Goal: Transaction & Acquisition: Purchase product/service

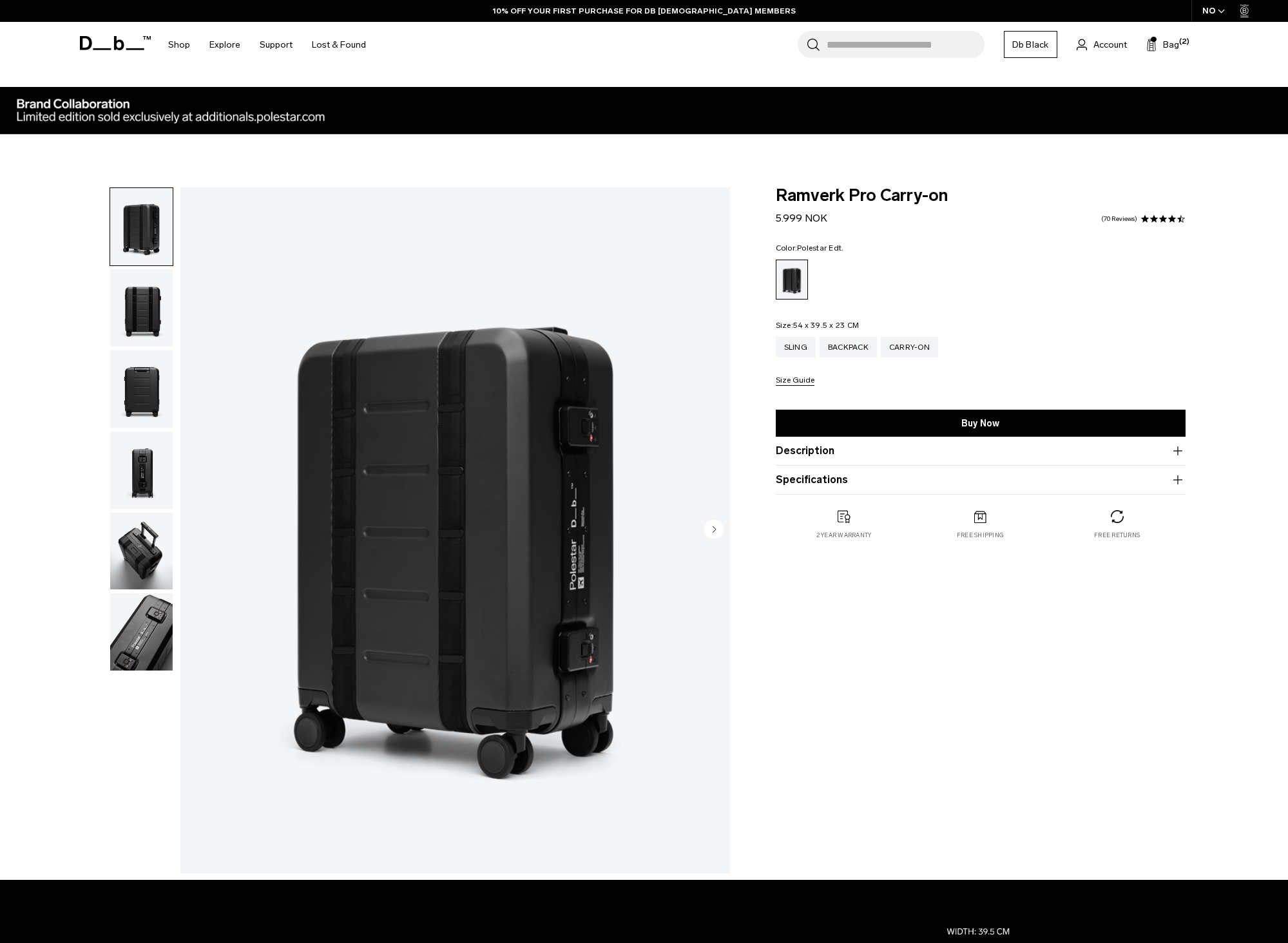
click at [177, 112] on div at bounding box center [644, 149] width 1159 height 77
click at [105, 43] on icon at bounding box center [115, 43] width 71 height 14
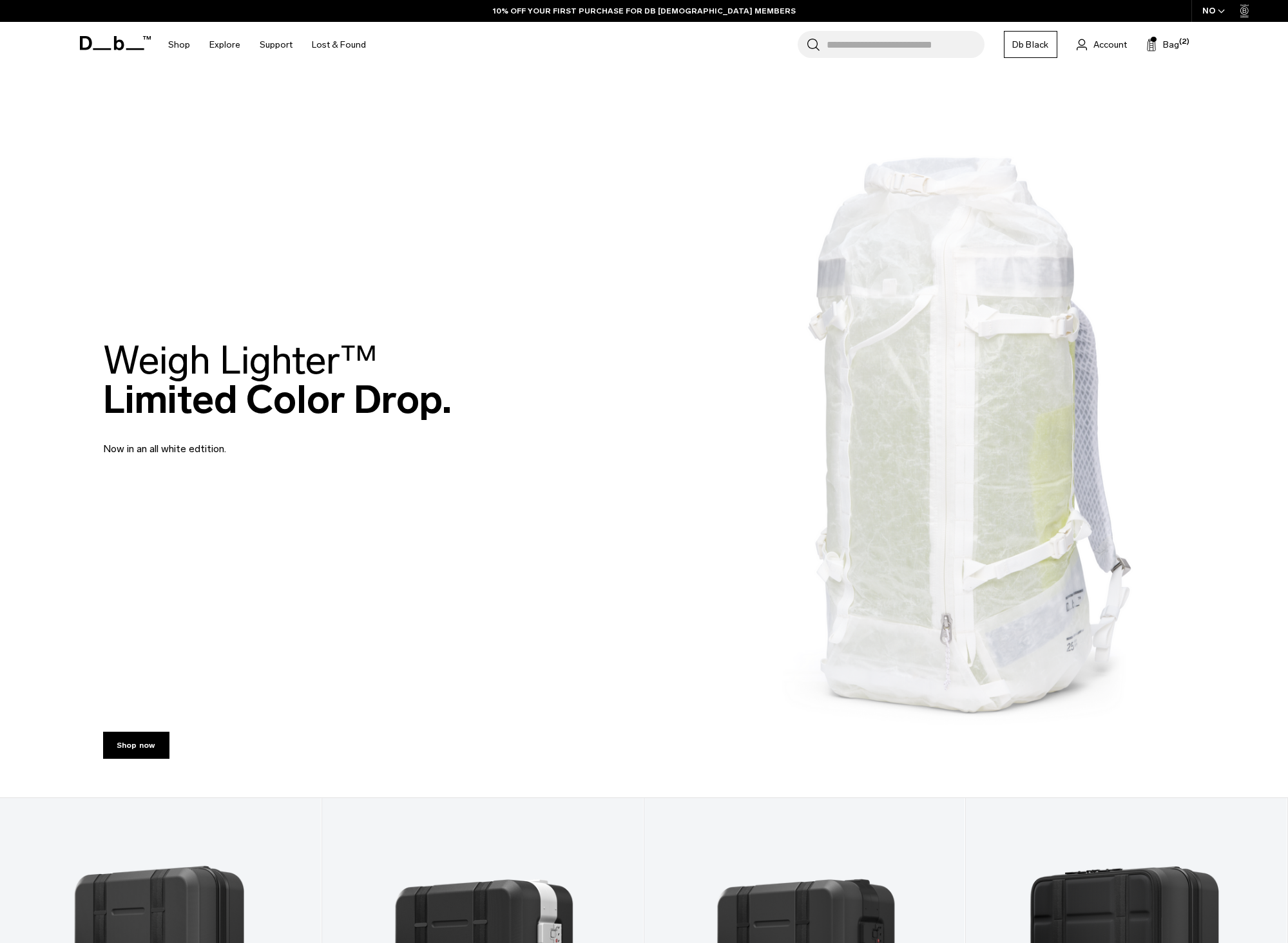
click at [1216, 10] on div "NO" at bounding box center [1213, 11] width 45 height 22
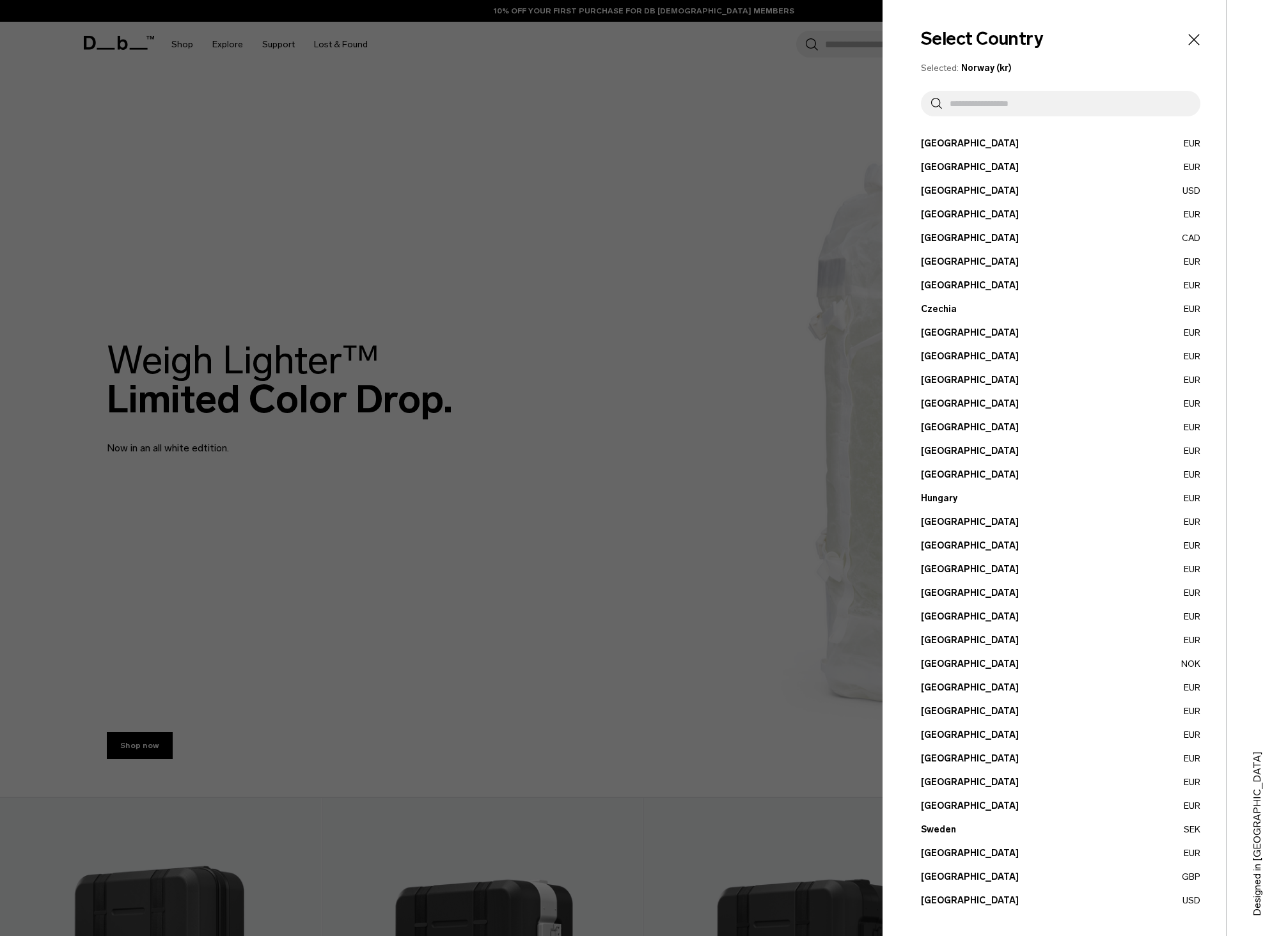
click at [968, 110] on input "text" at bounding box center [1066, 103] width 248 height 25
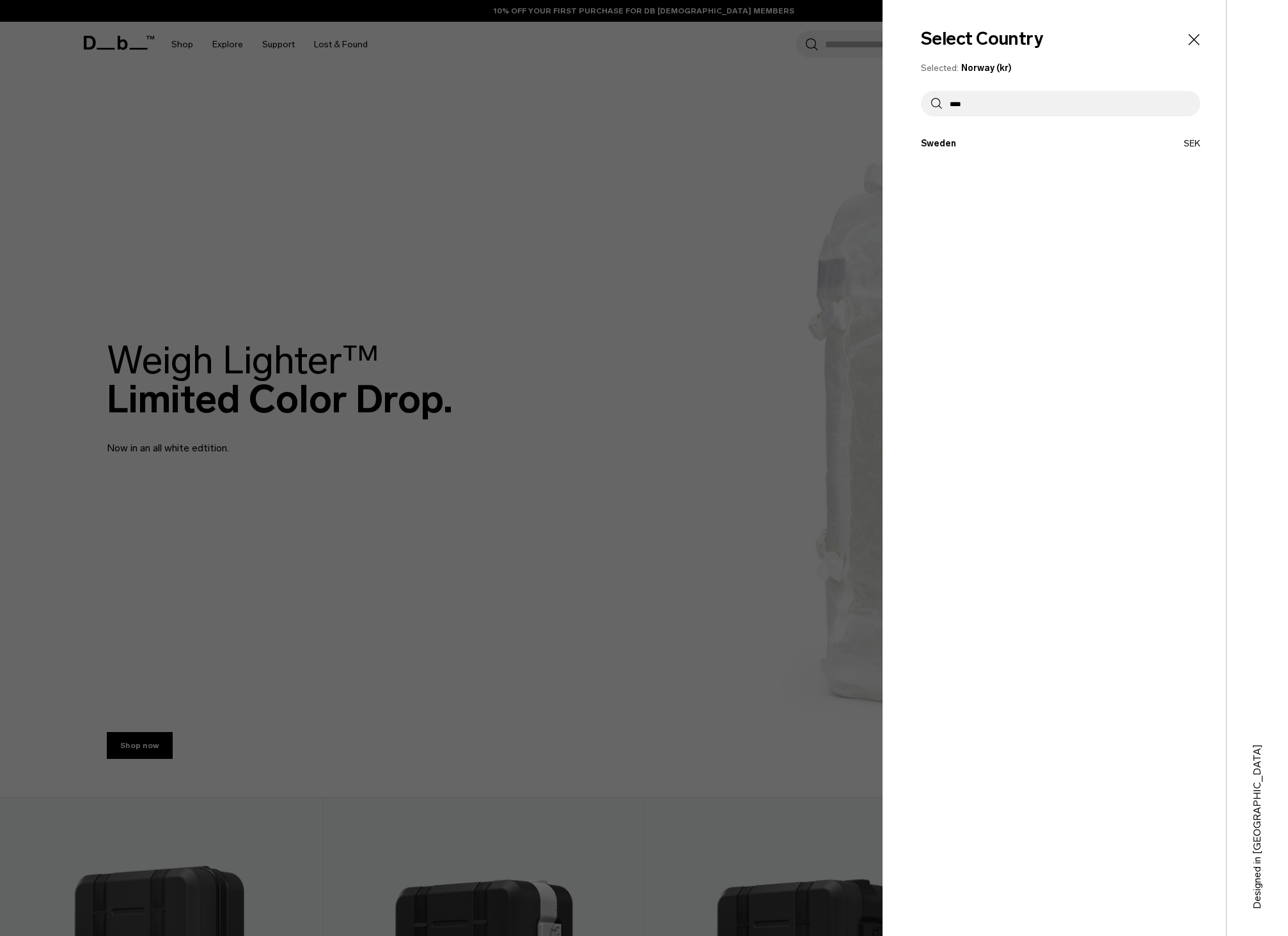
type input "****"
click at [978, 140] on button "Sweden SEK" at bounding box center [1061, 144] width 280 height 14
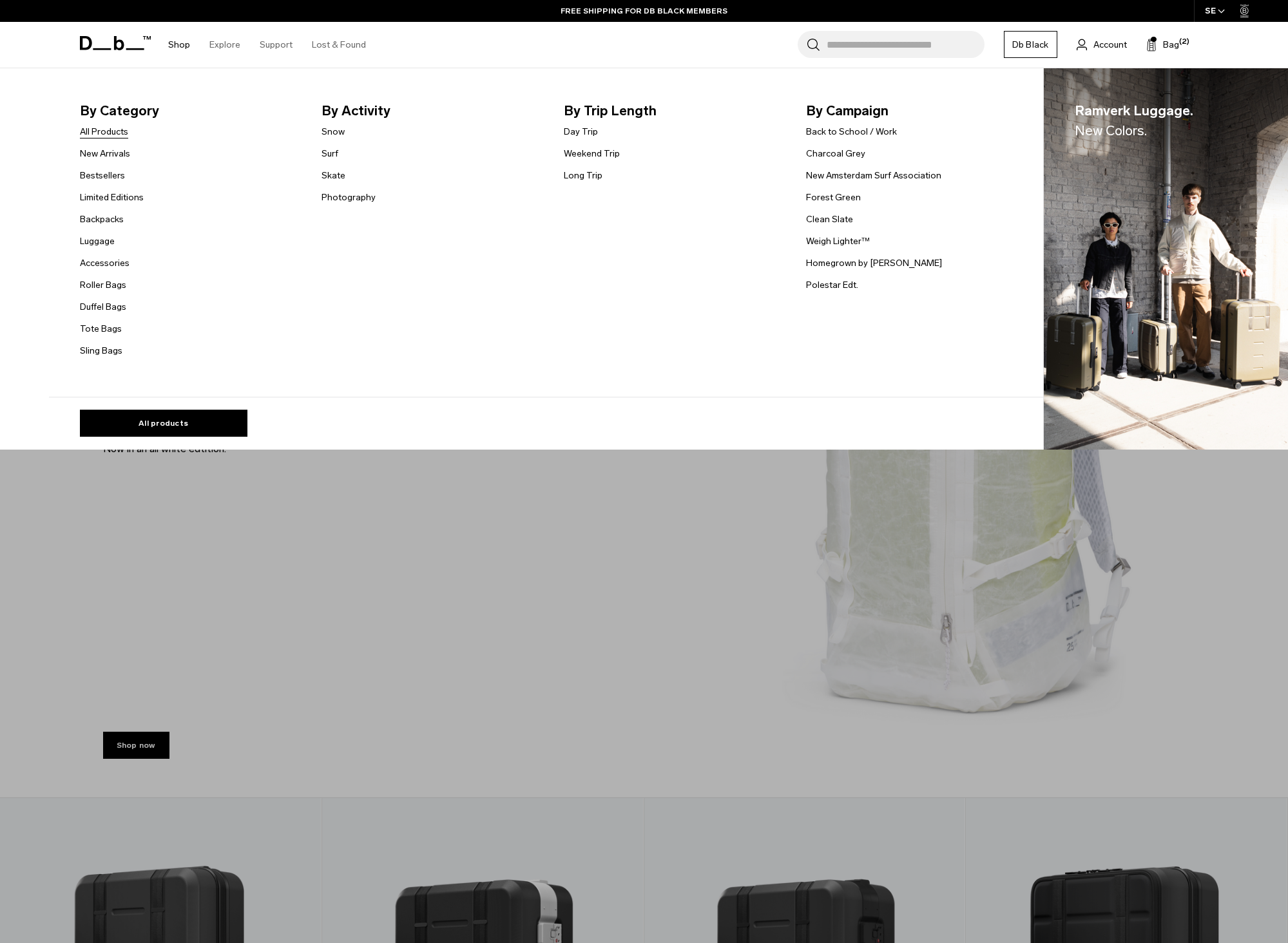
click at [112, 132] on link "All Products" at bounding box center [104, 132] width 49 height 14
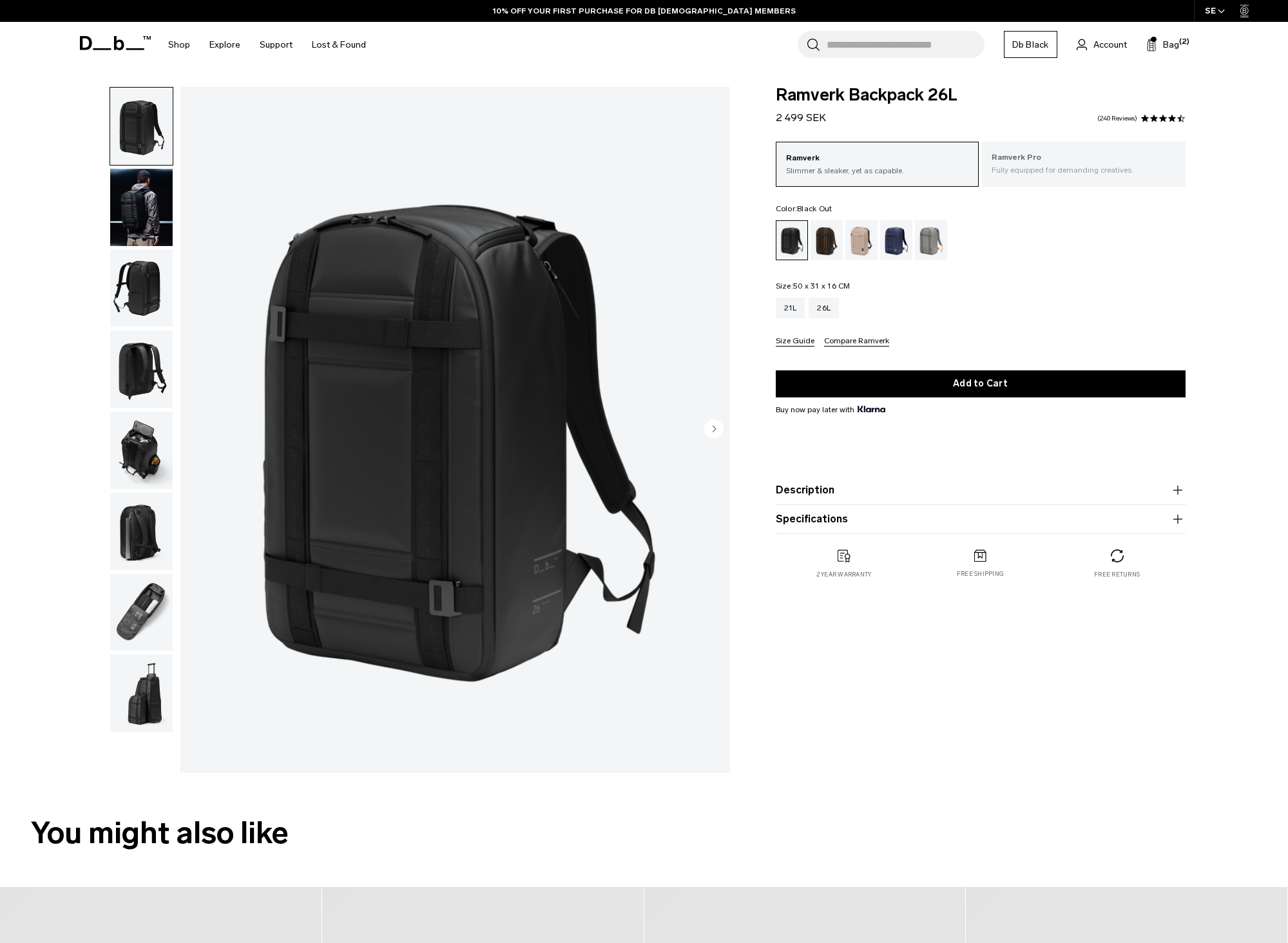
click at [1050, 179] on div "Ramverk Pro Fully equipped for demanding creatives." at bounding box center [1083, 163] width 203 height 44
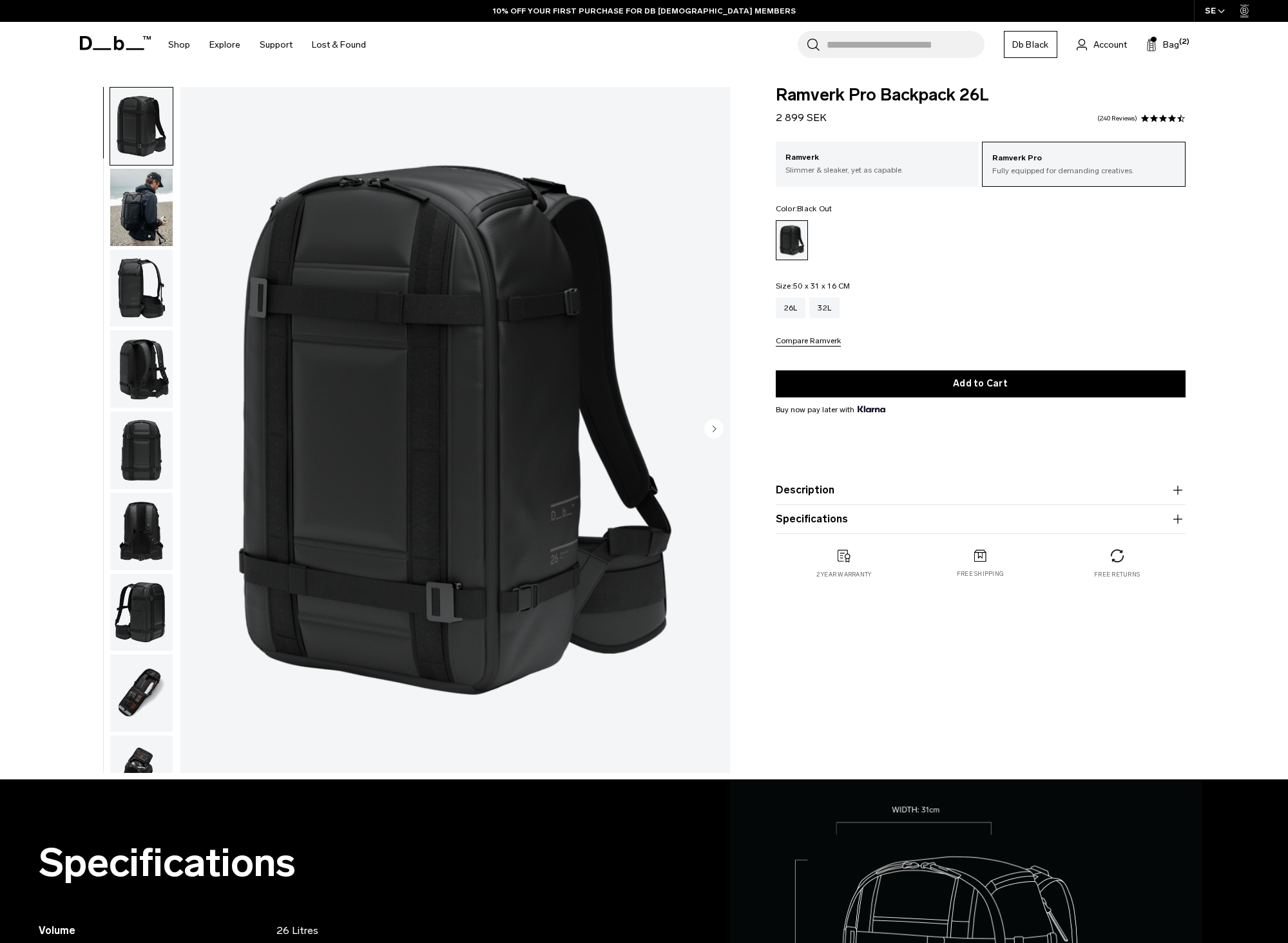
drag, startPoint x: 0, startPoint y: 0, endPoint x: 788, endPoint y: 244, distance: 824.9
click at [788, 244] on div "Black Out" at bounding box center [791, 240] width 32 height 38
click at [818, 314] on div "32L" at bounding box center [824, 308] width 30 height 21
click at [1183, 42] on span "(2)" at bounding box center [1183, 42] width 10 height 11
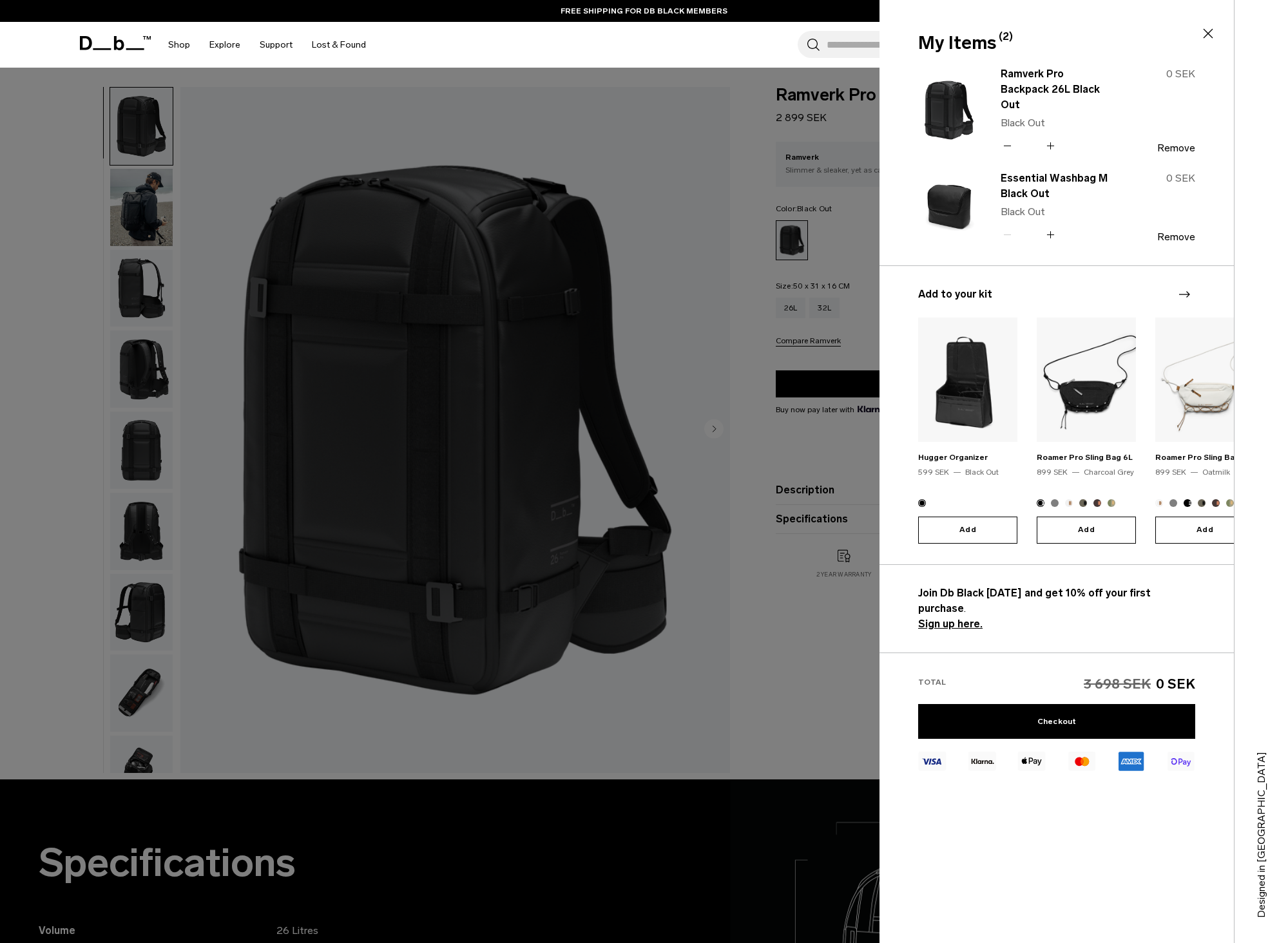
click at [820, 630] on div at bounding box center [644, 471] width 1288 height 943
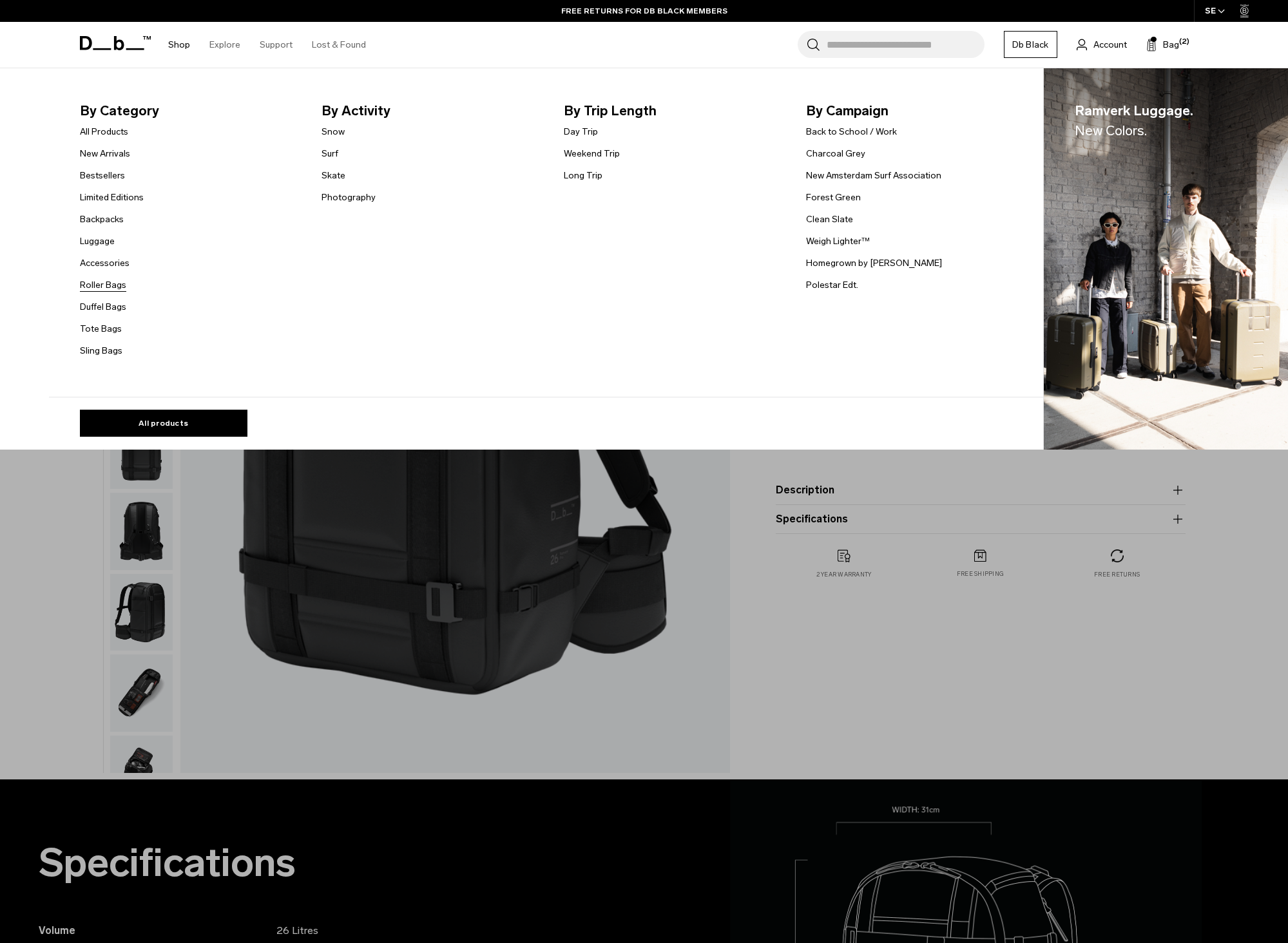
click at [113, 286] on link "Roller Bags" at bounding box center [103, 286] width 46 height 14
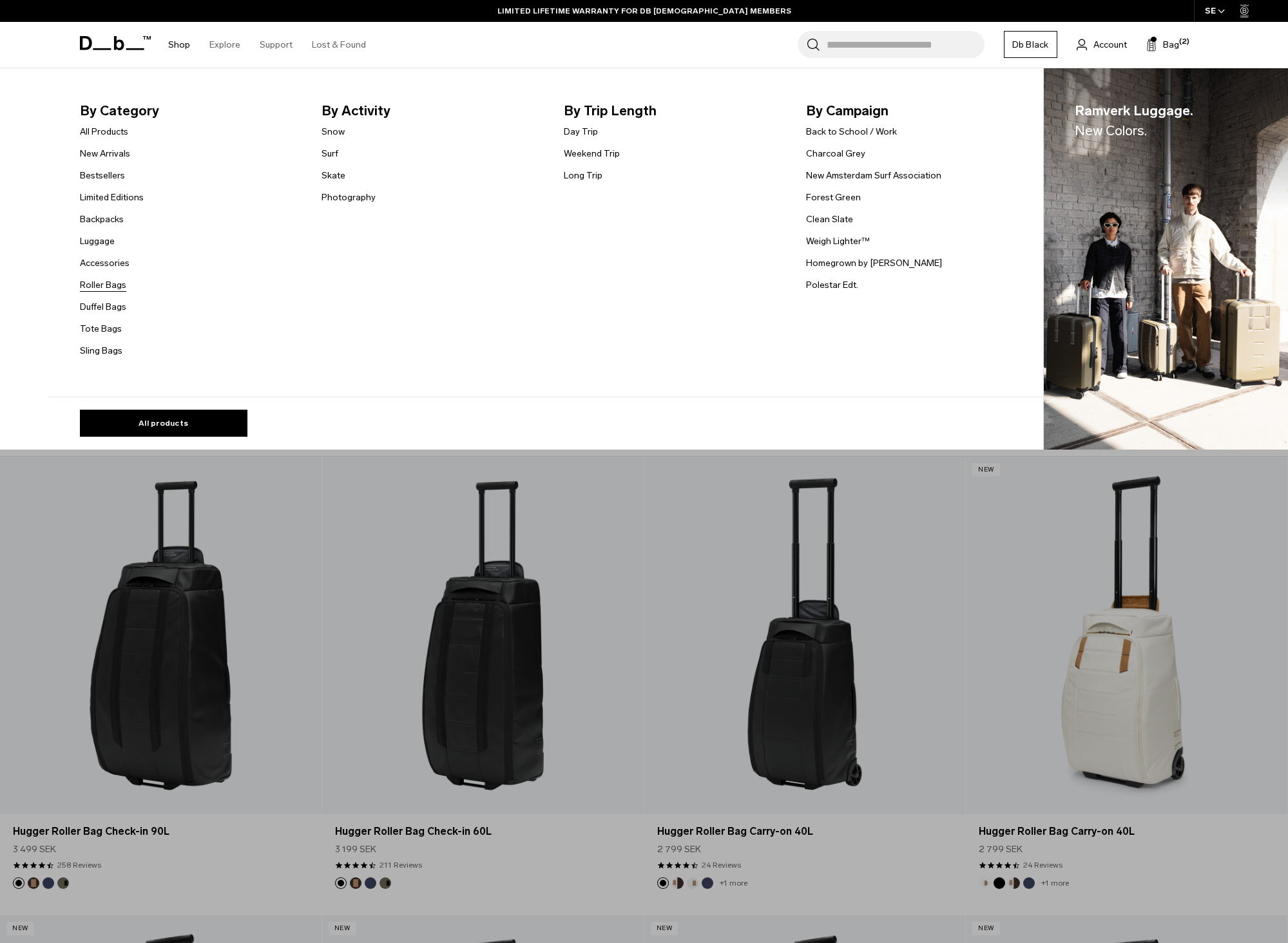
click at [108, 282] on link "Roller Bags" at bounding box center [103, 286] width 46 height 14
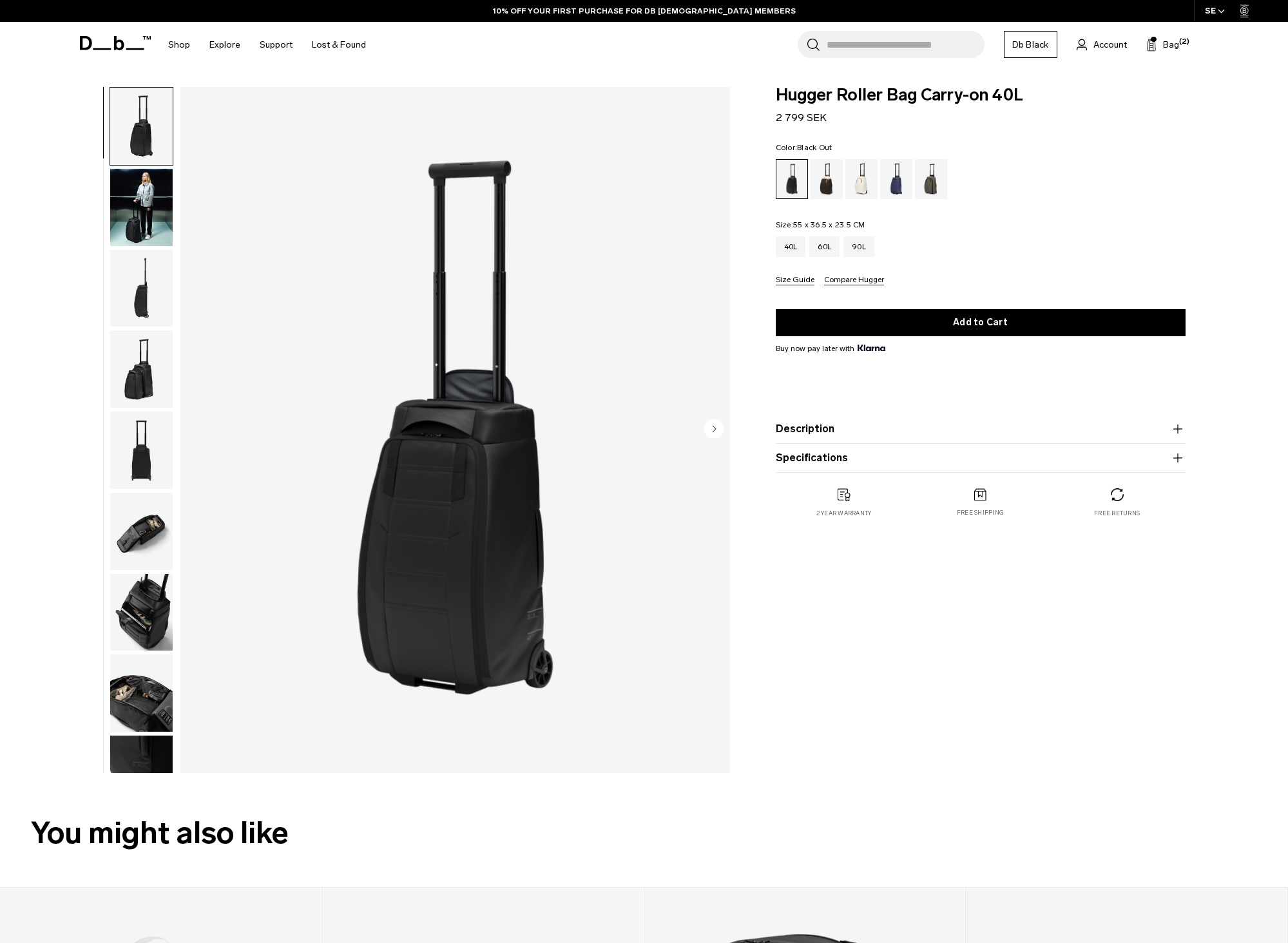
click at [149, 515] on img "button" at bounding box center [141, 531] width 62 height 77
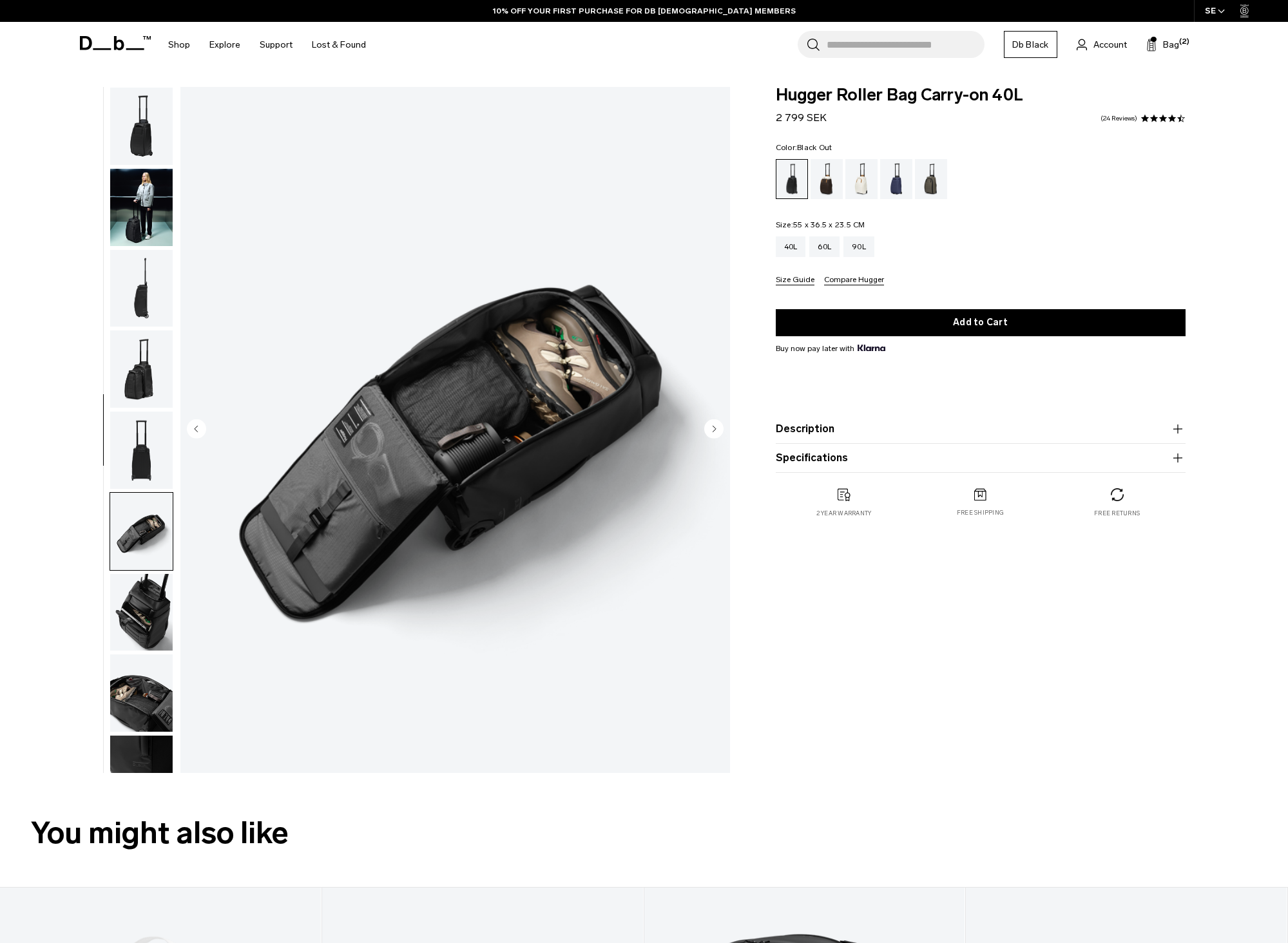
scroll to position [203, 0]
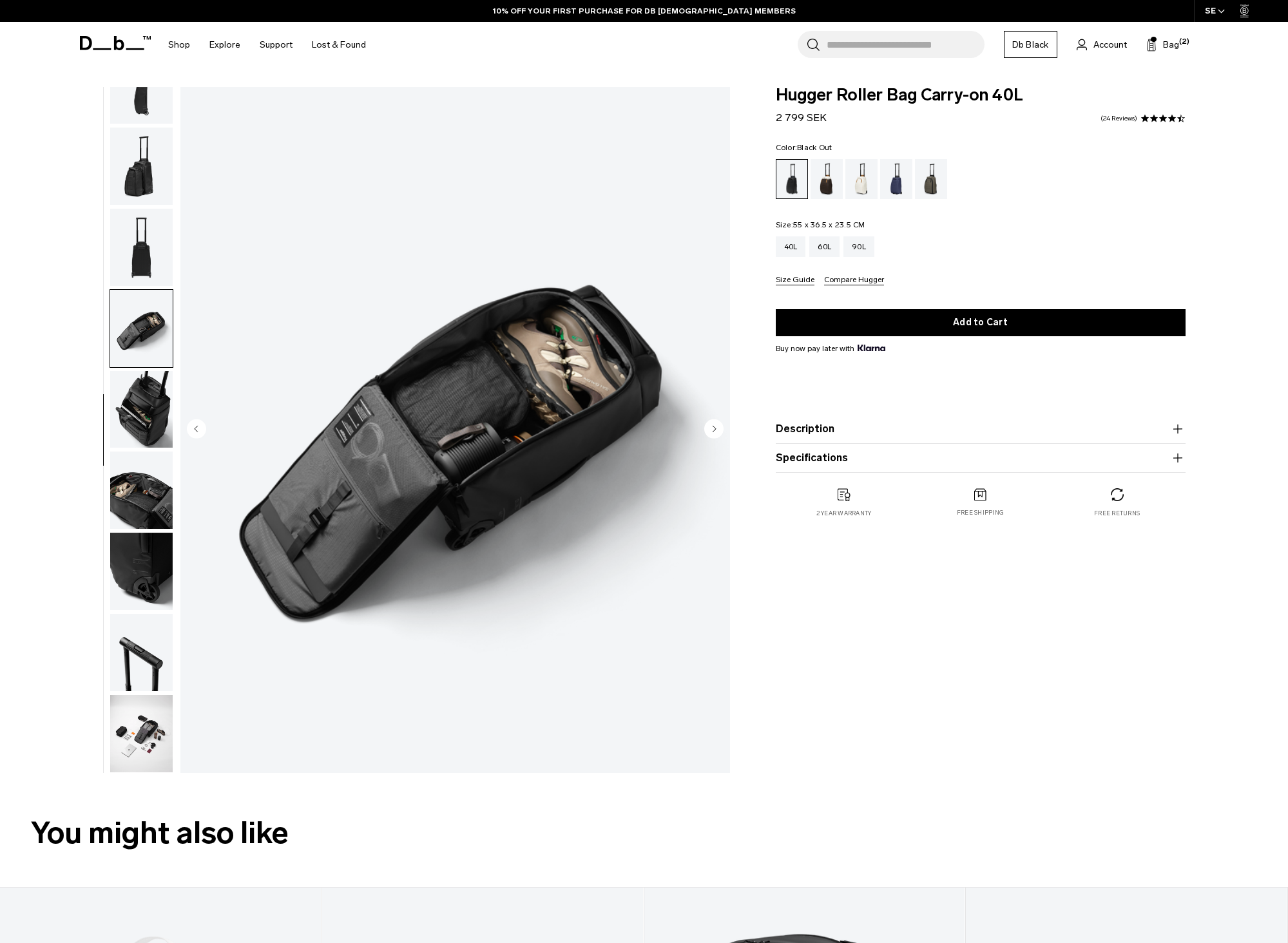
click at [152, 558] on img "button" at bounding box center [141, 571] width 62 height 77
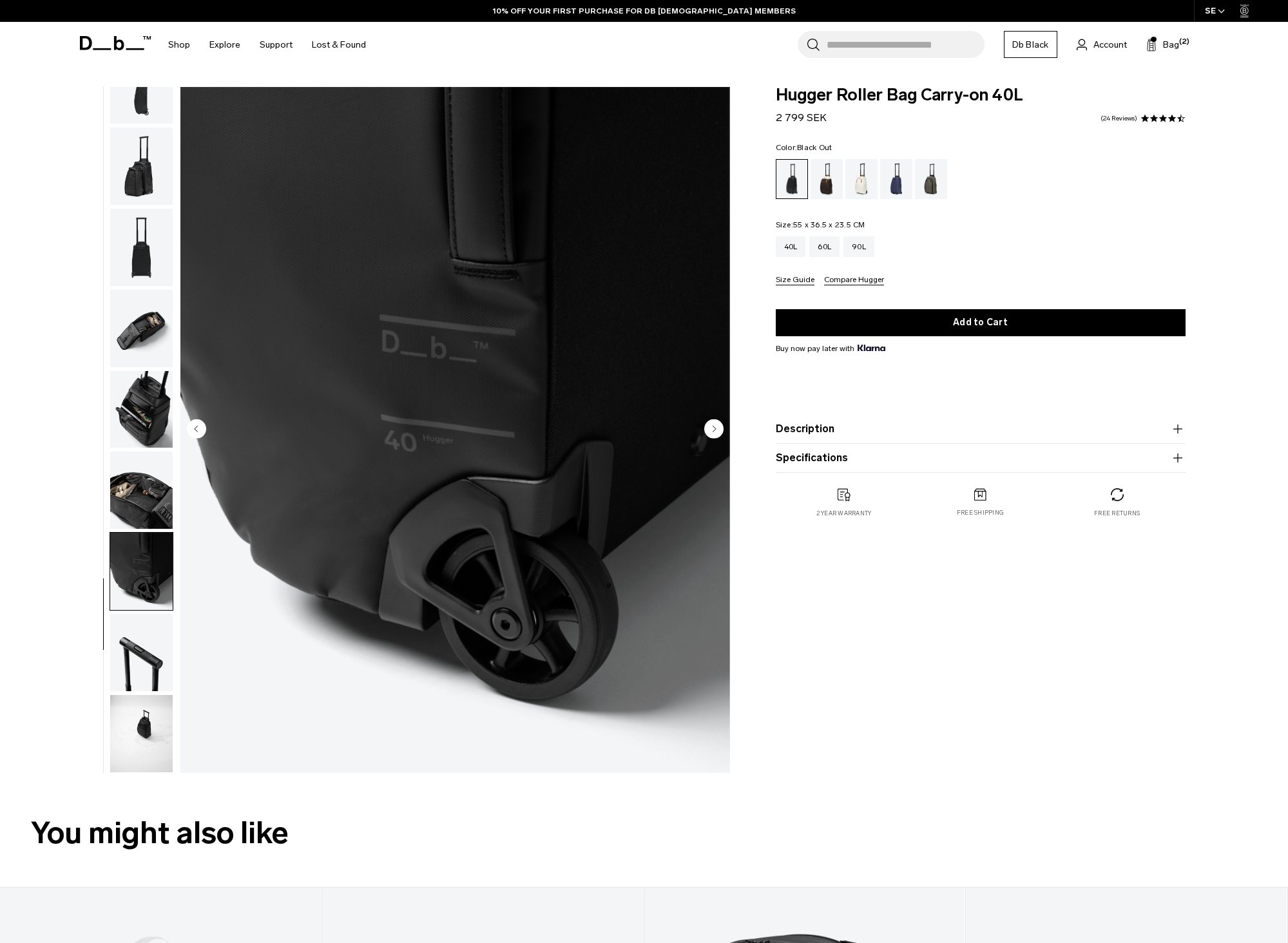
click at [145, 650] on img "button" at bounding box center [141, 653] width 62 height 77
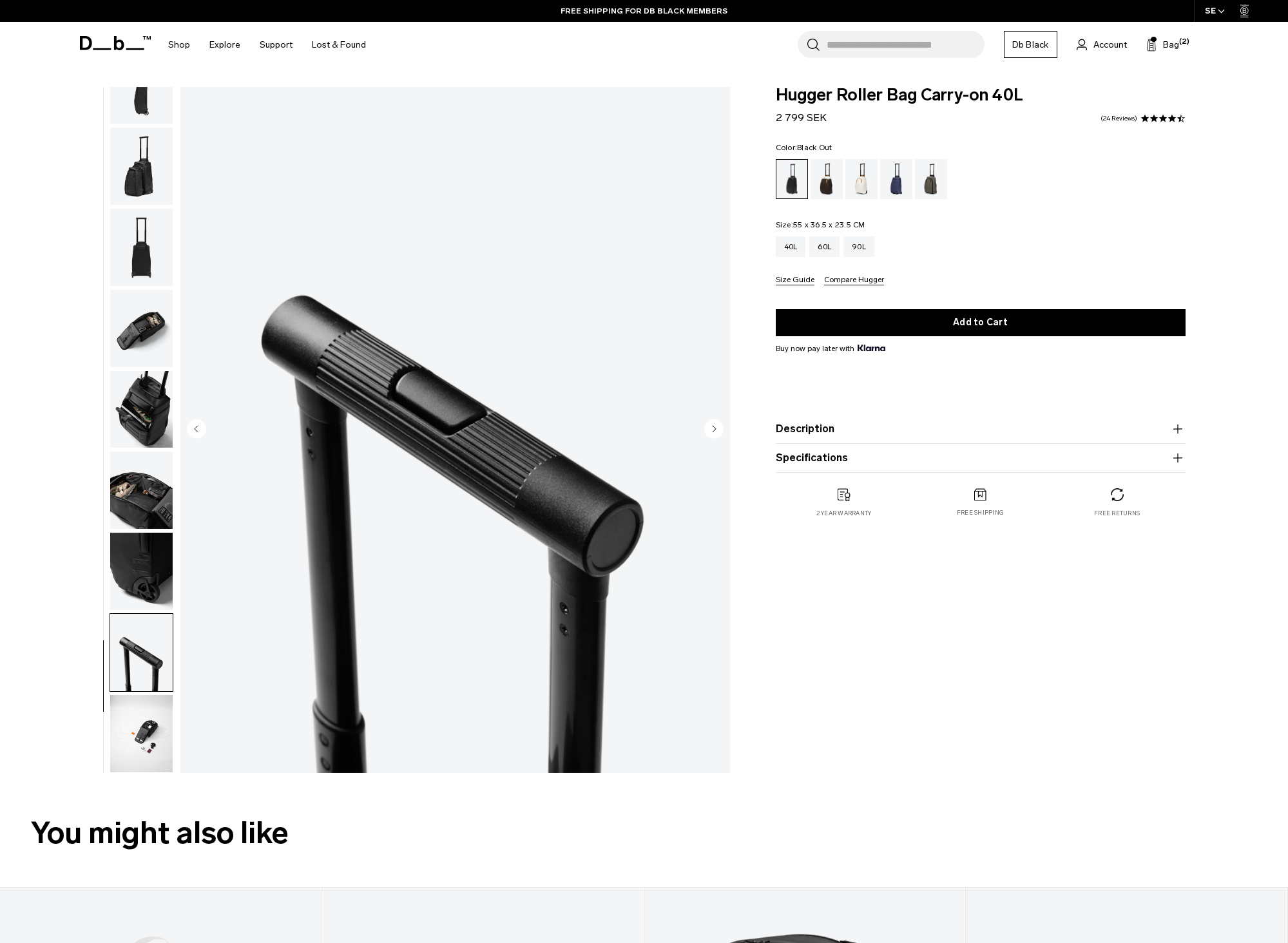
click at [140, 741] on img "button" at bounding box center [141, 734] width 62 height 77
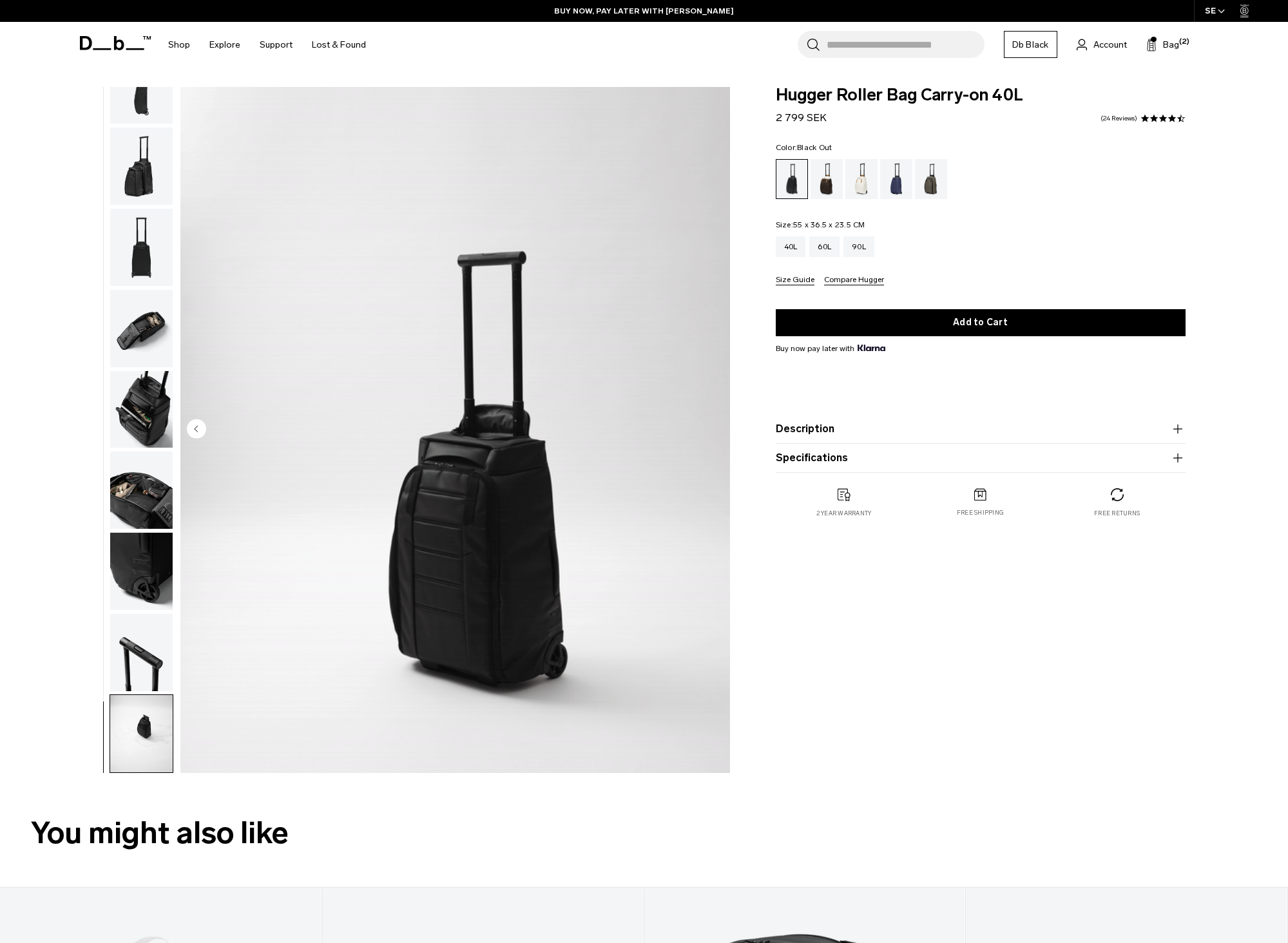
click at [81, 580] on div "11 / 11" at bounding box center [401, 433] width 673 height 693
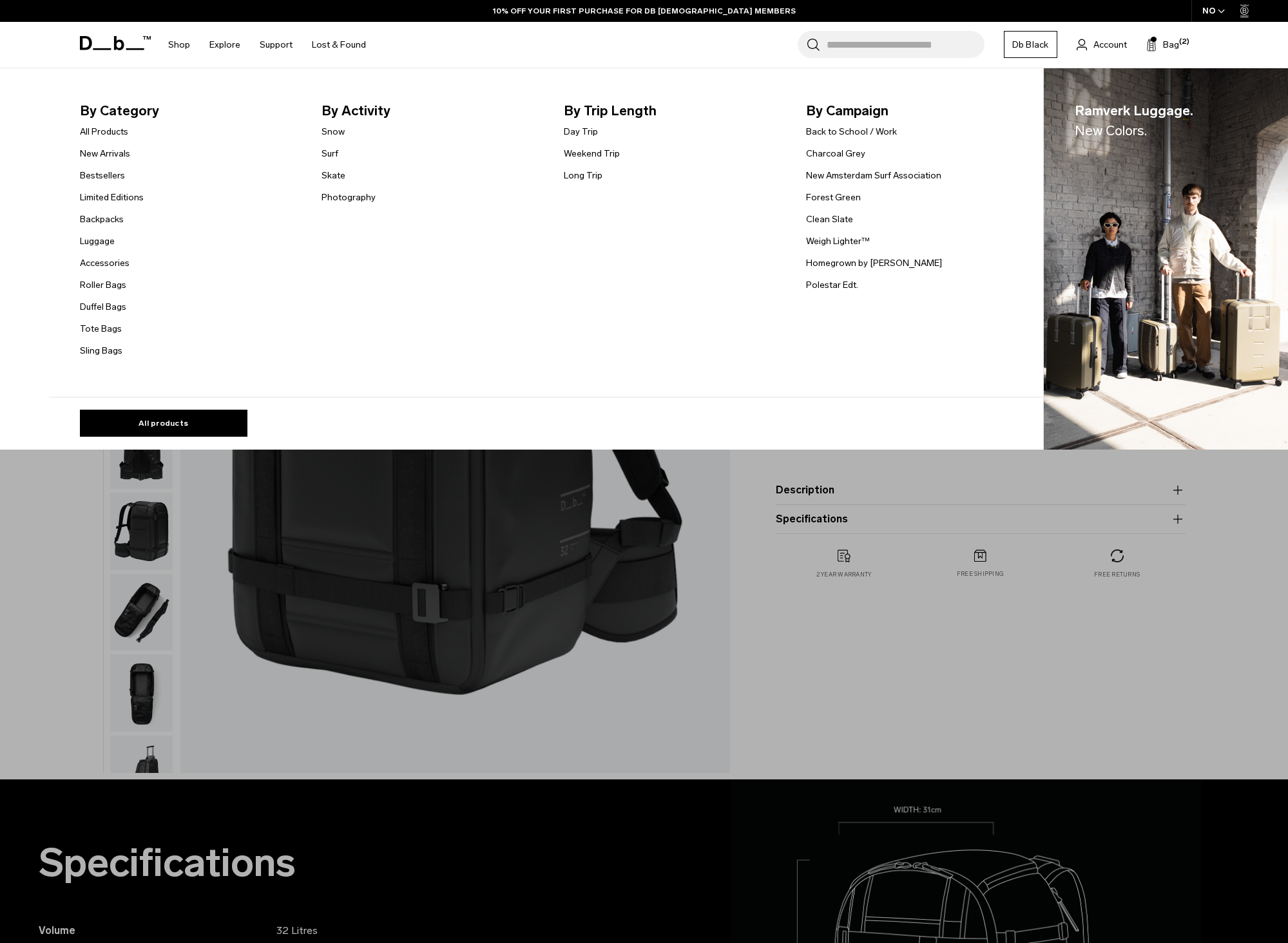
select select
select select "**********"
click at [115, 308] on link "Duffel Bags" at bounding box center [103, 307] width 46 height 14
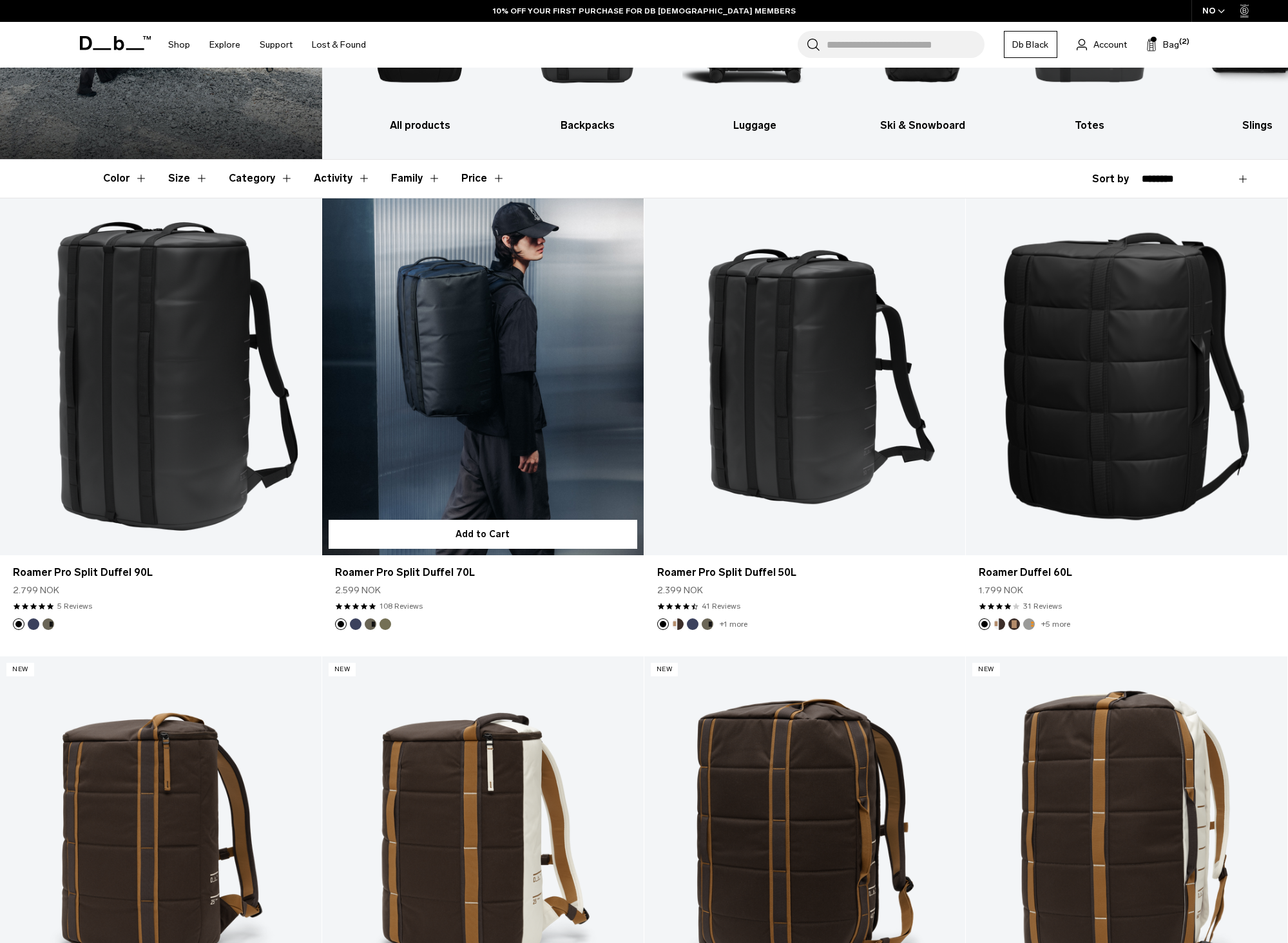
scroll to position [193, 0]
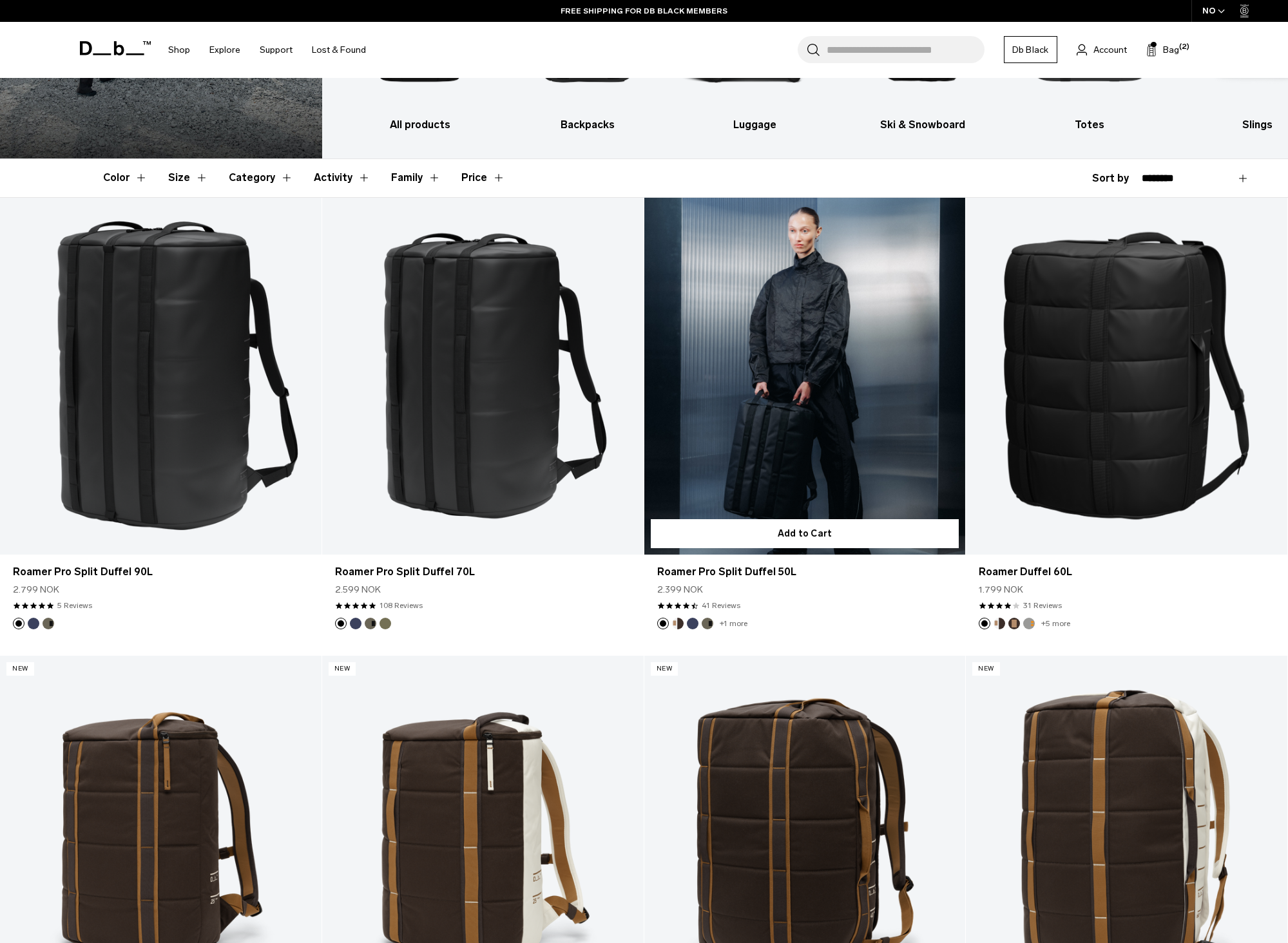
click at [761, 444] on link "Roamer Pro Split Duffel 50L" at bounding box center [805, 376] width 322 height 357
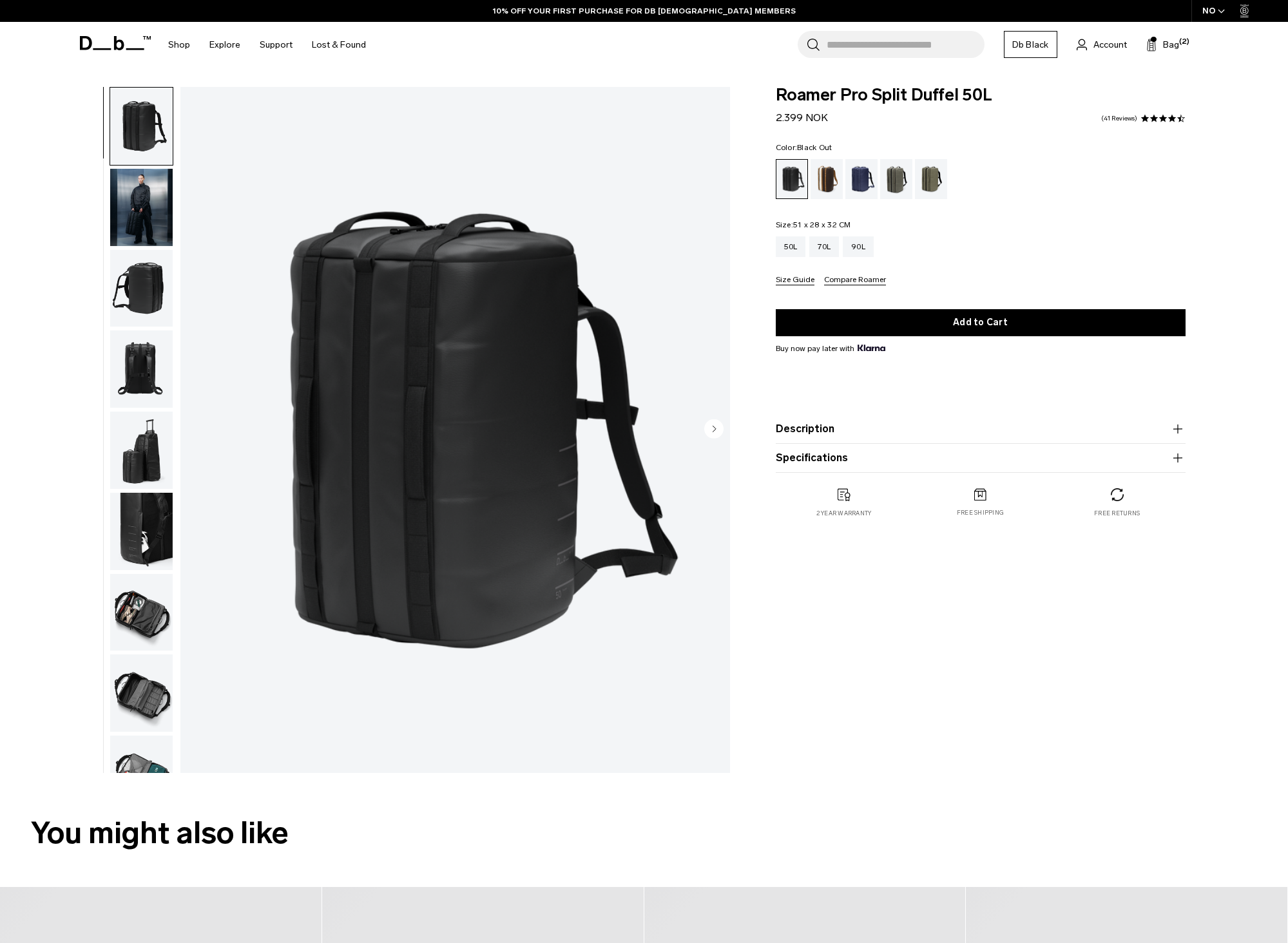
click at [156, 361] on img "button" at bounding box center [141, 369] width 62 height 77
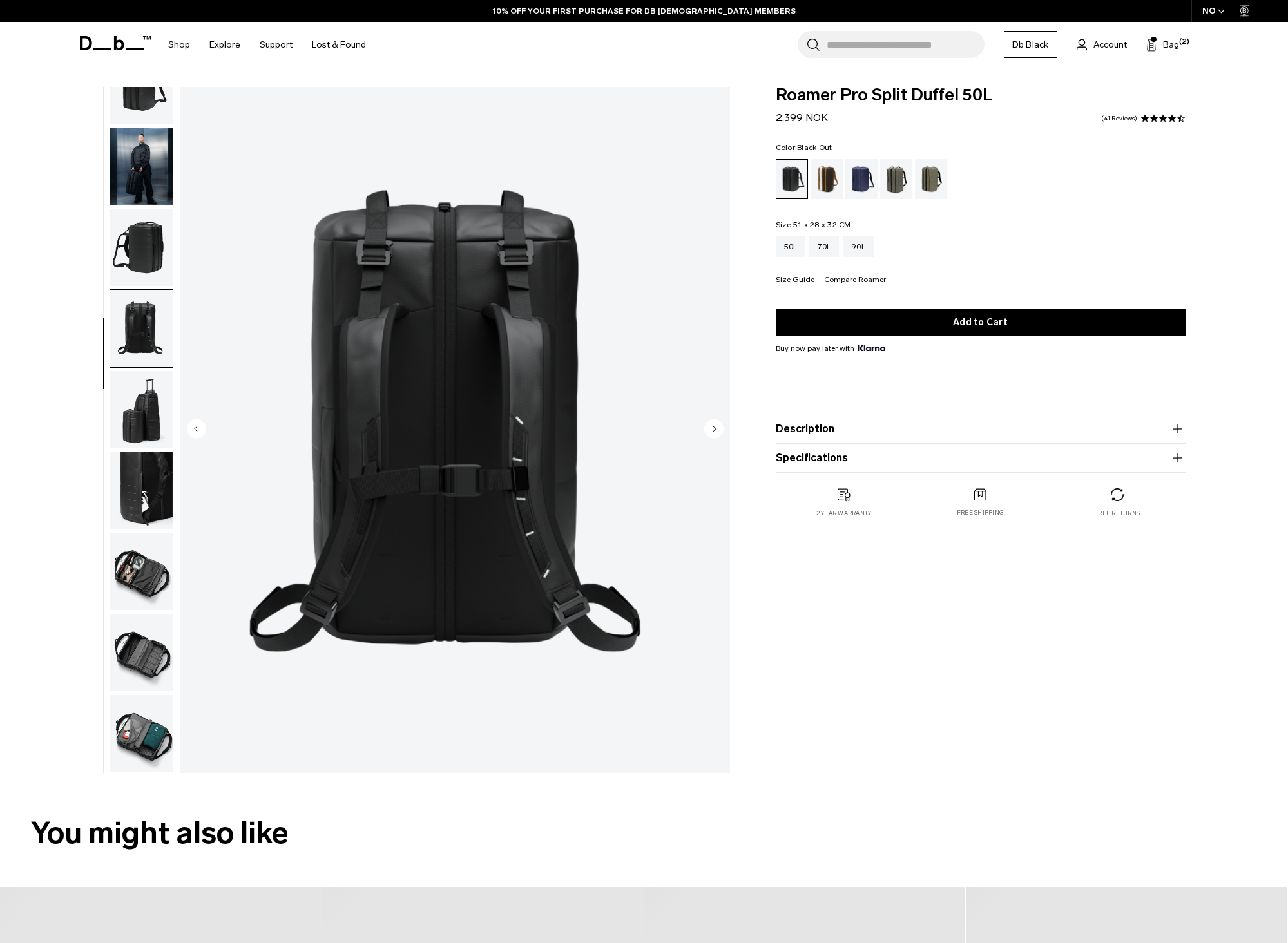
click at [149, 400] on img "button" at bounding box center [141, 410] width 62 height 77
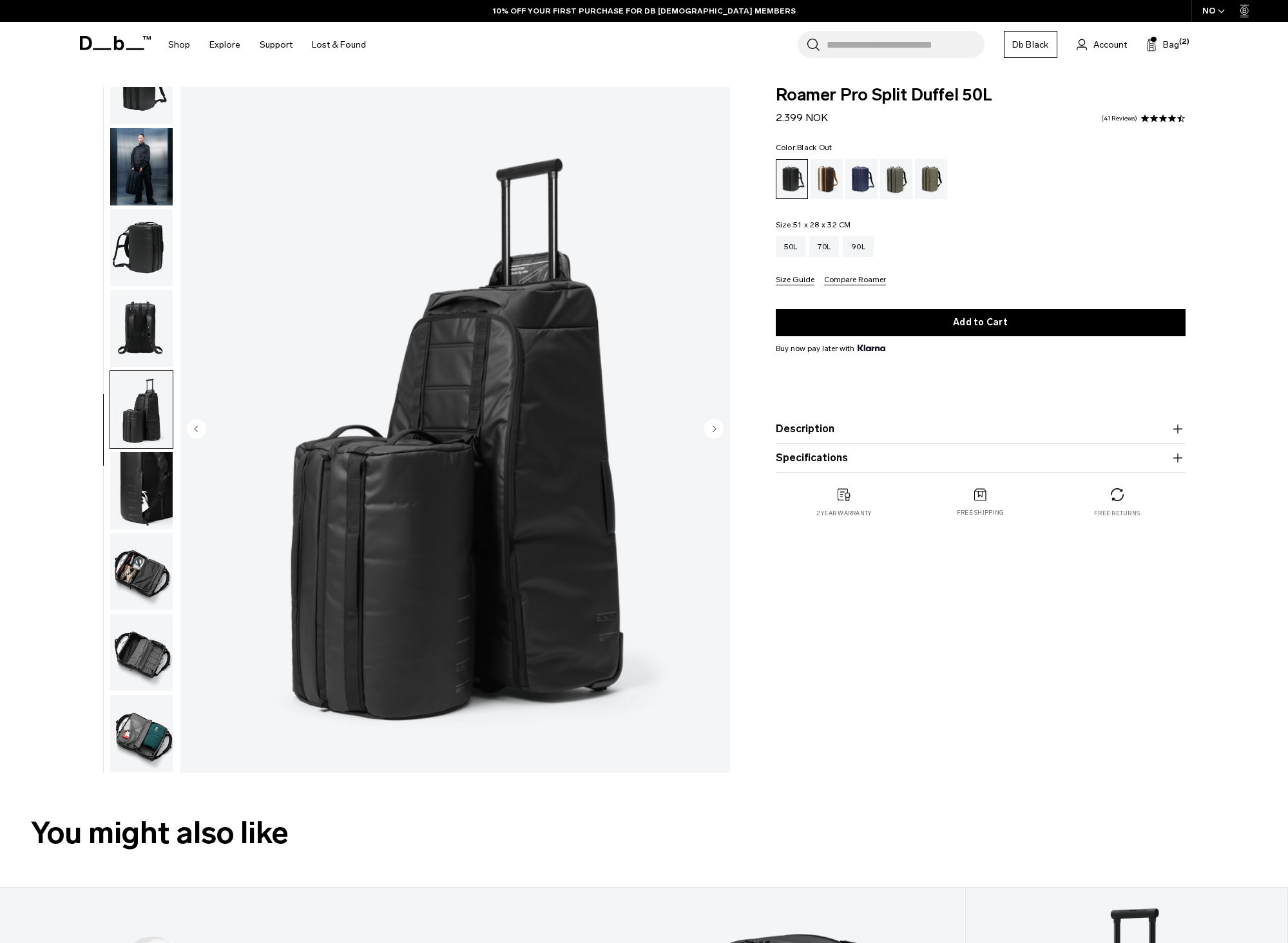
click at [148, 487] on img "button" at bounding box center [141, 490] width 62 height 77
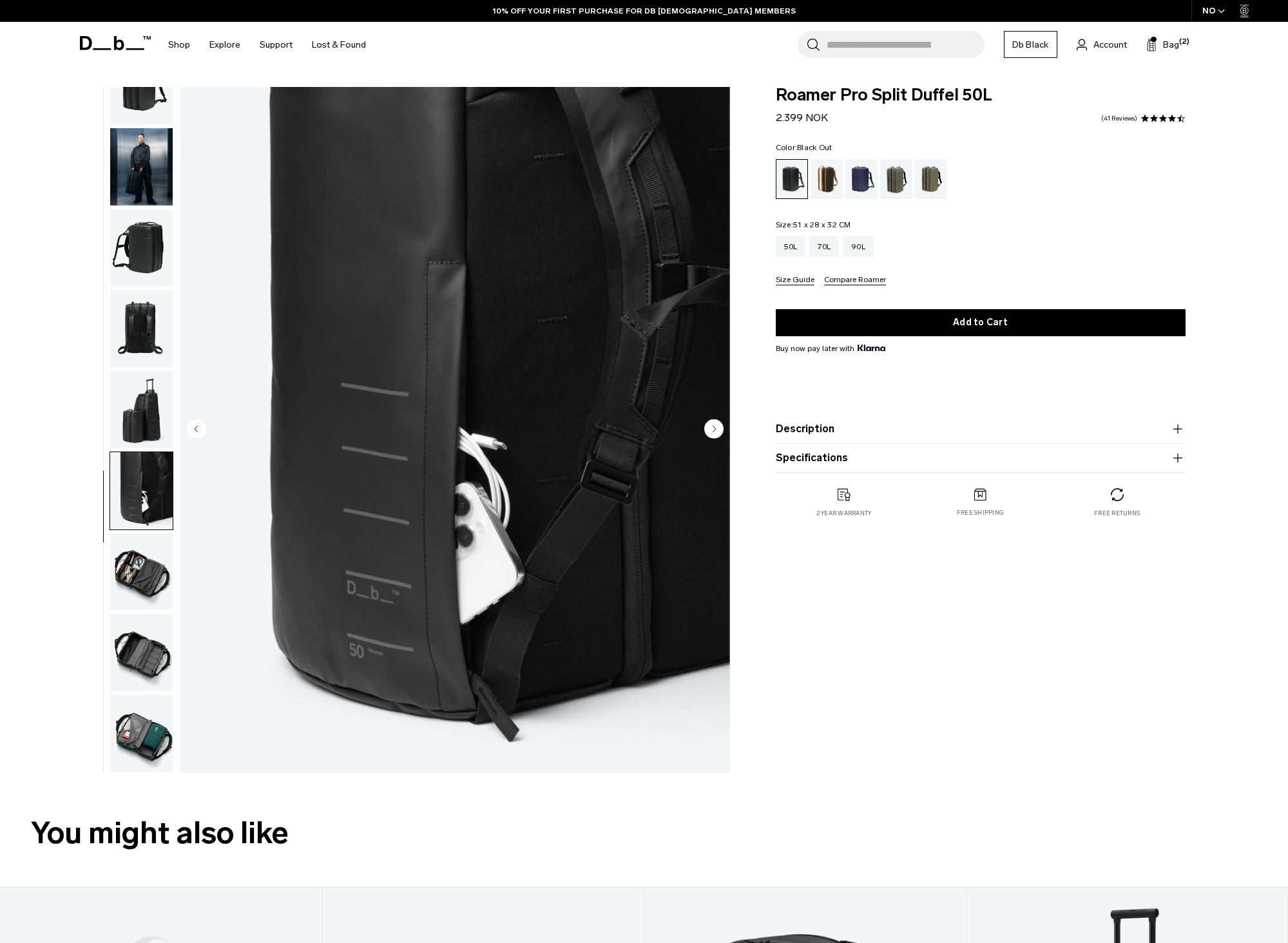
click at [140, 574] on img "button" at bounding box center [141, 572] width 62 height 77
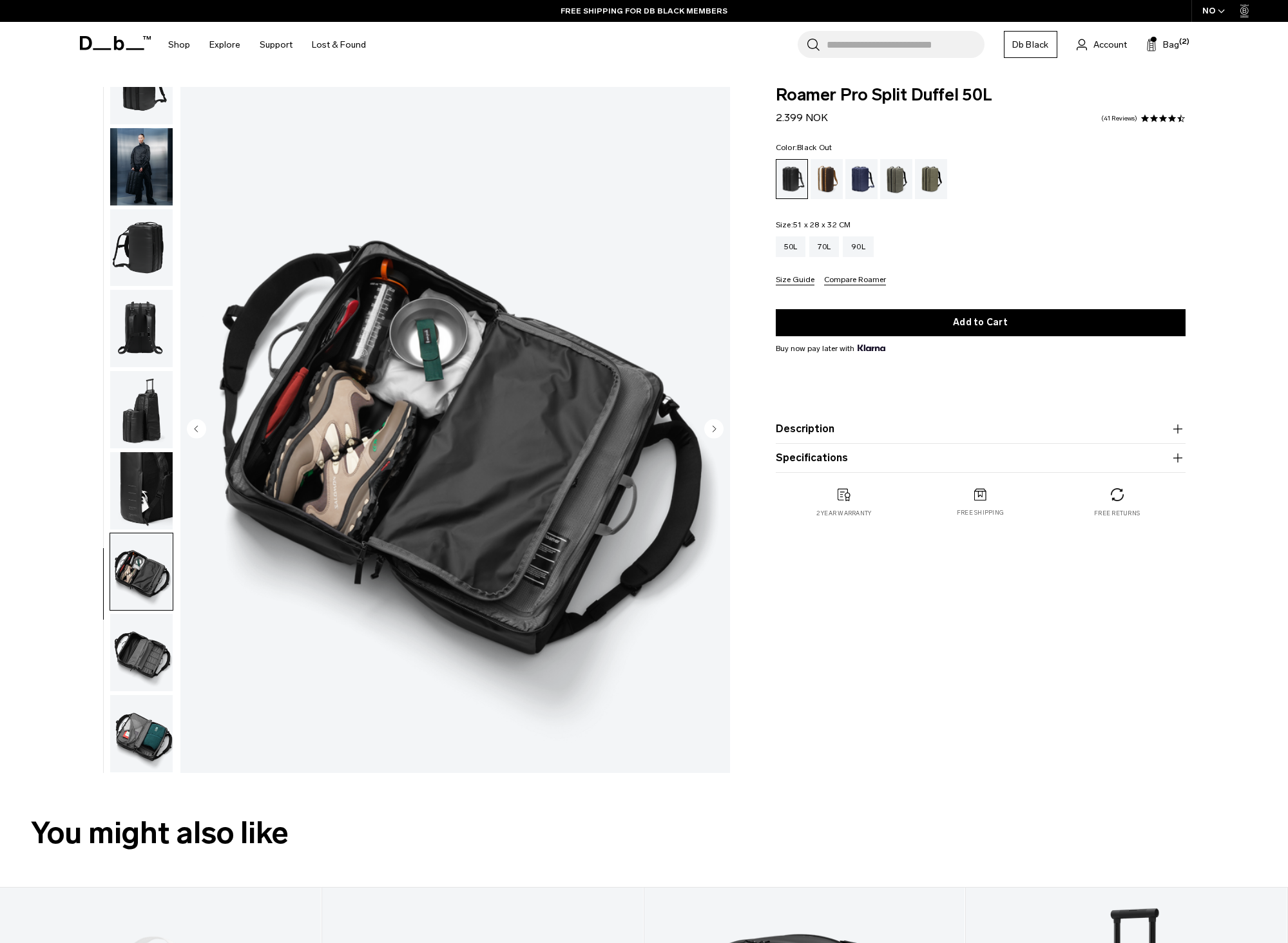
click at [140, 590] on img "button" at bounding box center [141, 572] width 62 height 77
click at [140, 638] on img "button" at bounding box center [141, 653] width 62 height 77
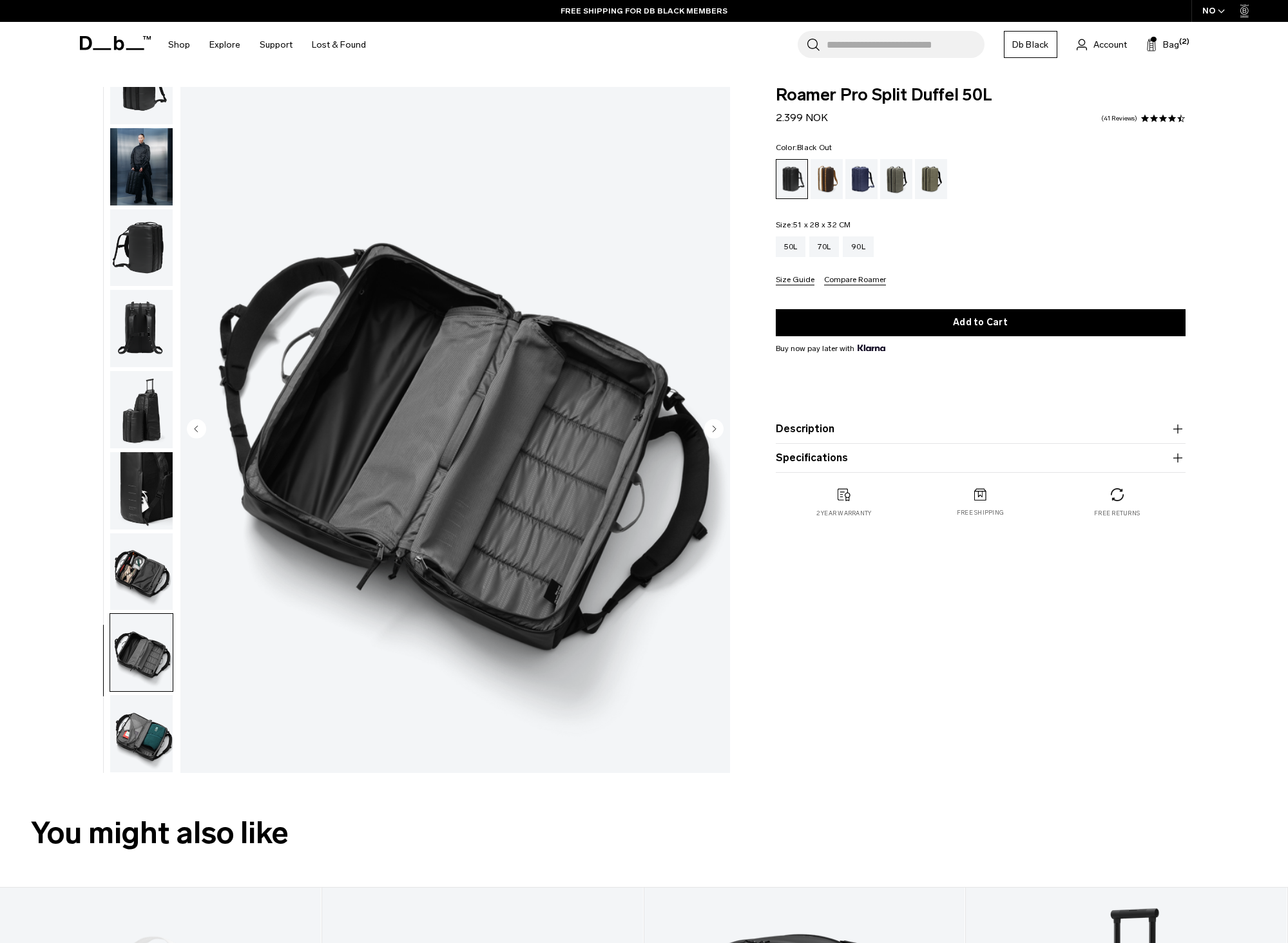
click at [140, 724] on img "button" at bounding box center [141, 734] width 62 height 77
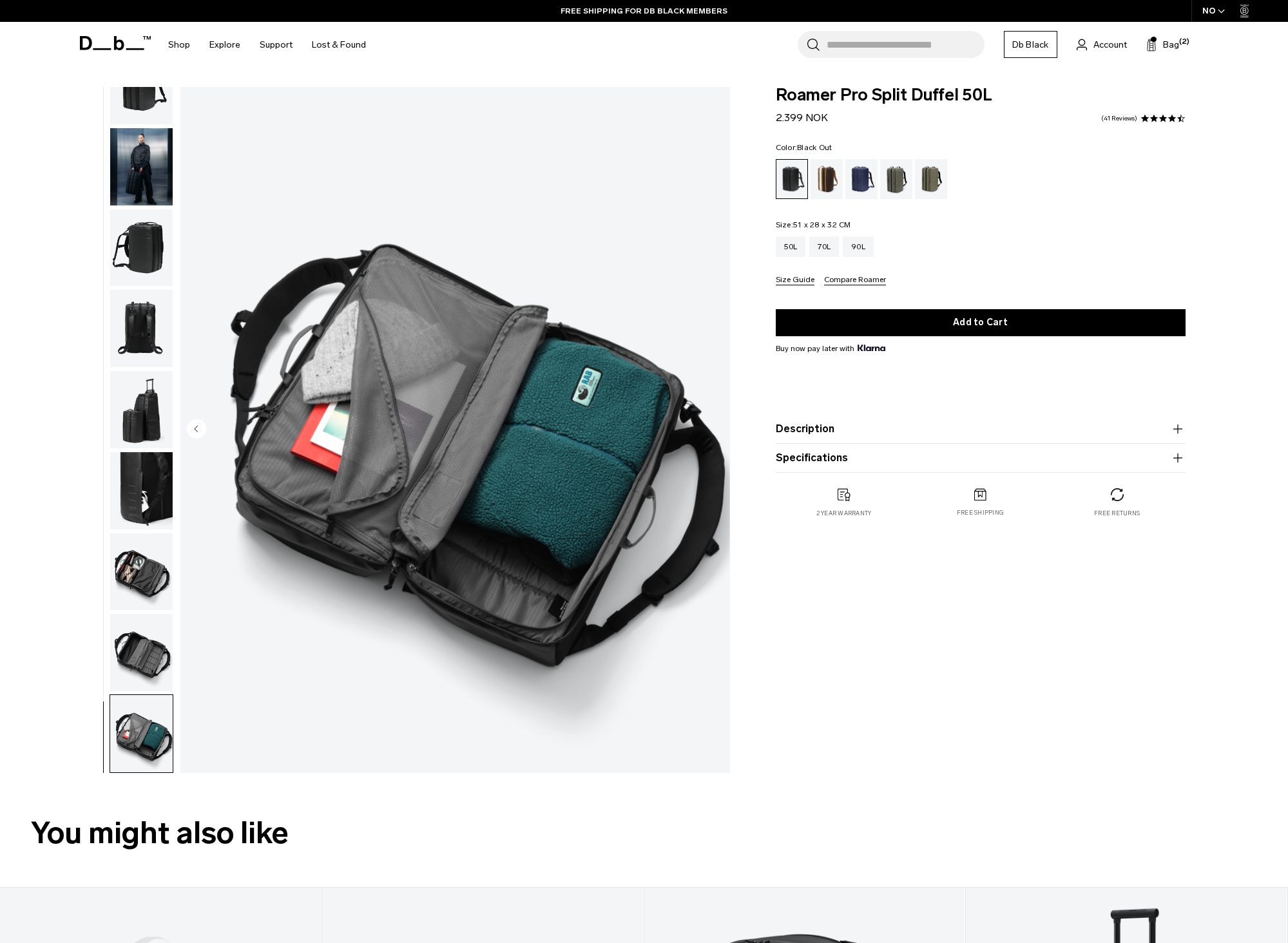
click at [136, 658] on img "button" at bounding box center [141, 653] width 62 height 77
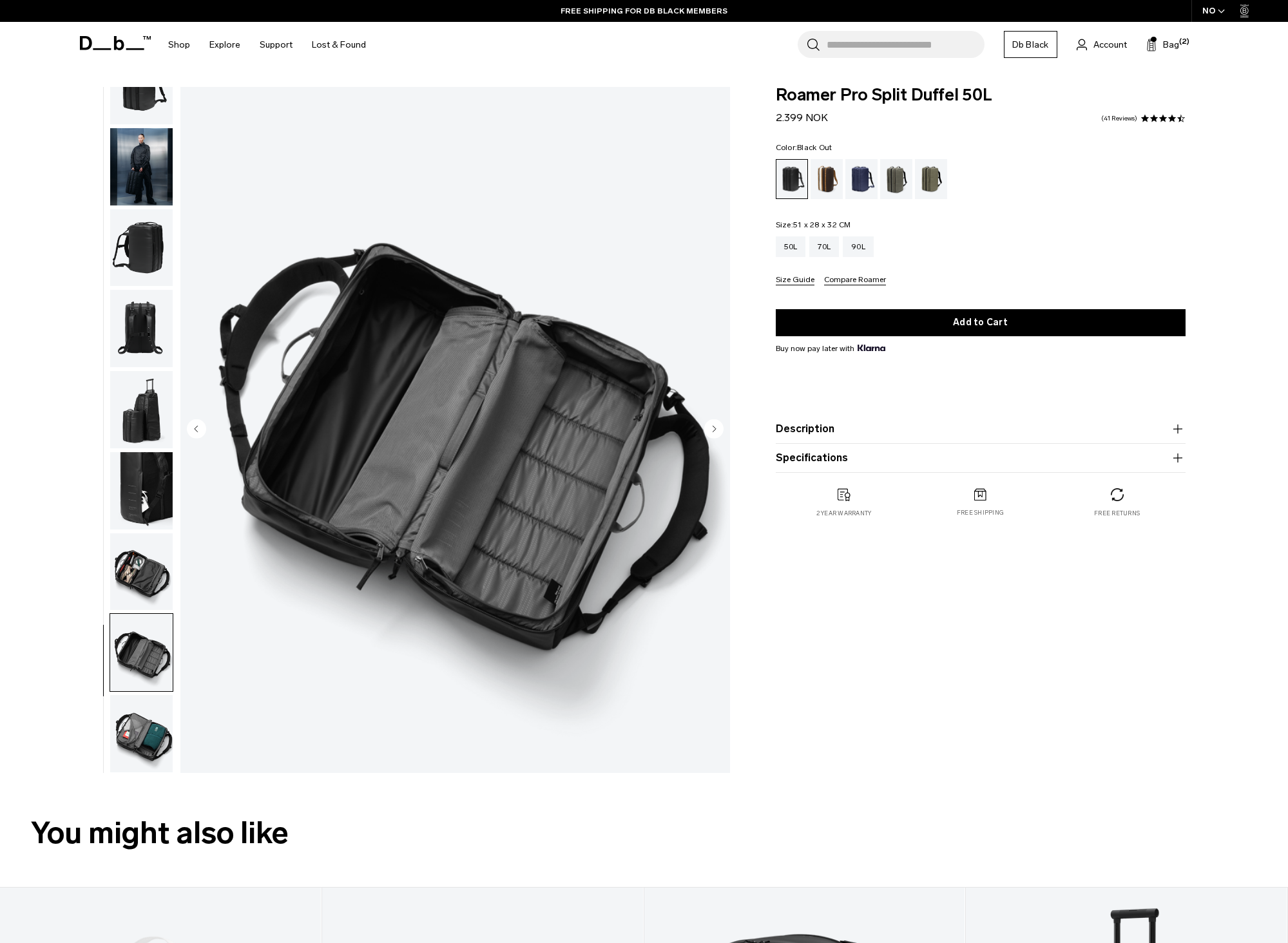
click at [139, 574] on img "button" at bounding box center [141, 572] width 62 height 77
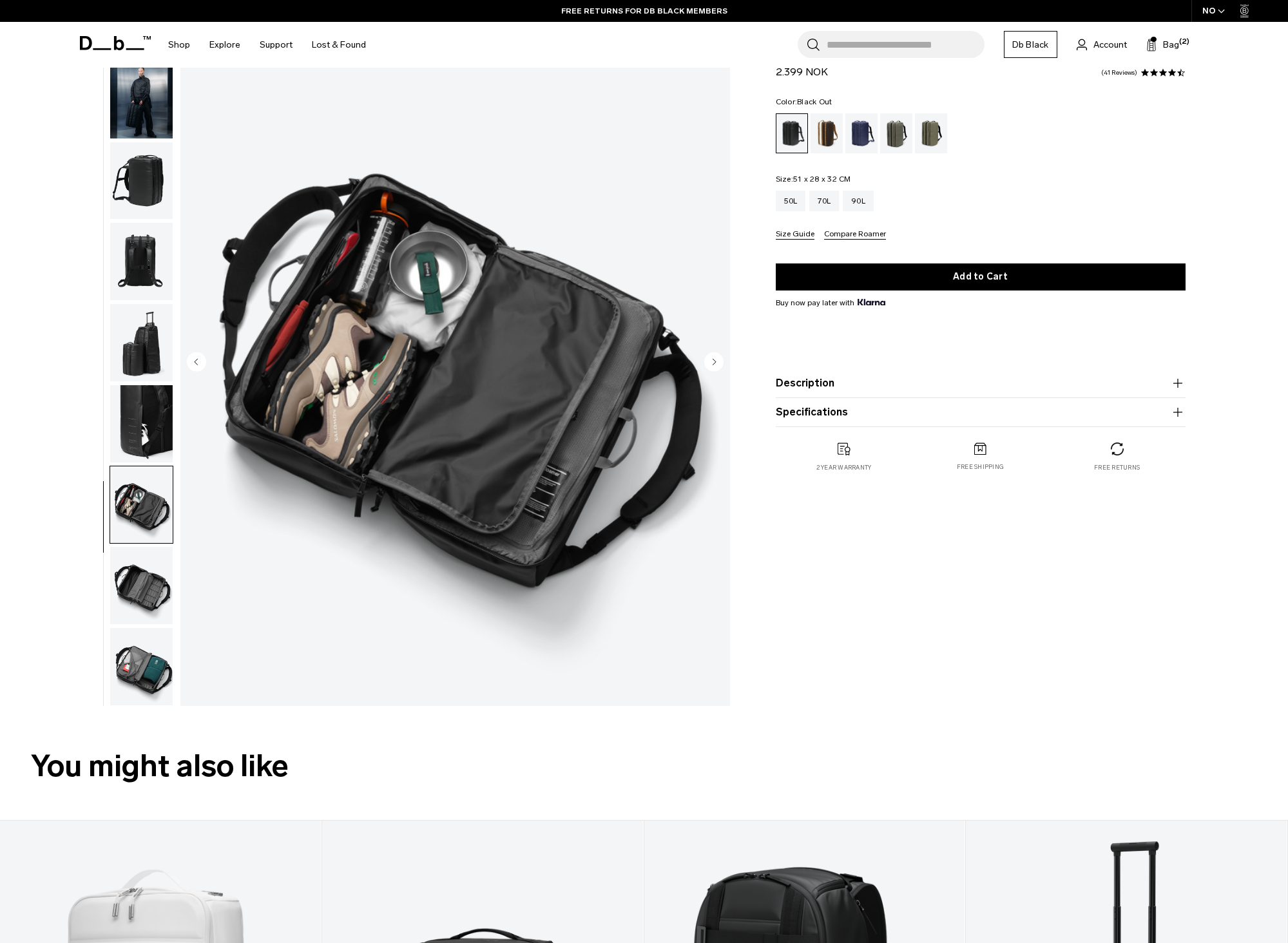
scroll to position [129, 0]
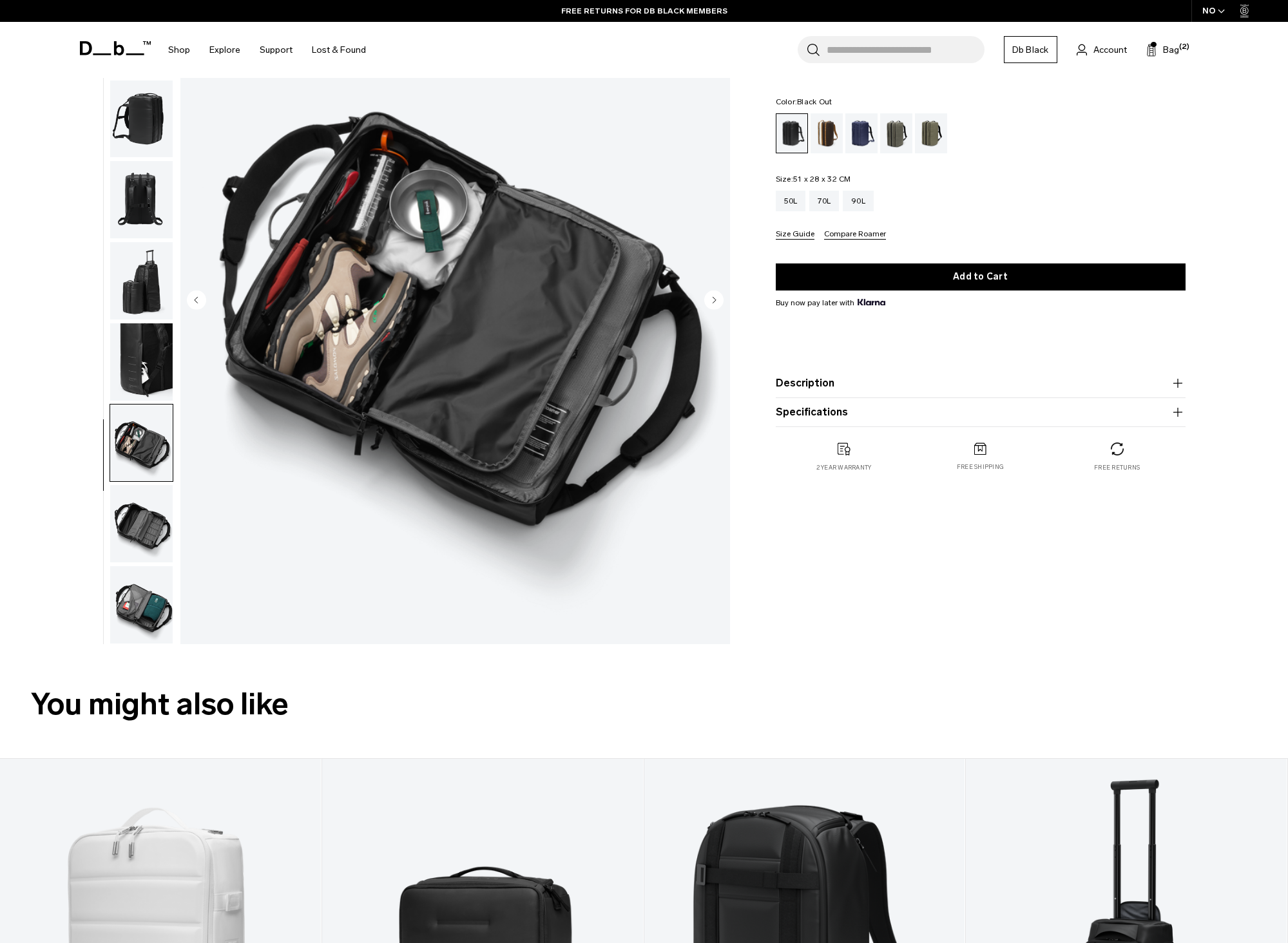
click at [154, 370] on img "button" at bounding box center [141, 362] width 62 height 77
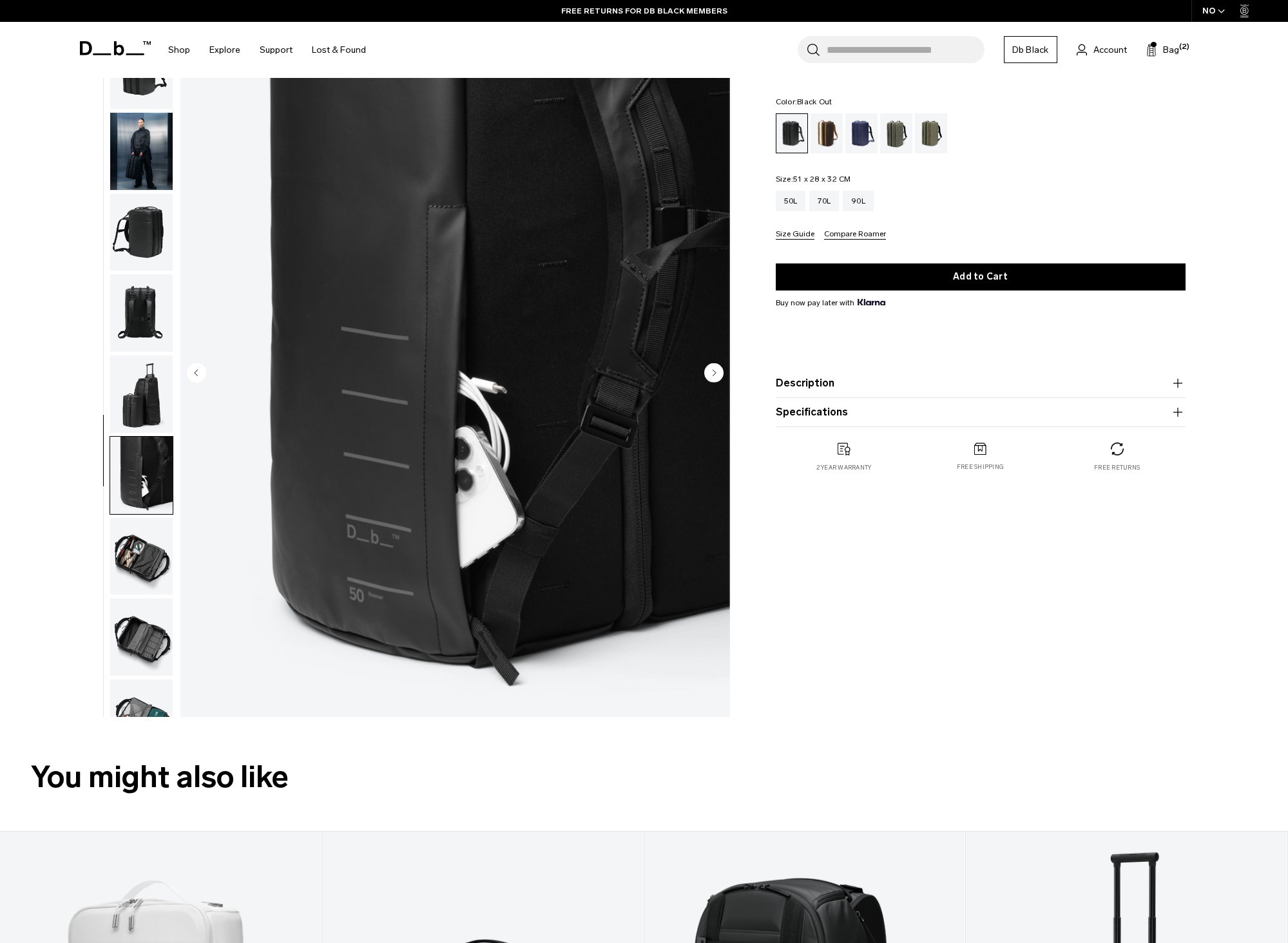
scroll to position [0, 0]
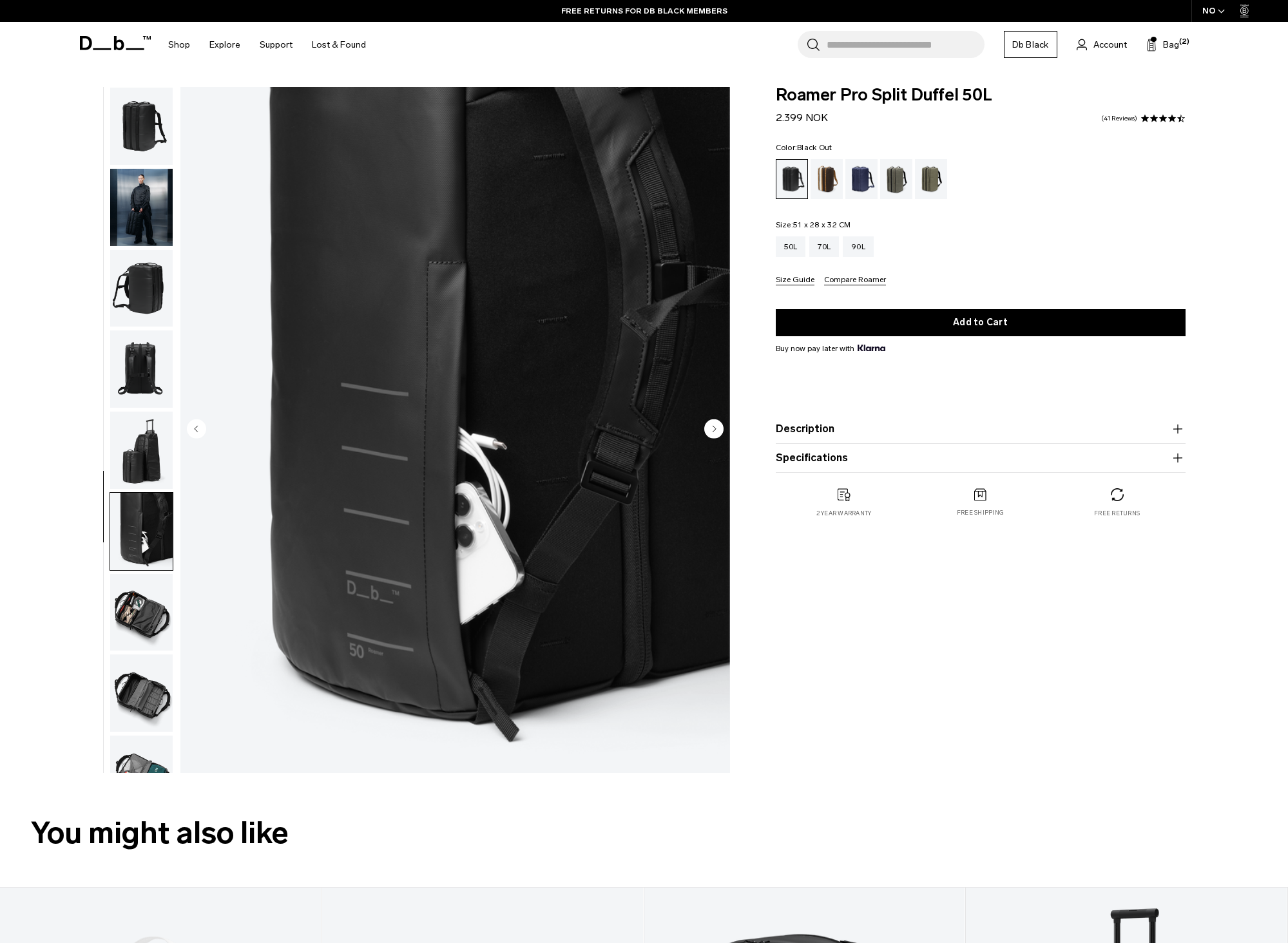
click at [134, 359] on img "button" at bounding box center [141, 369] width 62 height 77
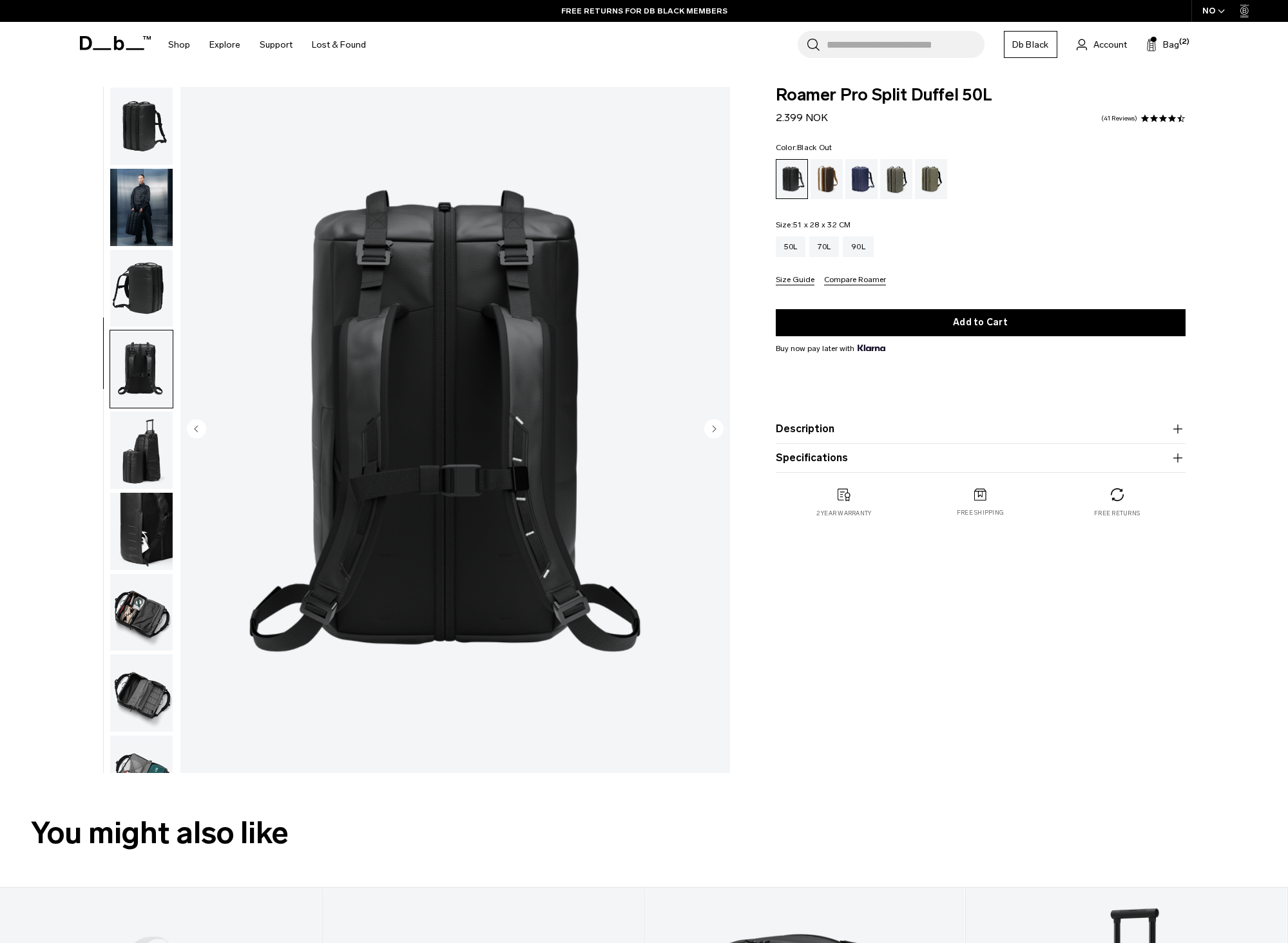
scroll to position [41, 0]
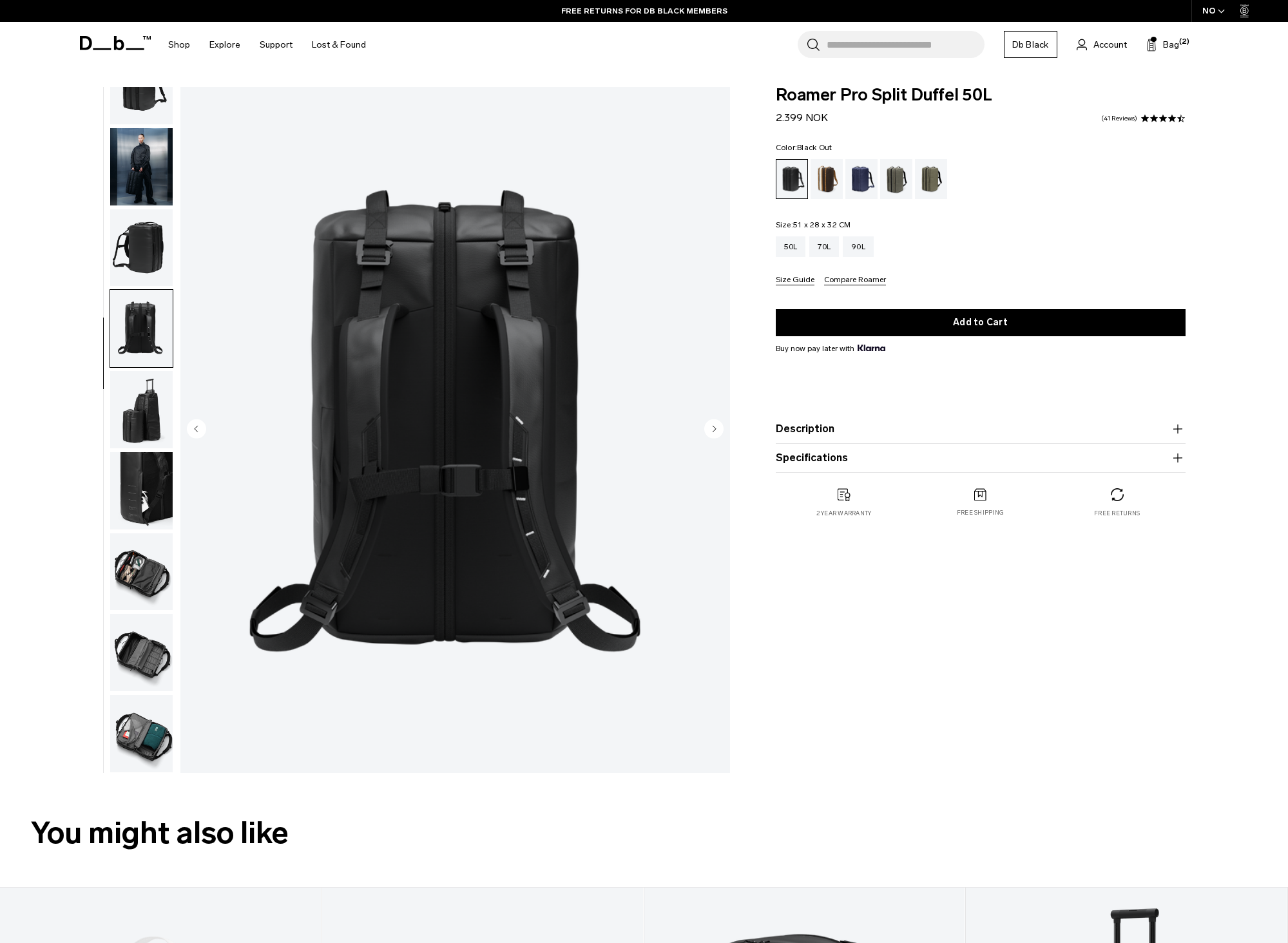
click at [134, 320] on img "button" at bounding box center [141, 329] width 62 height 77
click at [137, 347] on img "button" at bounding box center [141, 329] width 62 height 77
click at [144, 273] on img "button" at bounding box center [141, 248] width 62 height 77
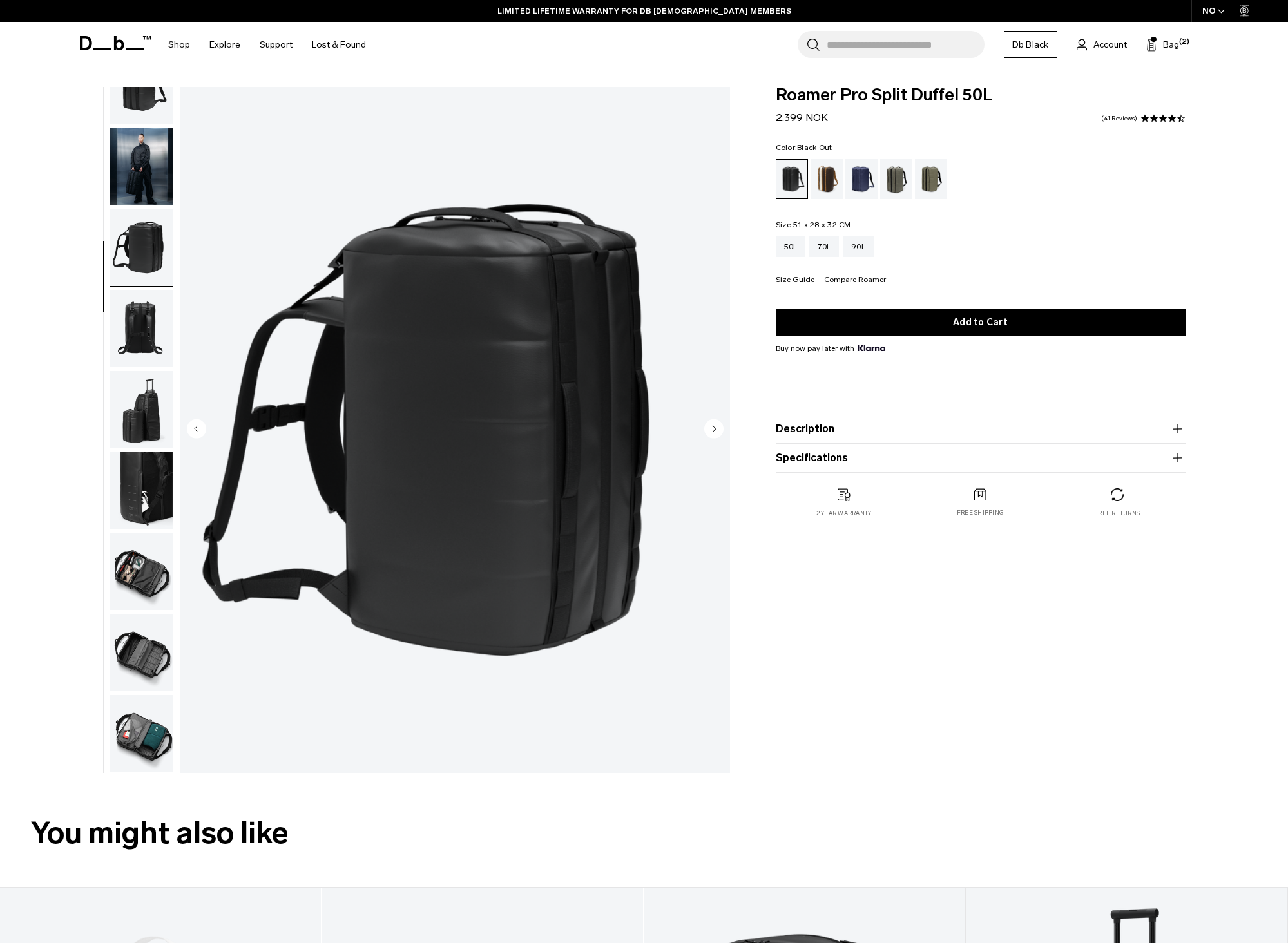
click at [148, 172] on img "button" at bounding box center [141, 167] width 62 height 77
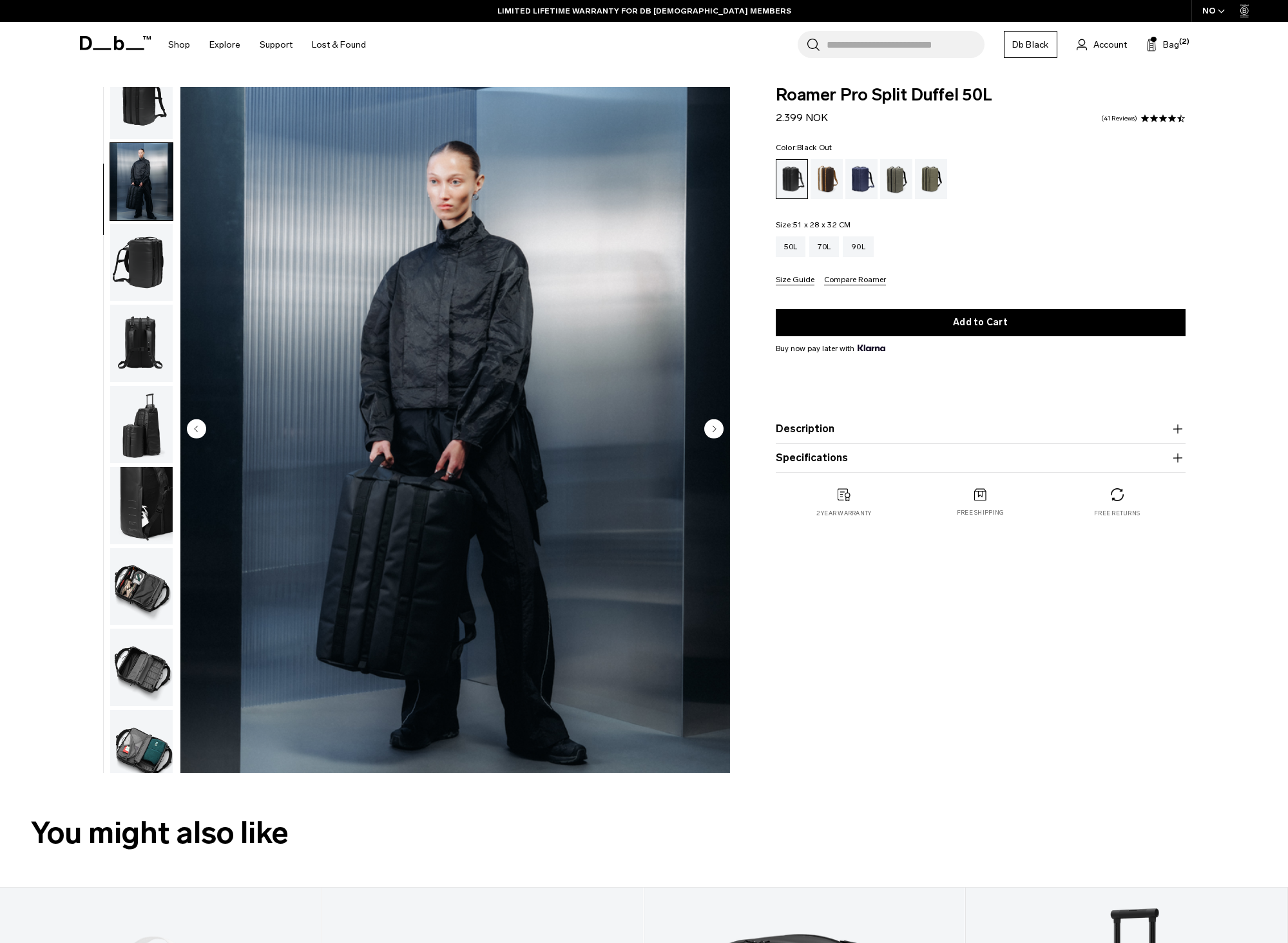
scroll to position [0, 0]
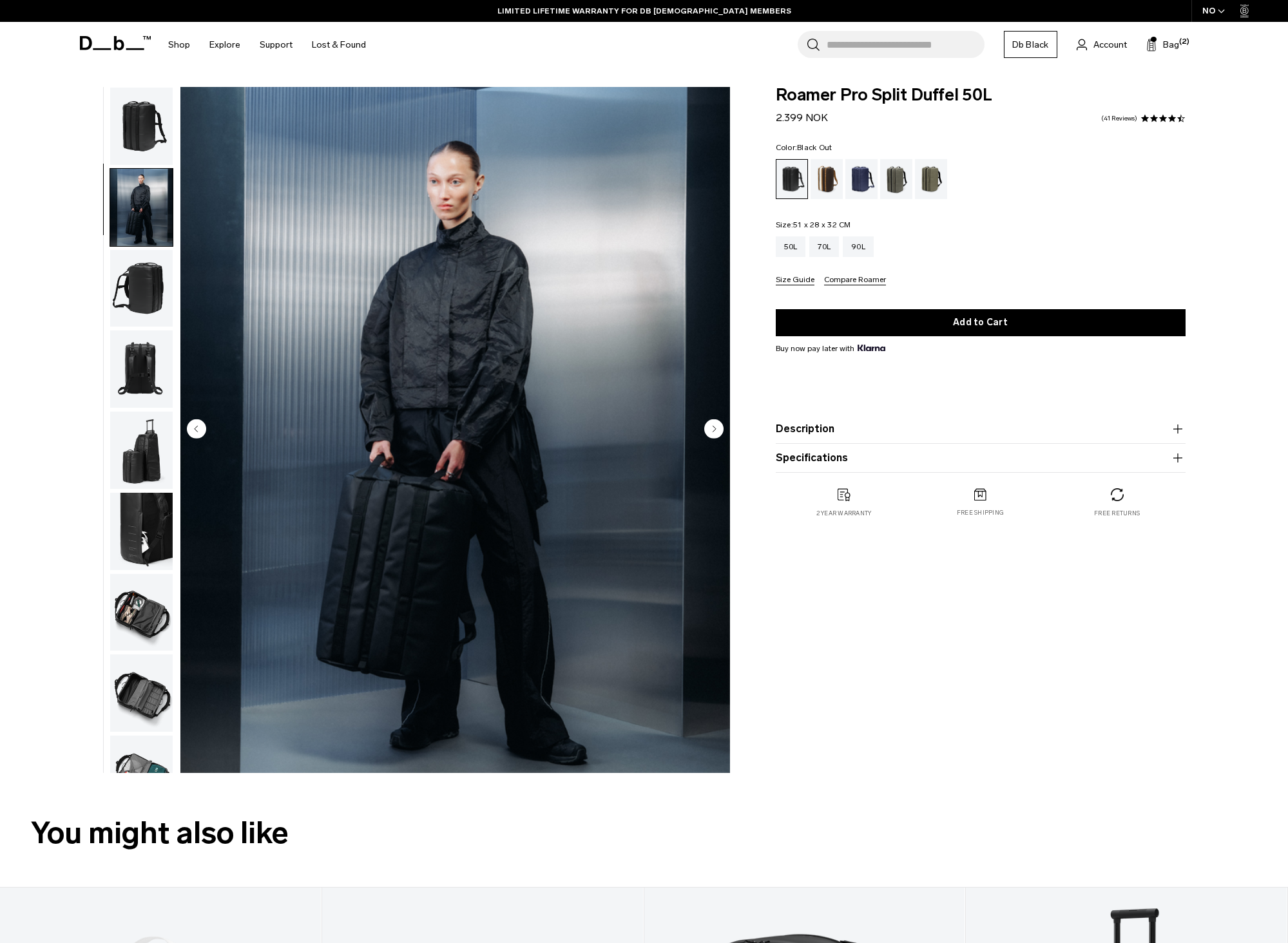
click at [149, 132] on img "button" at bounding box center [141, 126] width 62 height 77
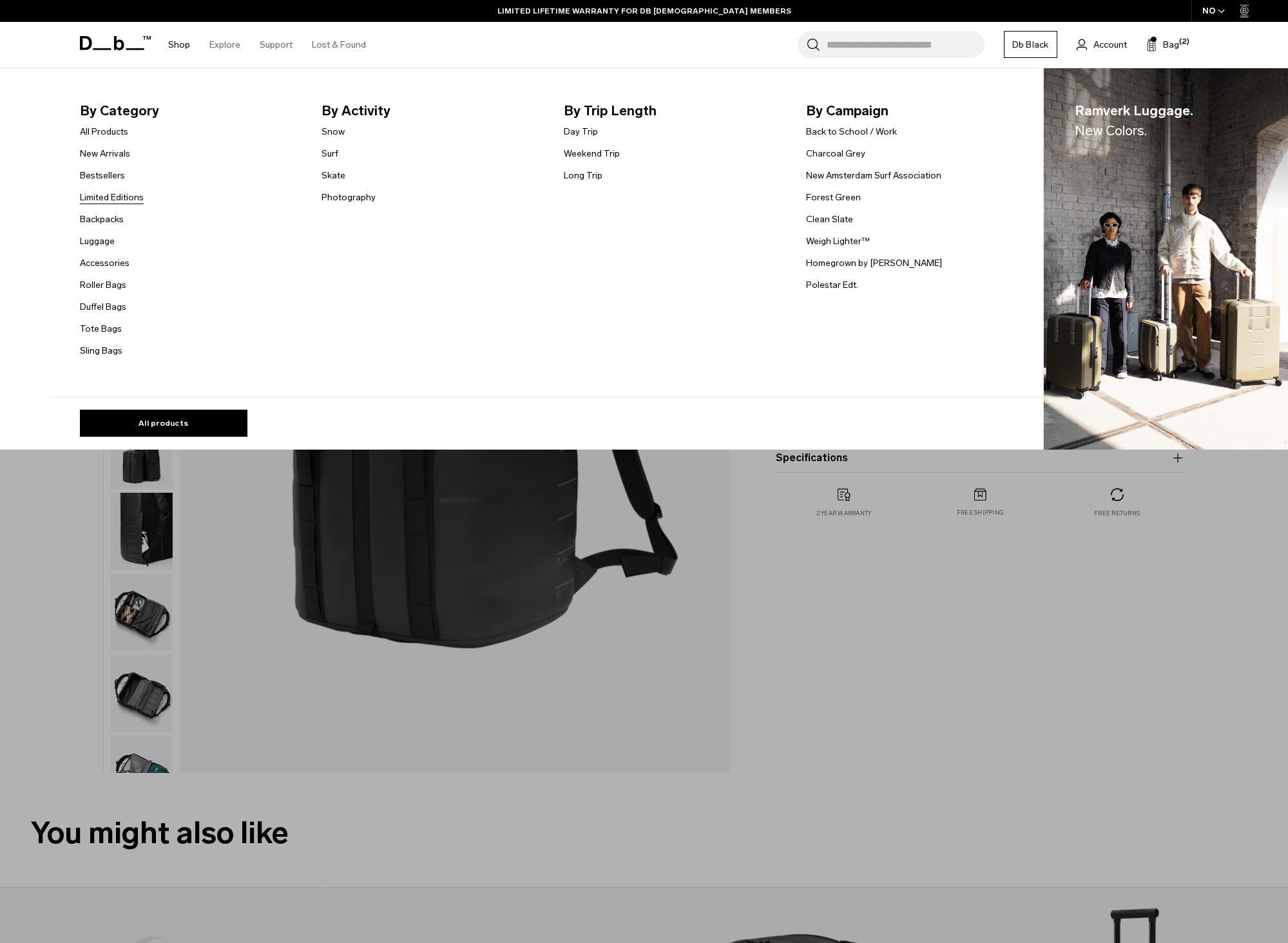
click at [125, 196] on link "Limited Editions" at bounding box center [112, 198] width 64 height 14
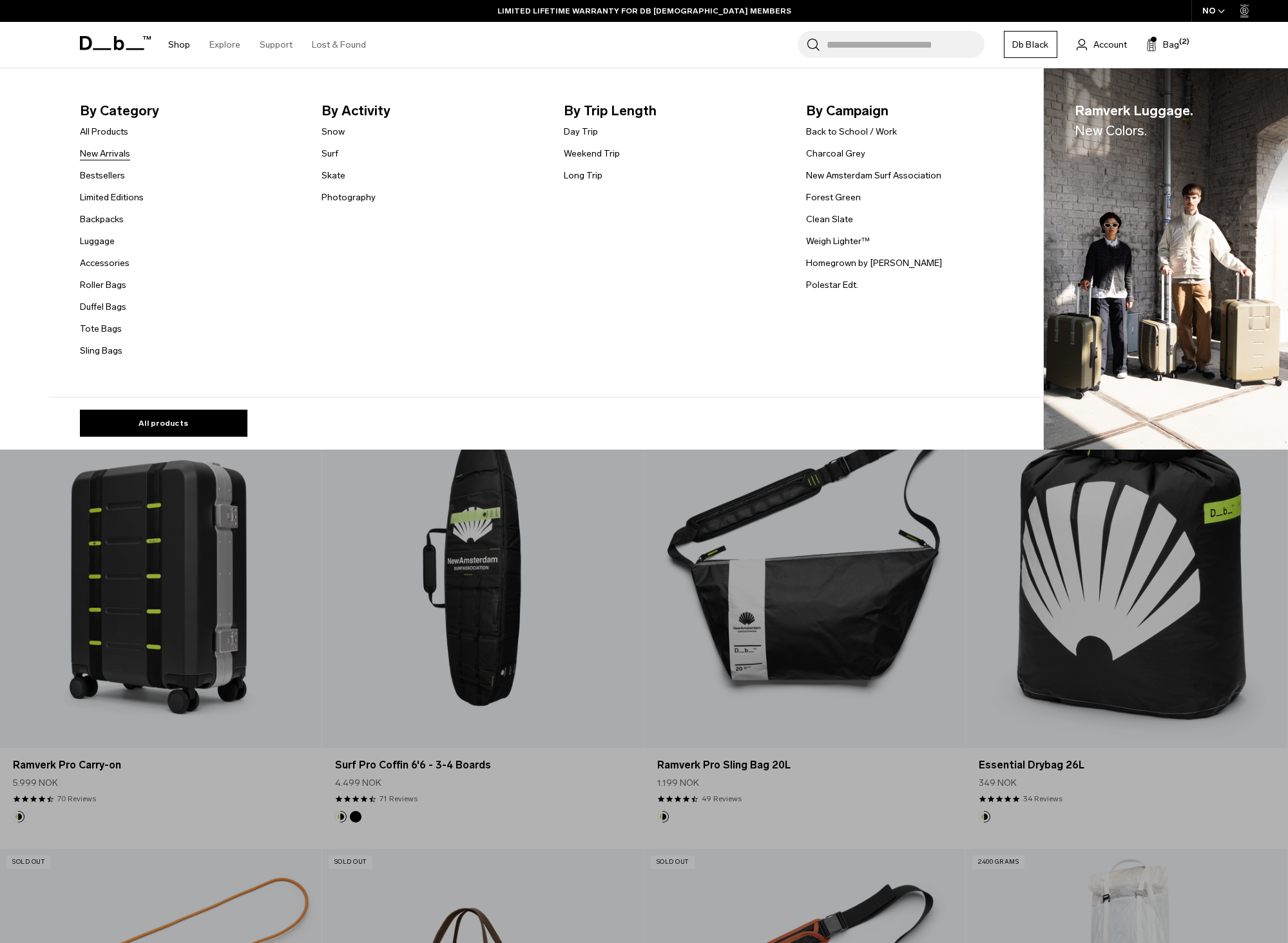
click at [118, 150] on link "New Arrivals" at bounding box center [105, 154] width 50 height 14
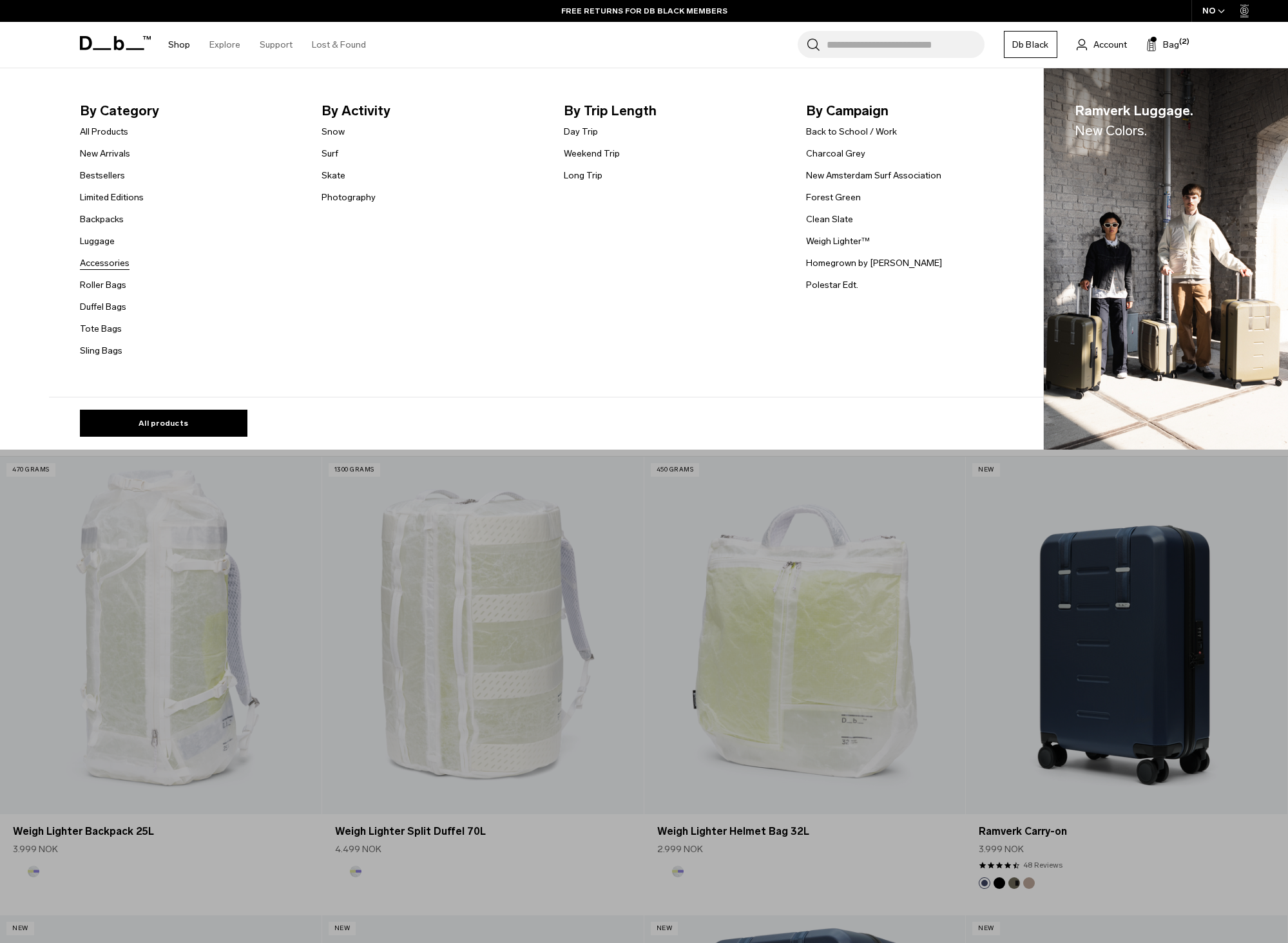
click at [119, 262] on link "Accessories" at bounding box center [105, 263] width 49 height 14
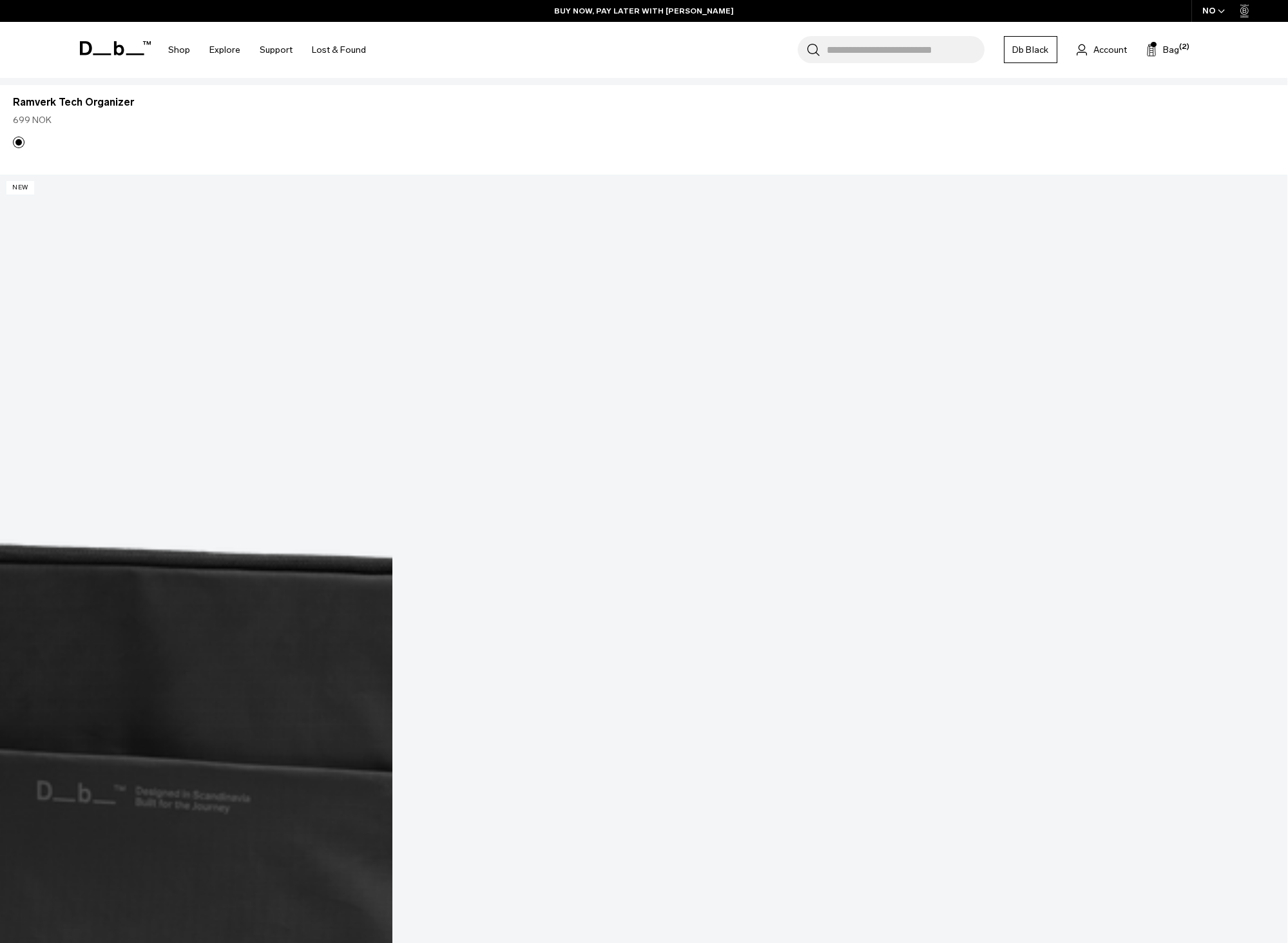
scroll to position [2964, 0]
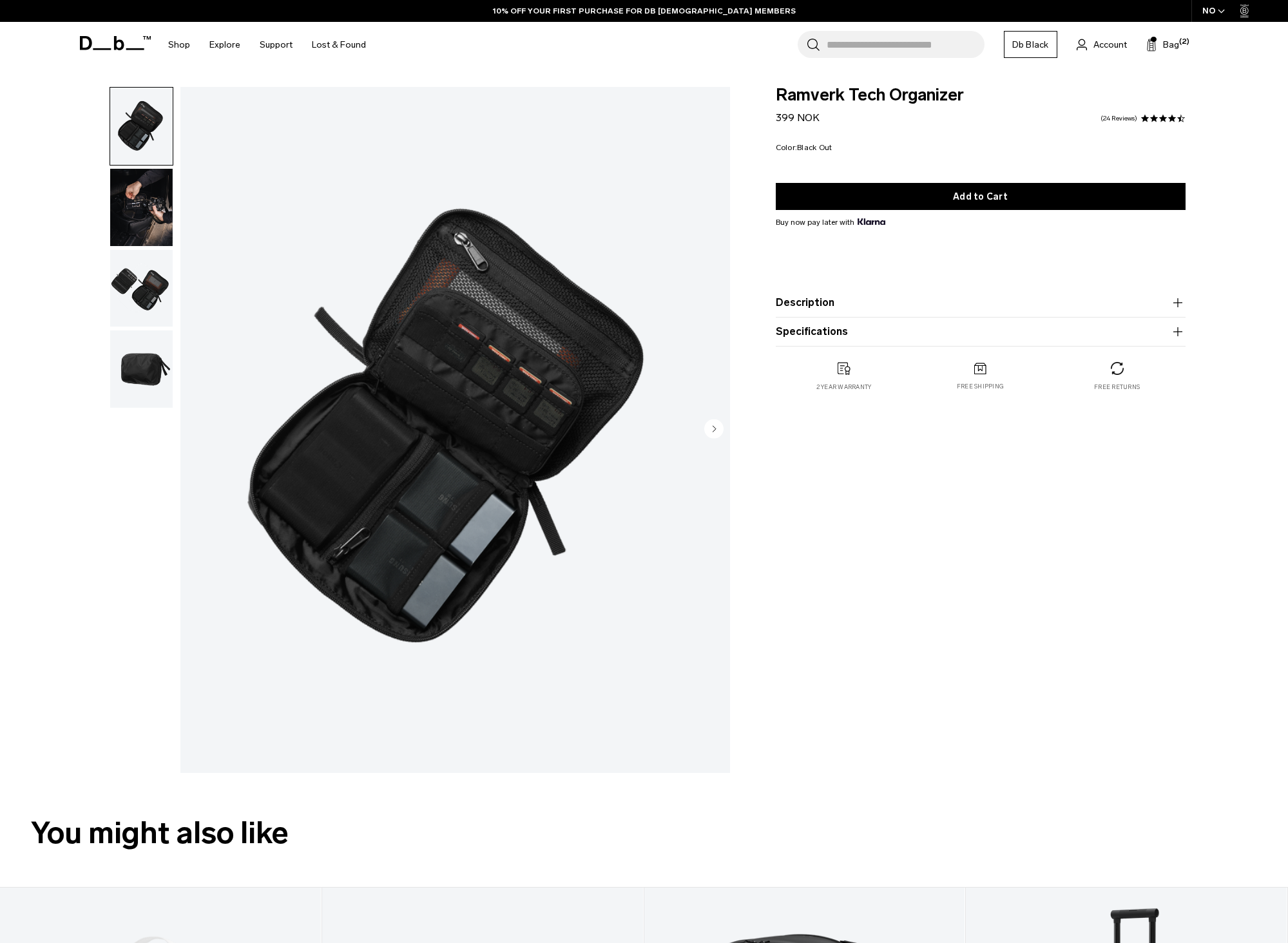
click at [136, 283] on img "button" at bounding box center [141, 289] width 62 height 77
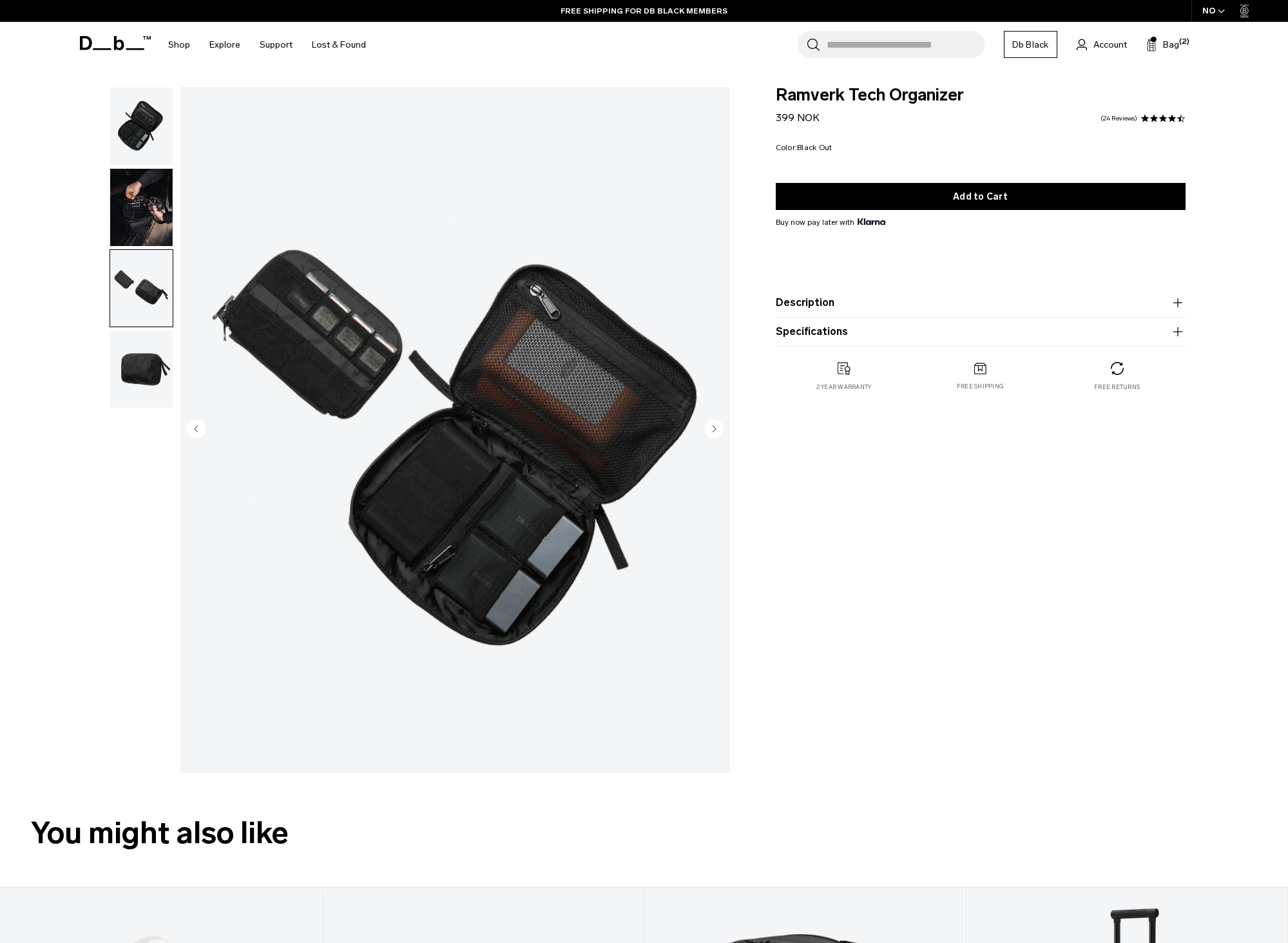
click at [135, 279] on img "button" at bounding box center [141, 289] width 62 height 77
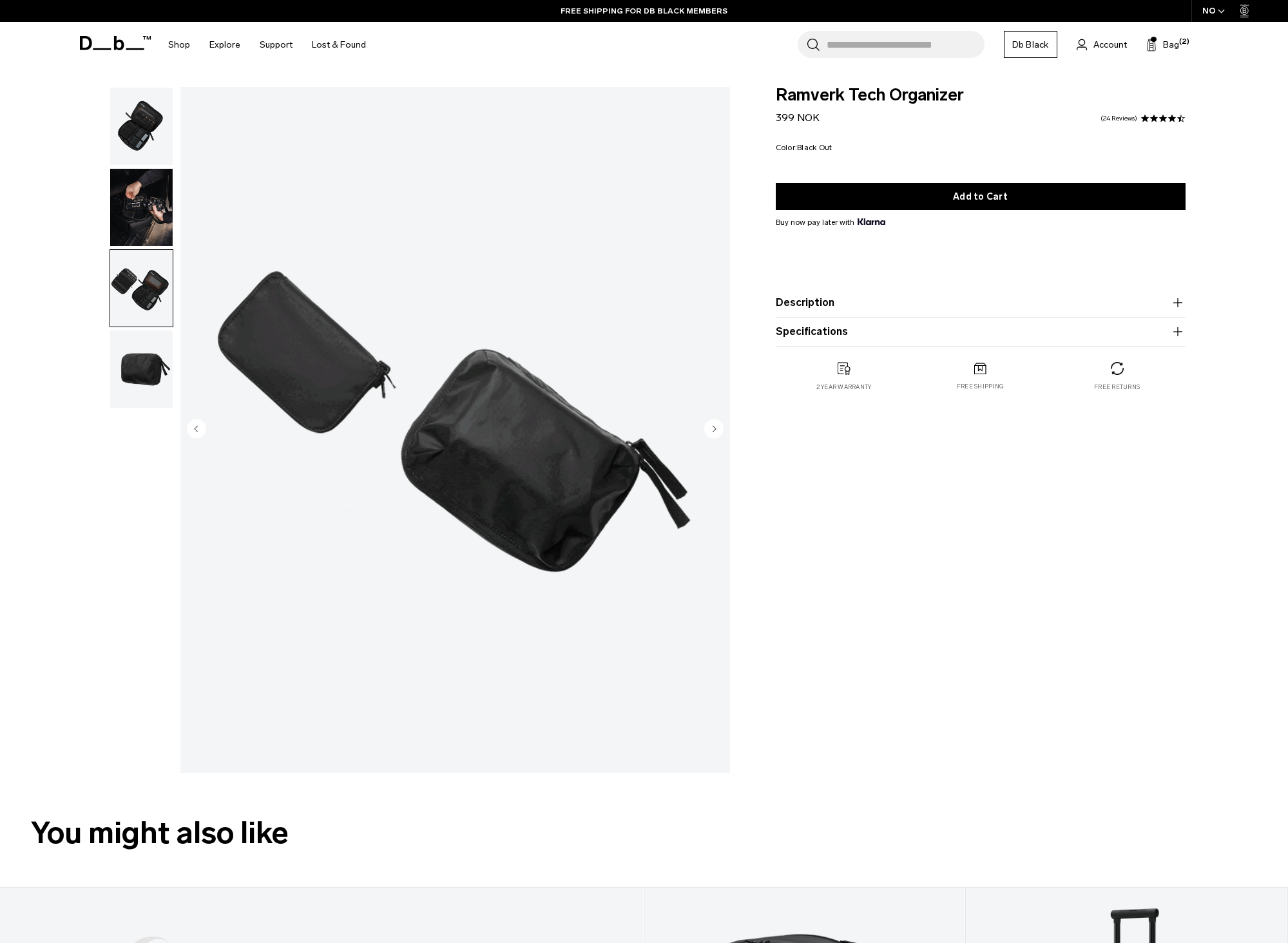
click at [139, 232] on img "button" at bounding box center [141, 207] width 62 height 77
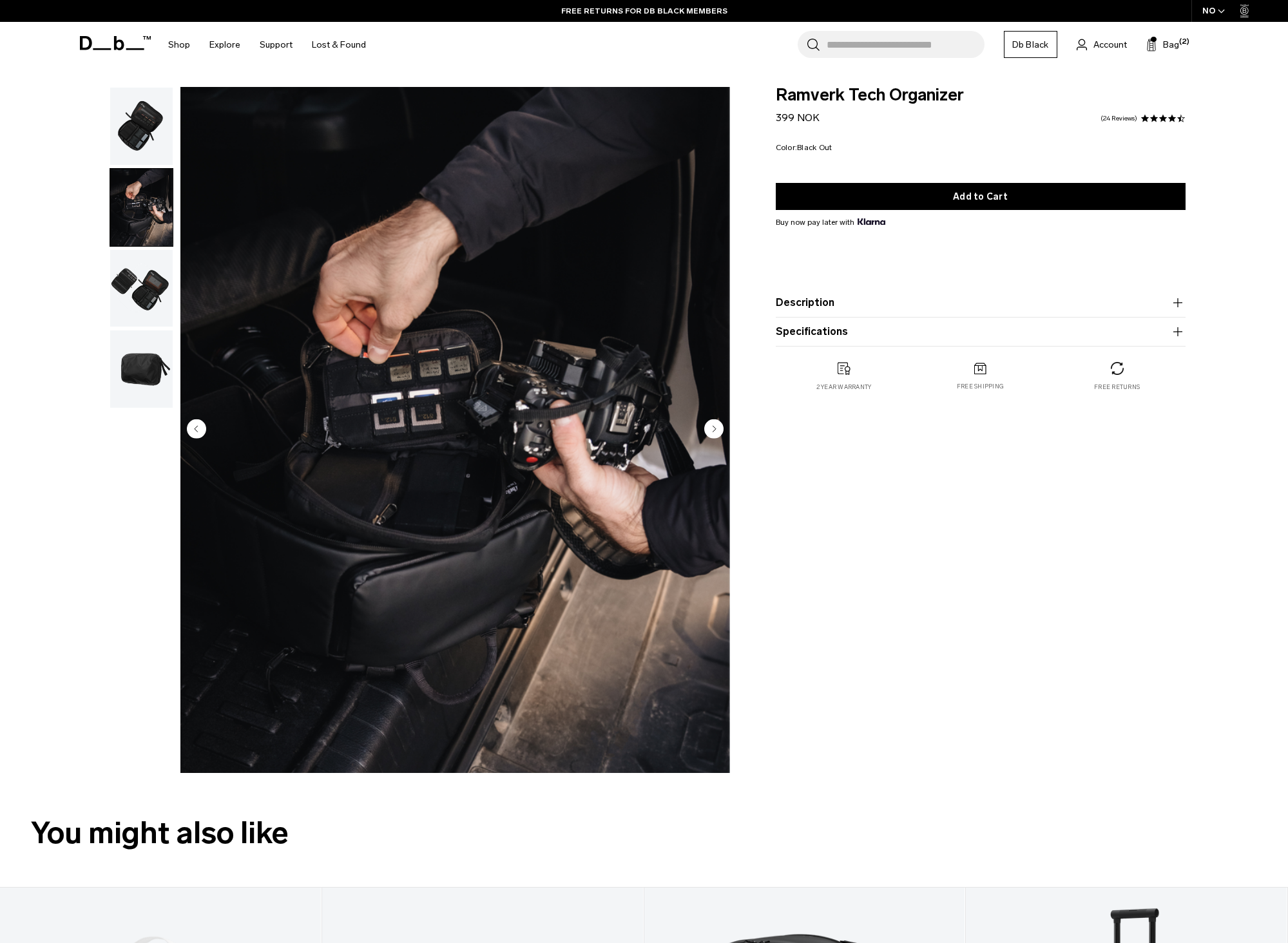
click at [478, 372] on img "2 / 4" at bounding box center [455, 430] width 550 height 686
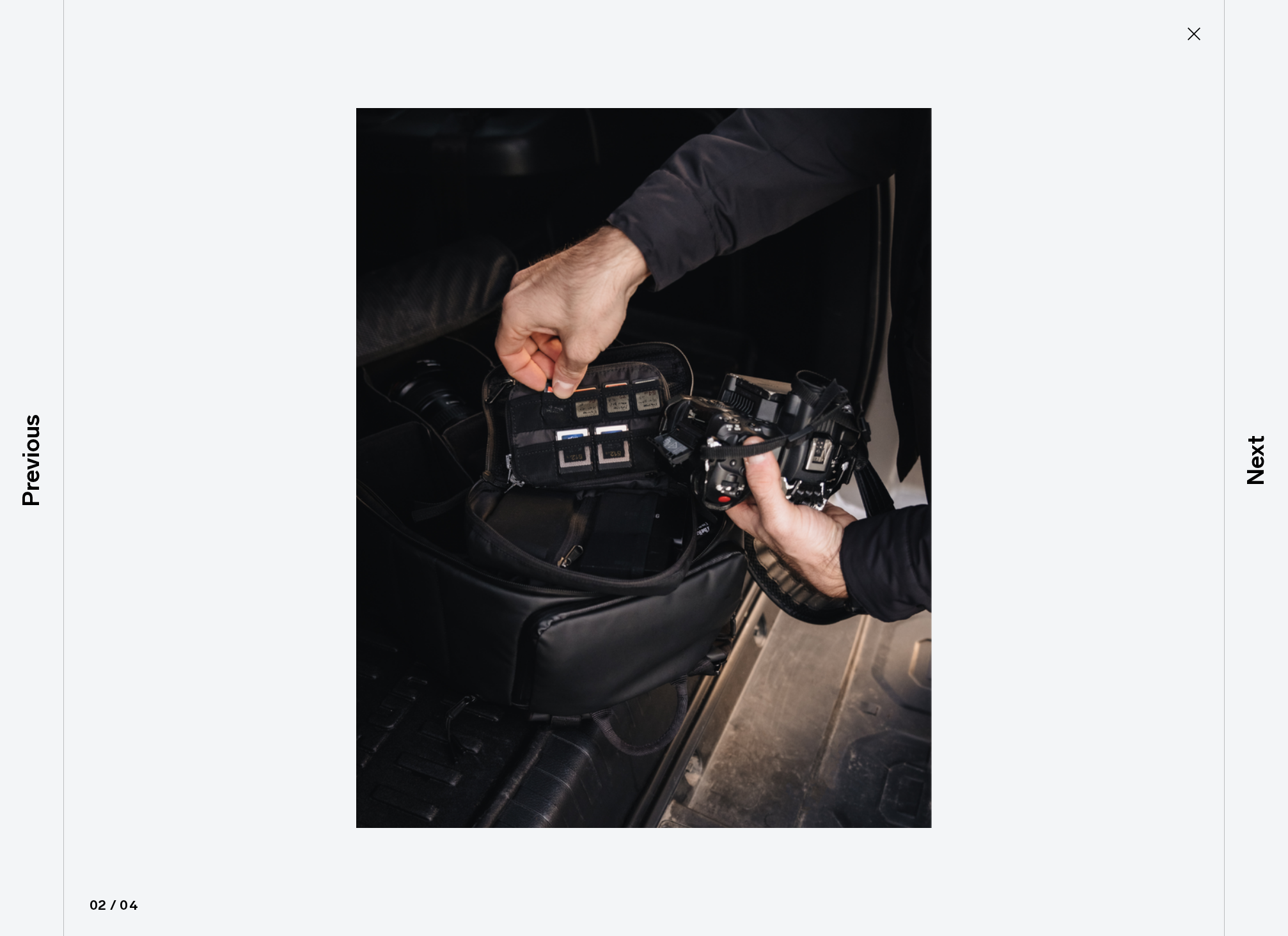
click at [261, 677] on div at bounding box center [644, 468] width 1288 height 936
click at [1196, 26] on icon at bounding box center [1194, 34] width 21 height 21
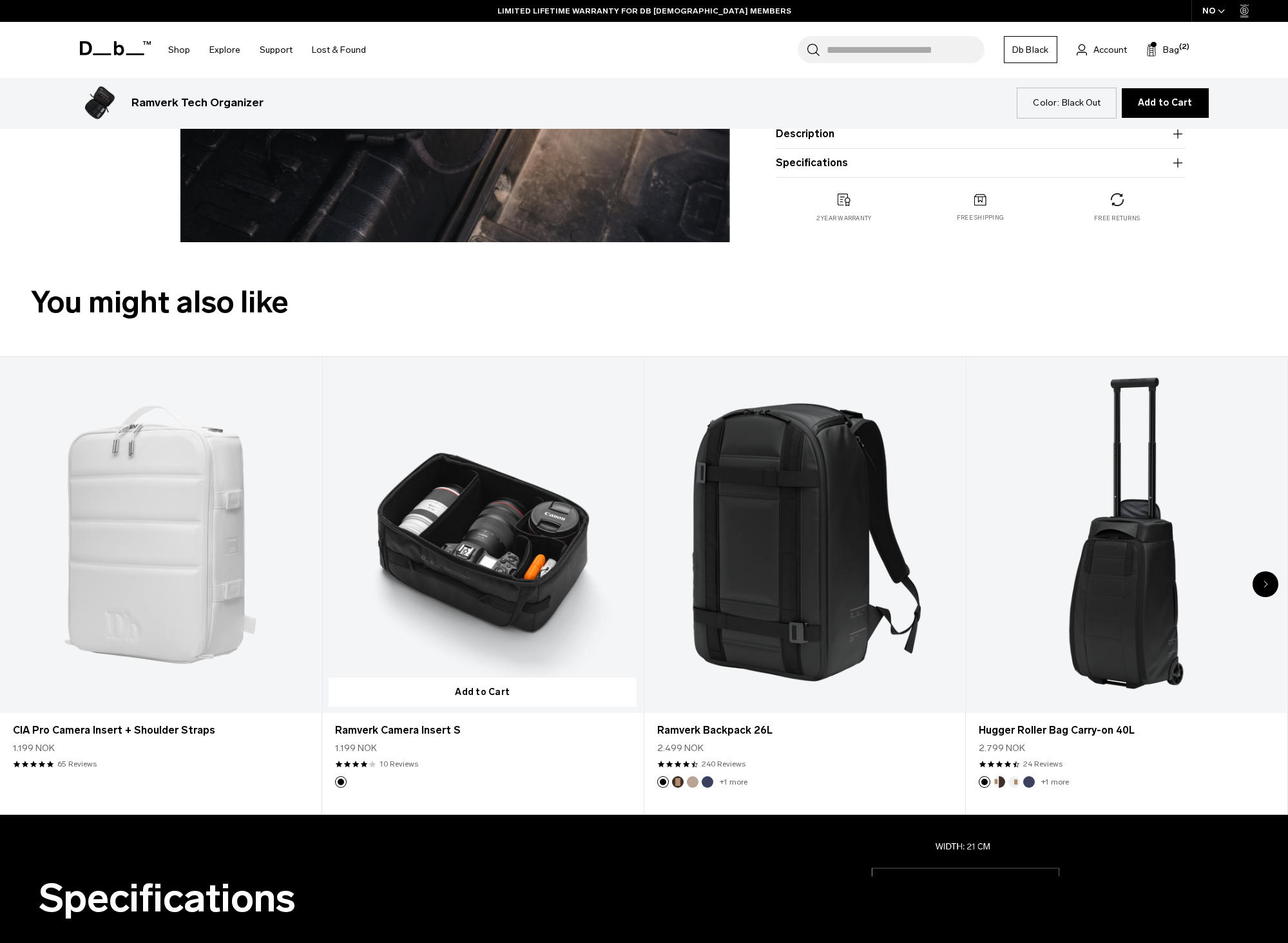
scroll to position [580, 0]
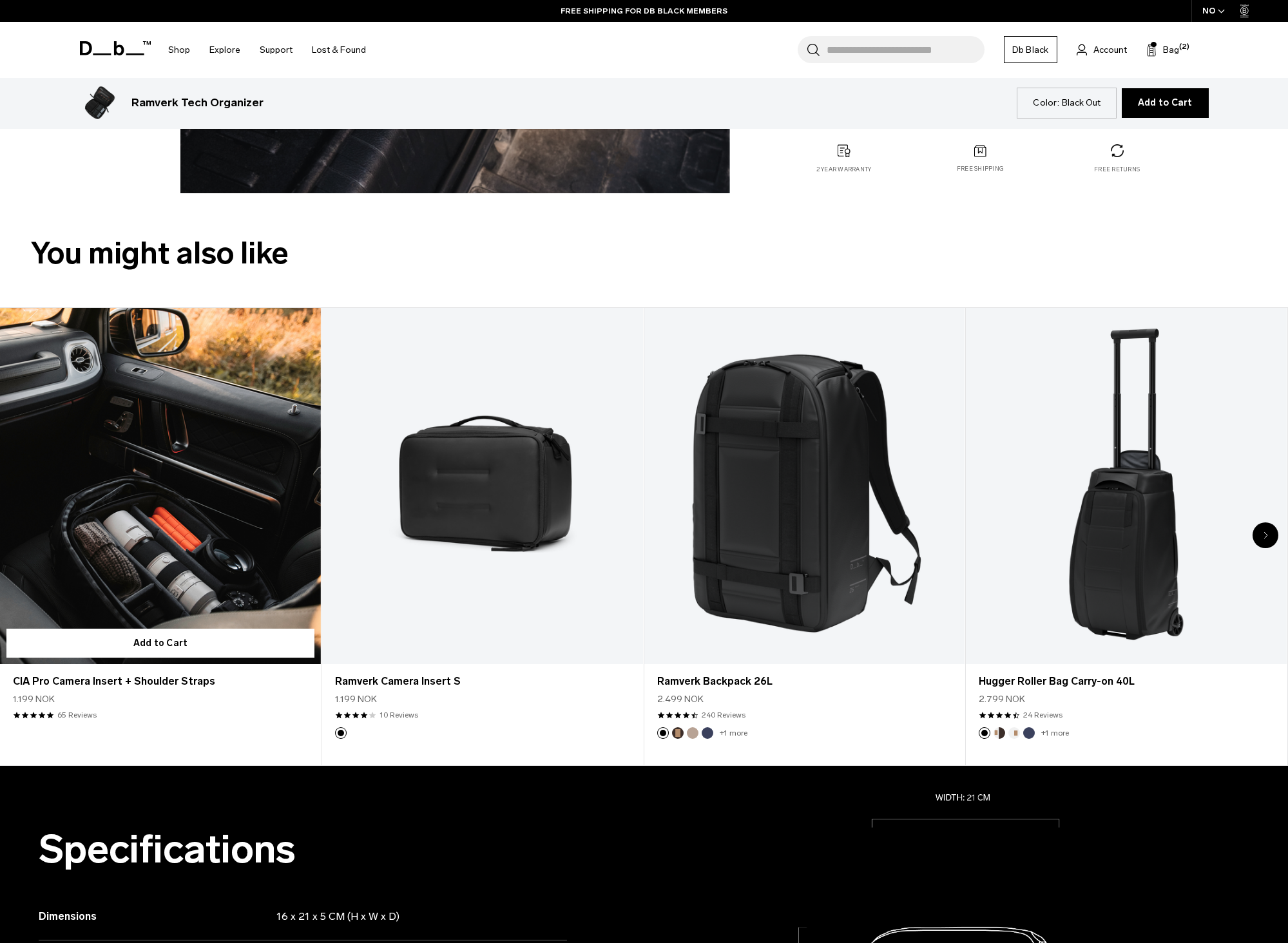
click at [188, 594] on link "CIA Pro Camera Insert + Shoulder Straps" at bounding box center [160, 486] width 321 height 356
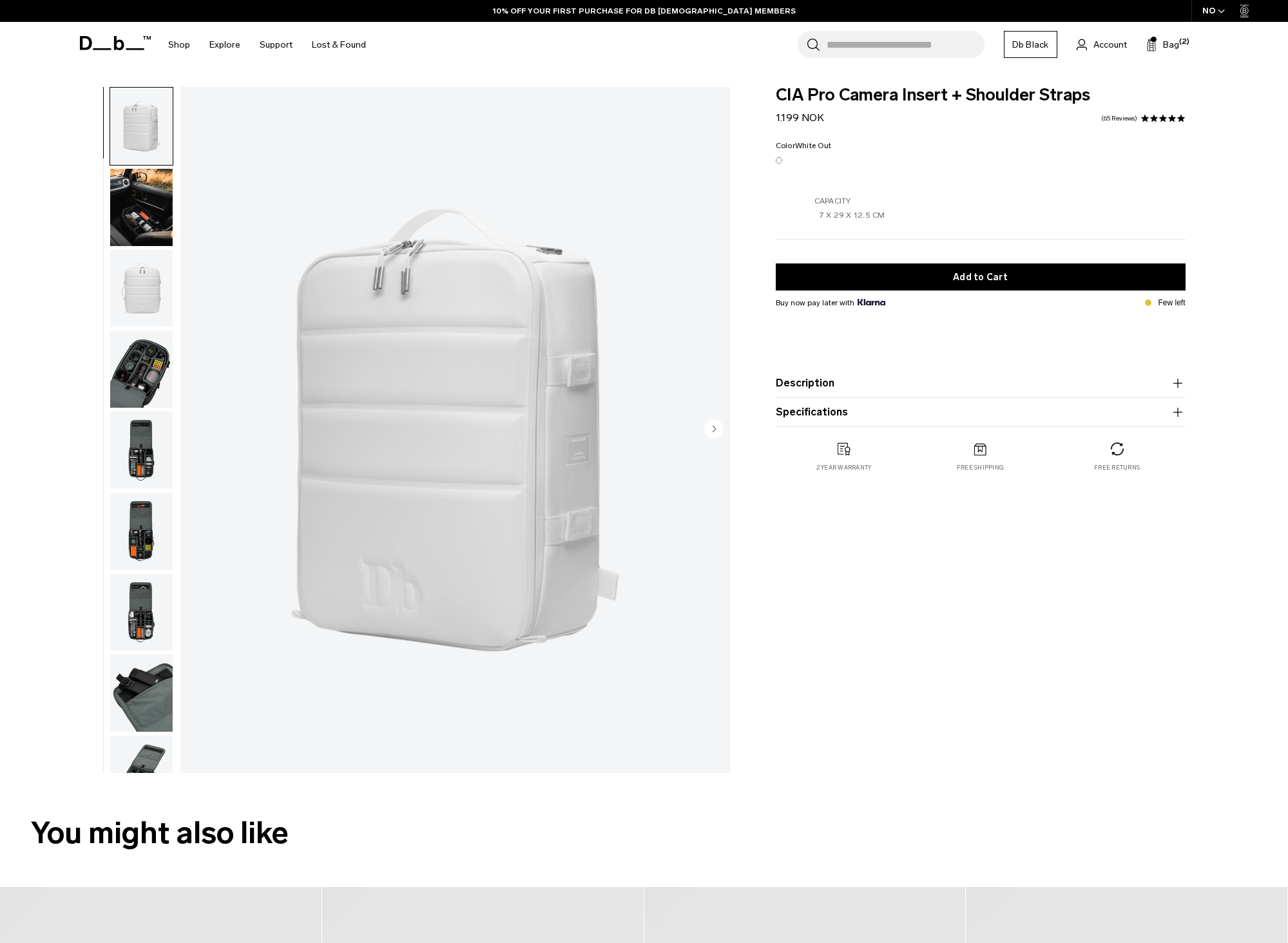
click at [162, 434] on img "button" at bounding box center [141, 450] width 62 height 77
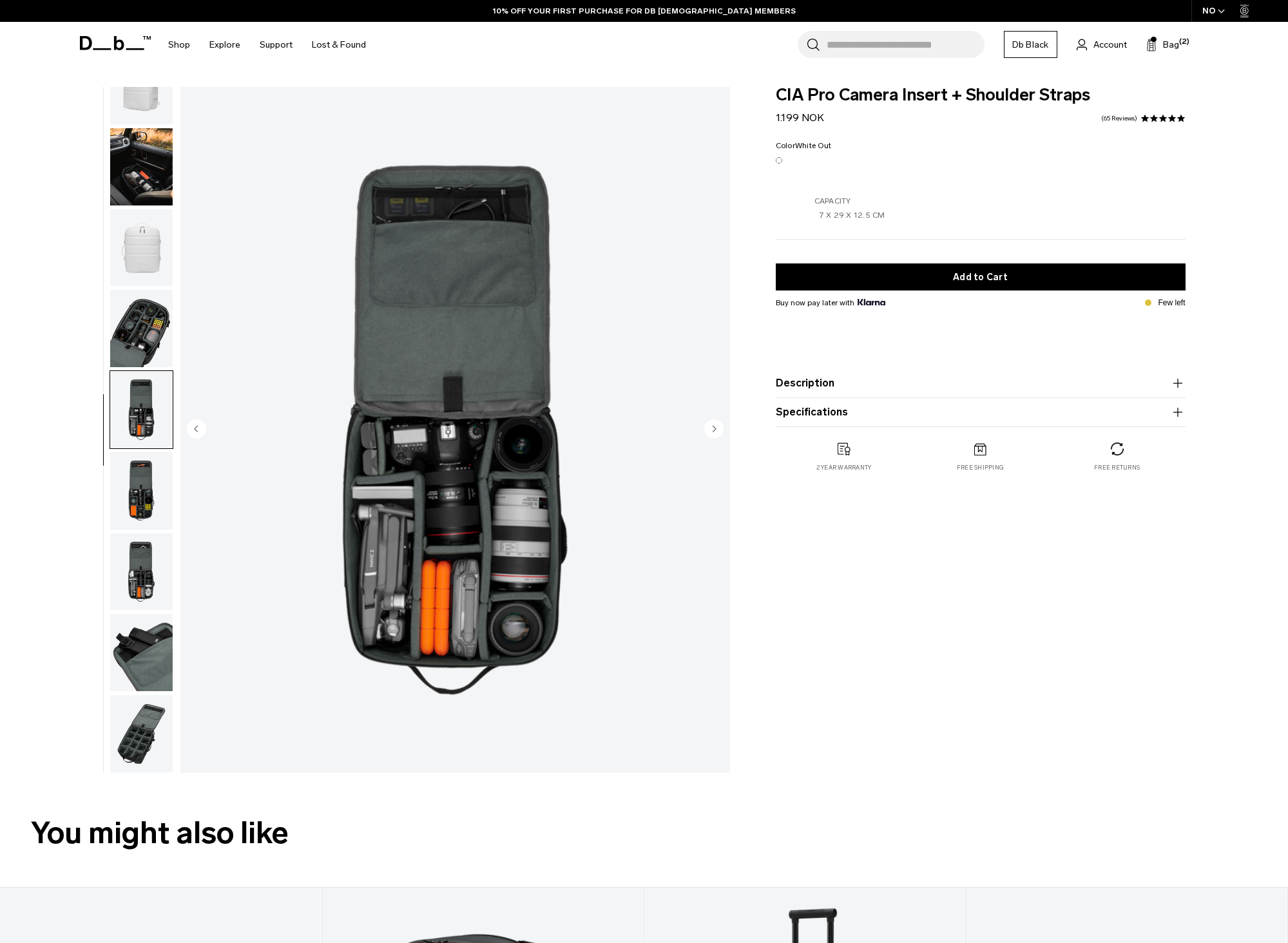
click at [142, 346] on img "button" at bounding box center [141, 329] width 62 height 77
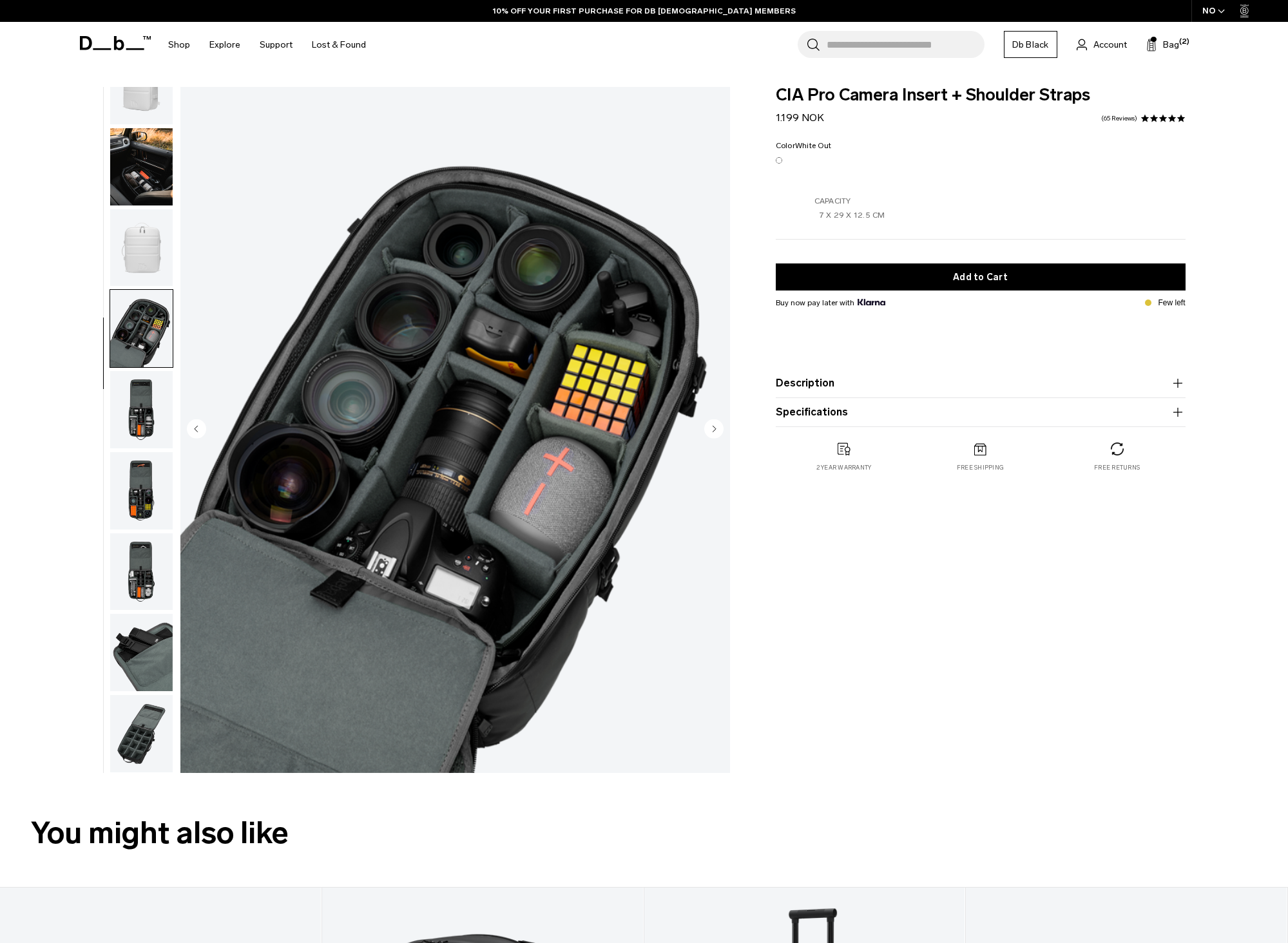
click at [138, 250] on img "button" at bounding box center [141, 248] width 62 height 77
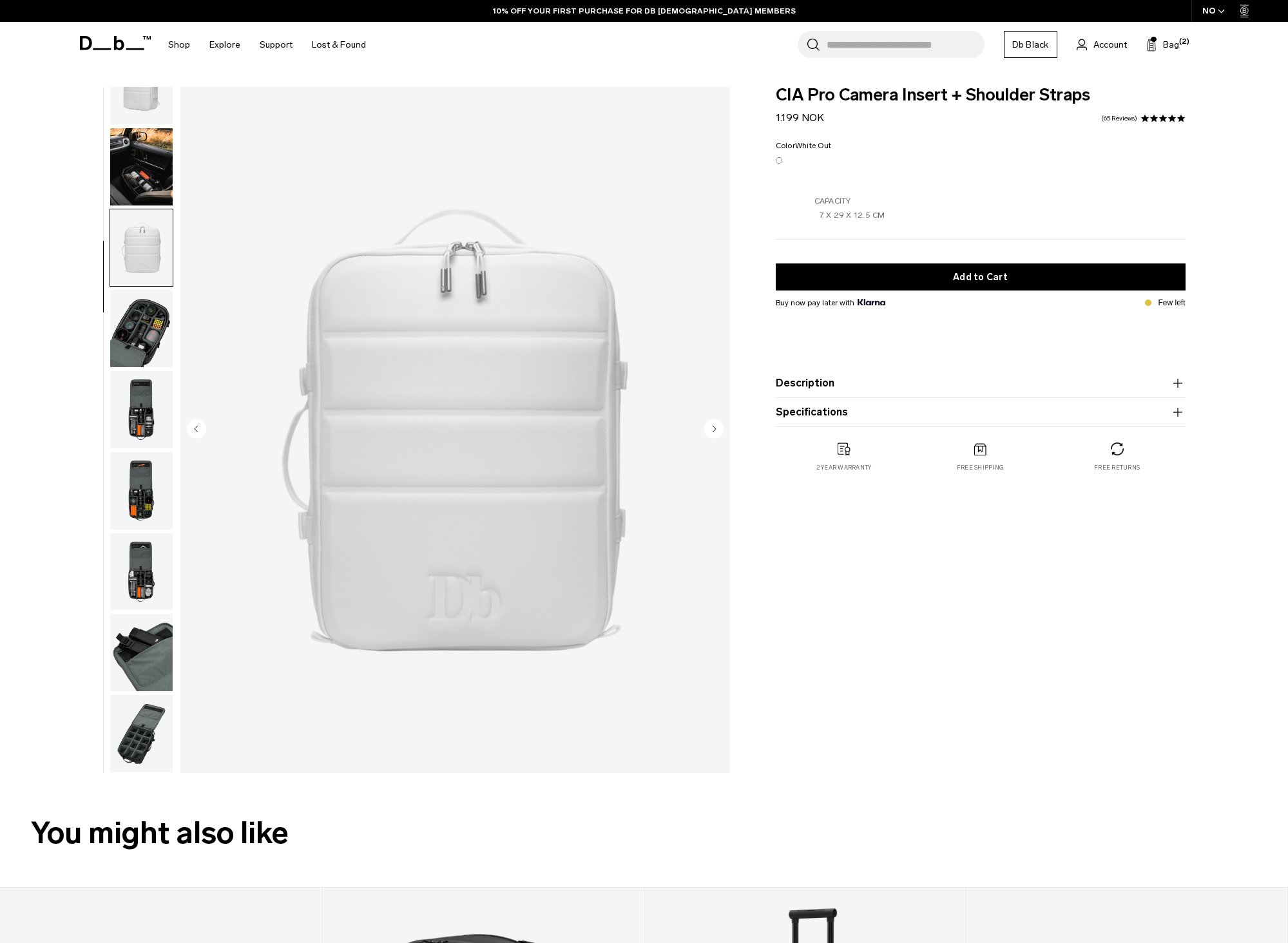
click at [144, 317] on img "button" at bounding box center [141, 329] width 62 height 77
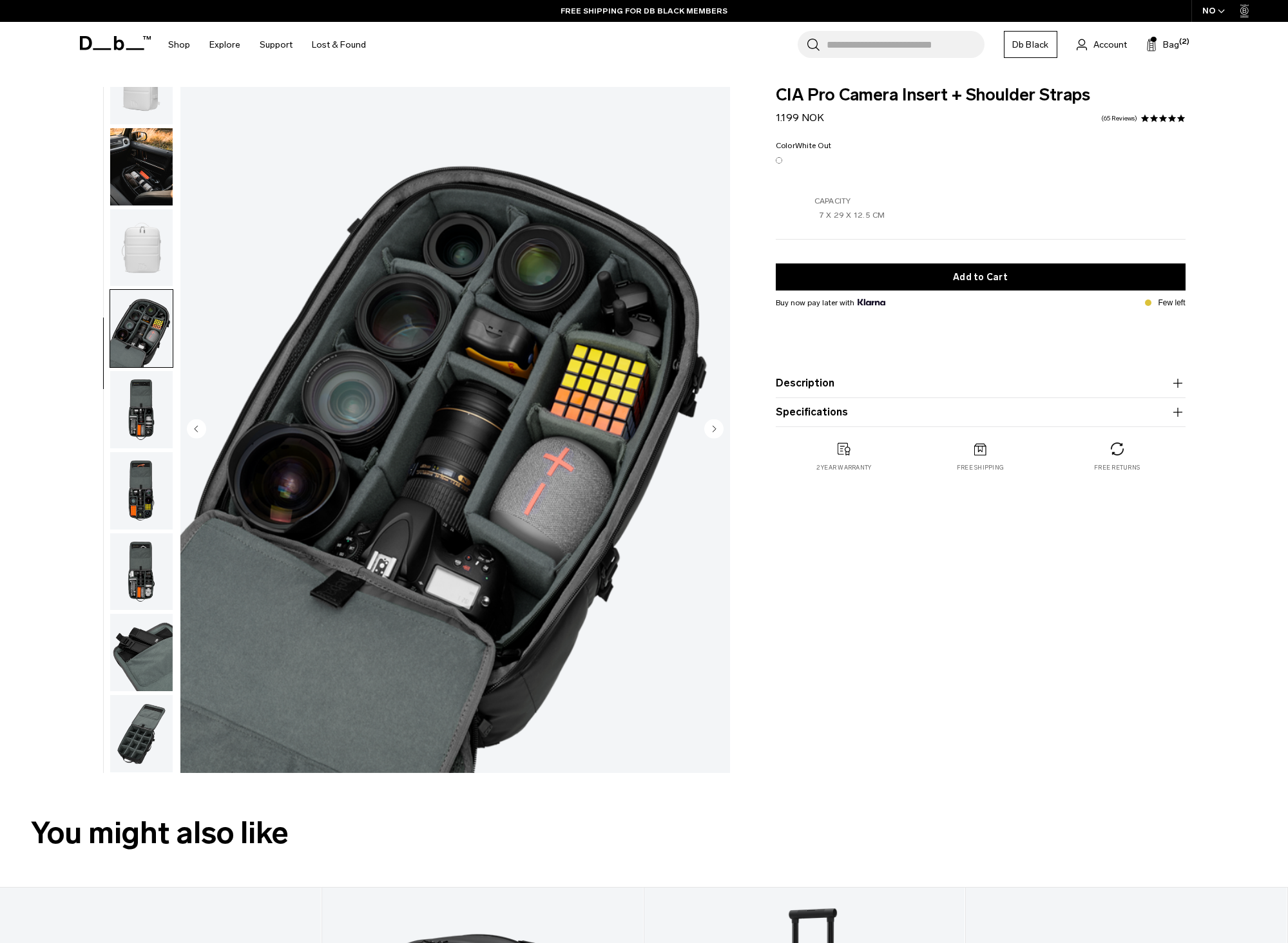
click at [140, 379] on img "button" at bounding box center [141, 410] width 62 height 77
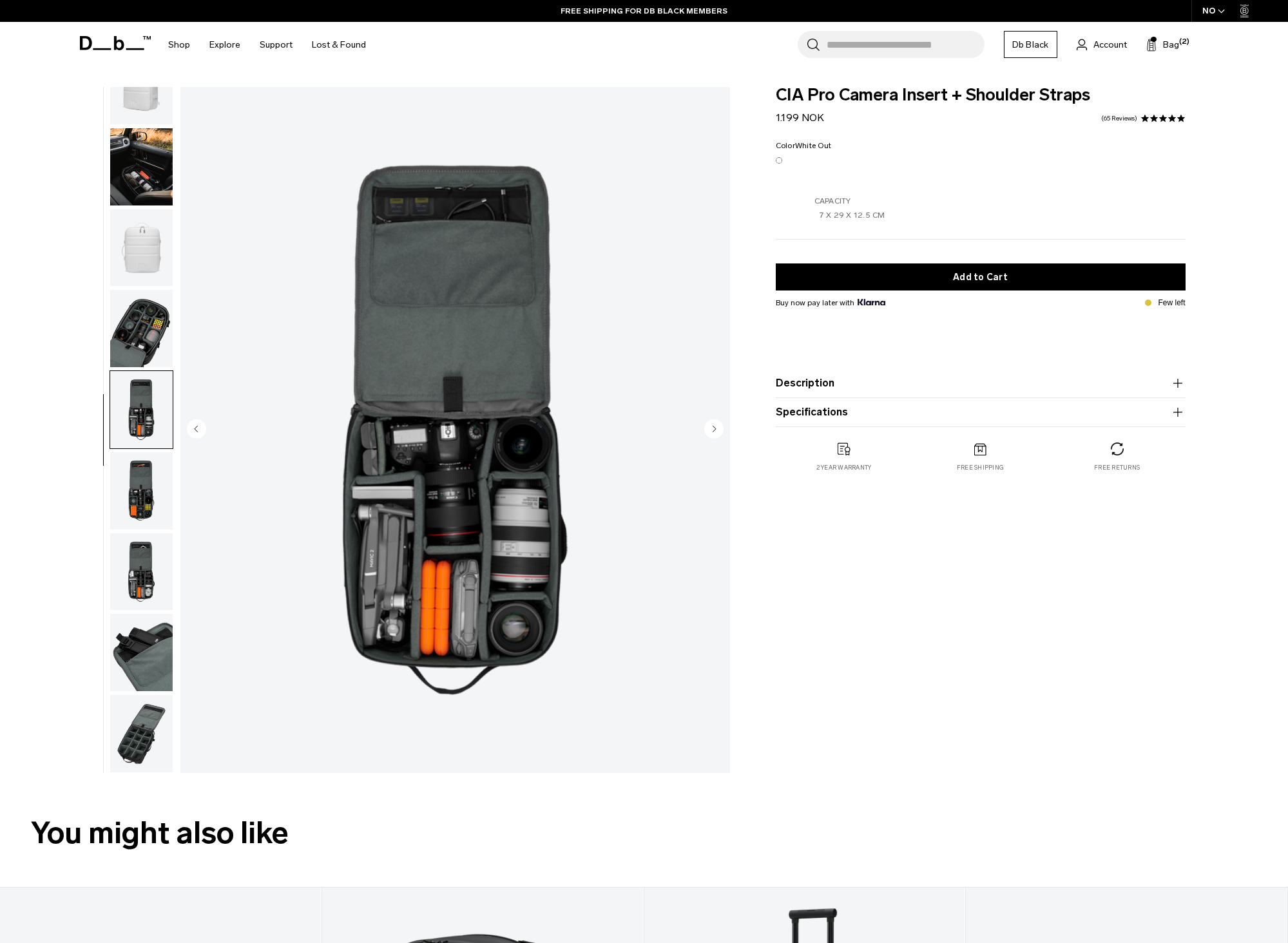
click at [128, 496] on img "button" at bounding box center [141, 490] width 62 height 77
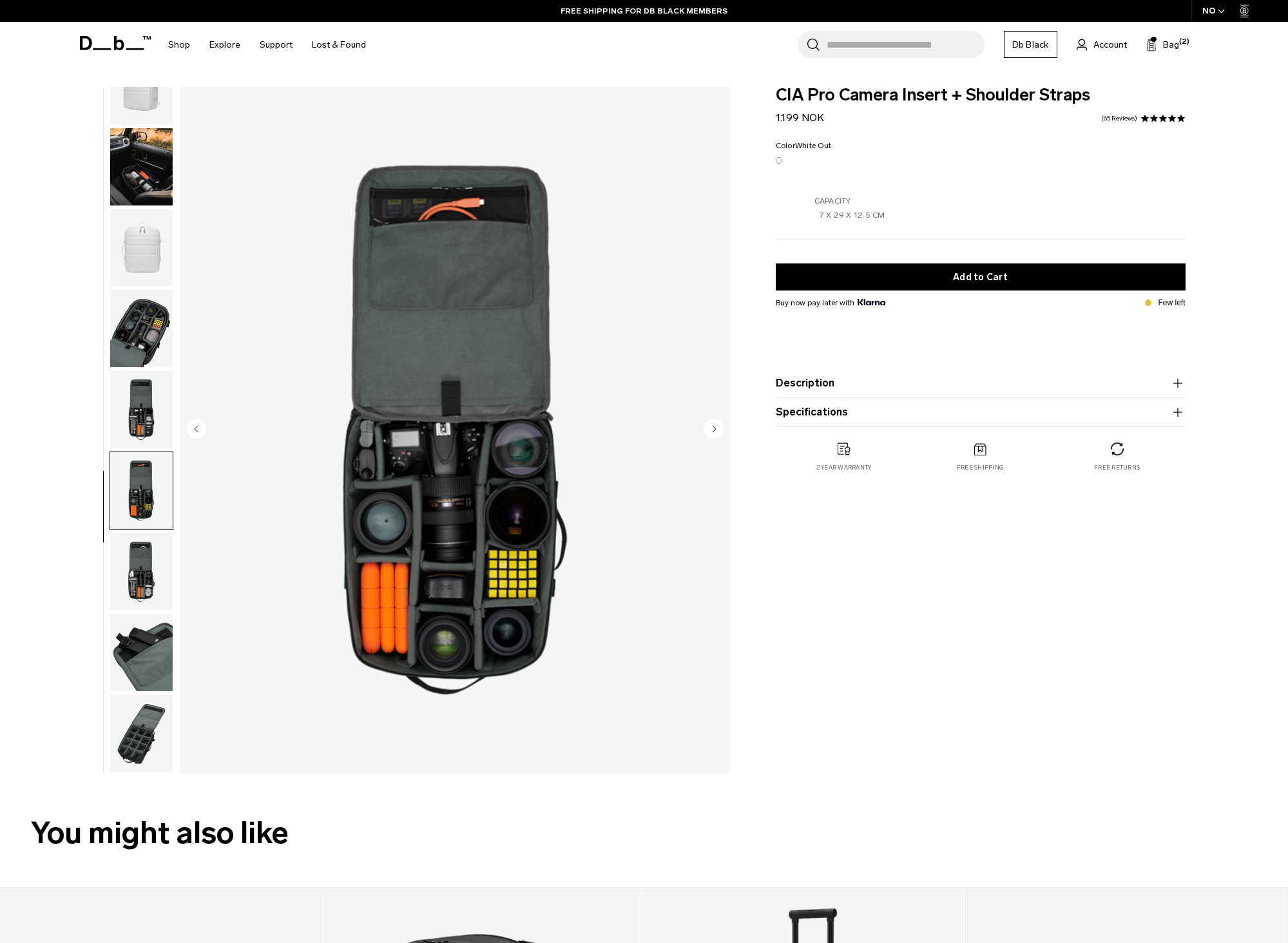
click at [134, 570] on img "button" at bounding box center [141, 572] width 62 height 77
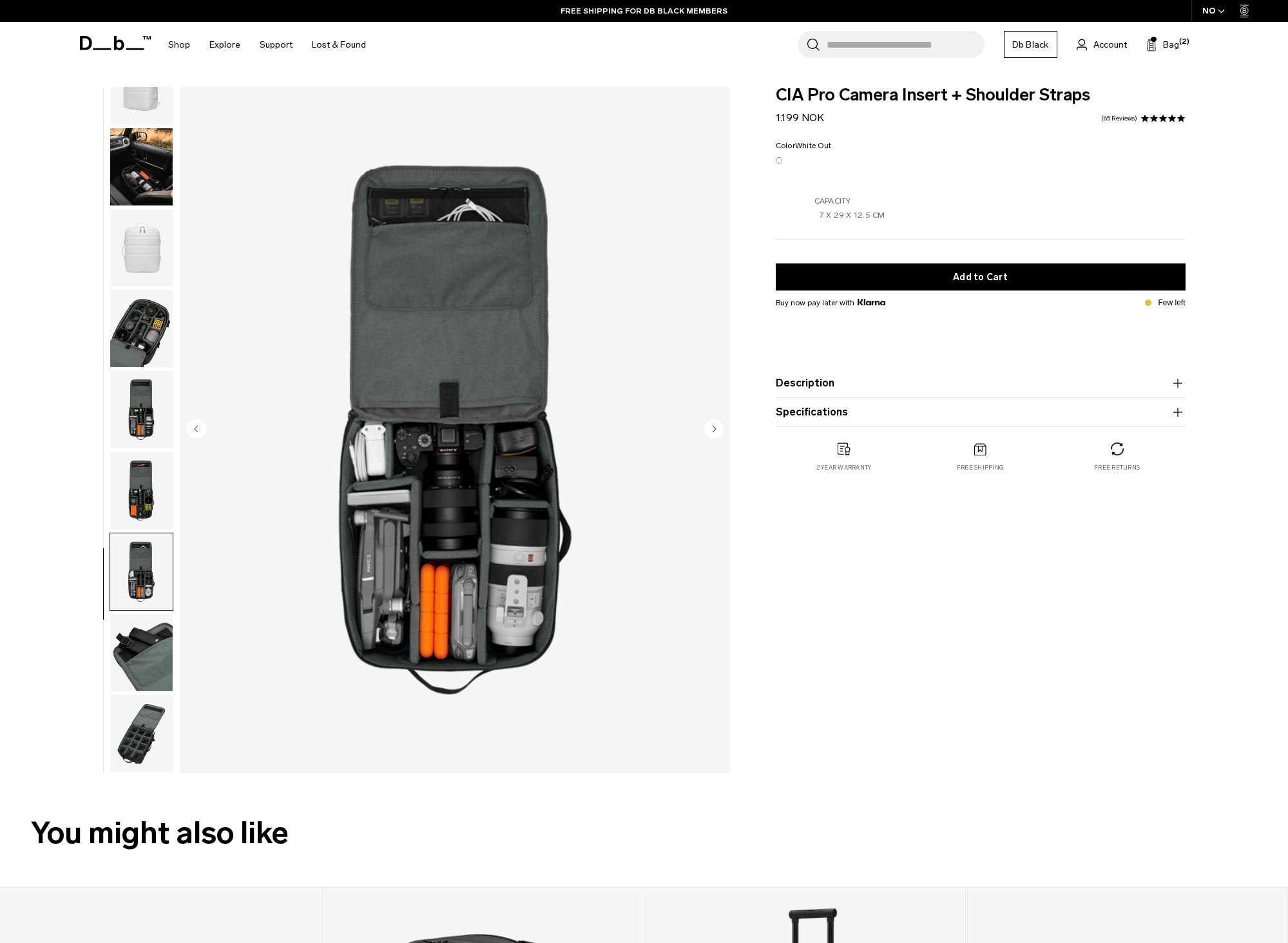
click at [136, 641] on img "button" at bounding box center [141, 653] width 62 height 77
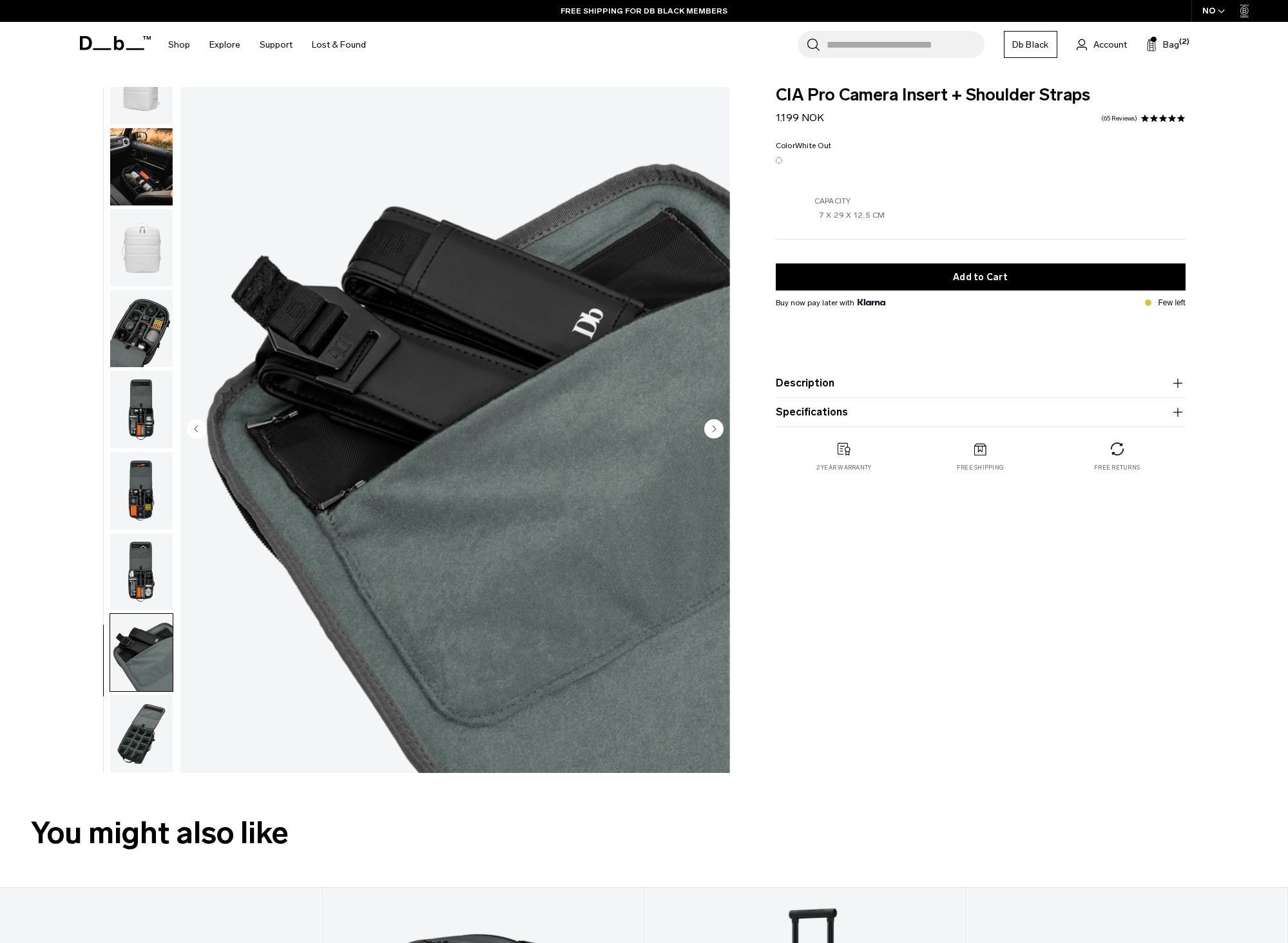
click at [129, 737] on img "button" at bounding box center [141, 734] width 62 height 77
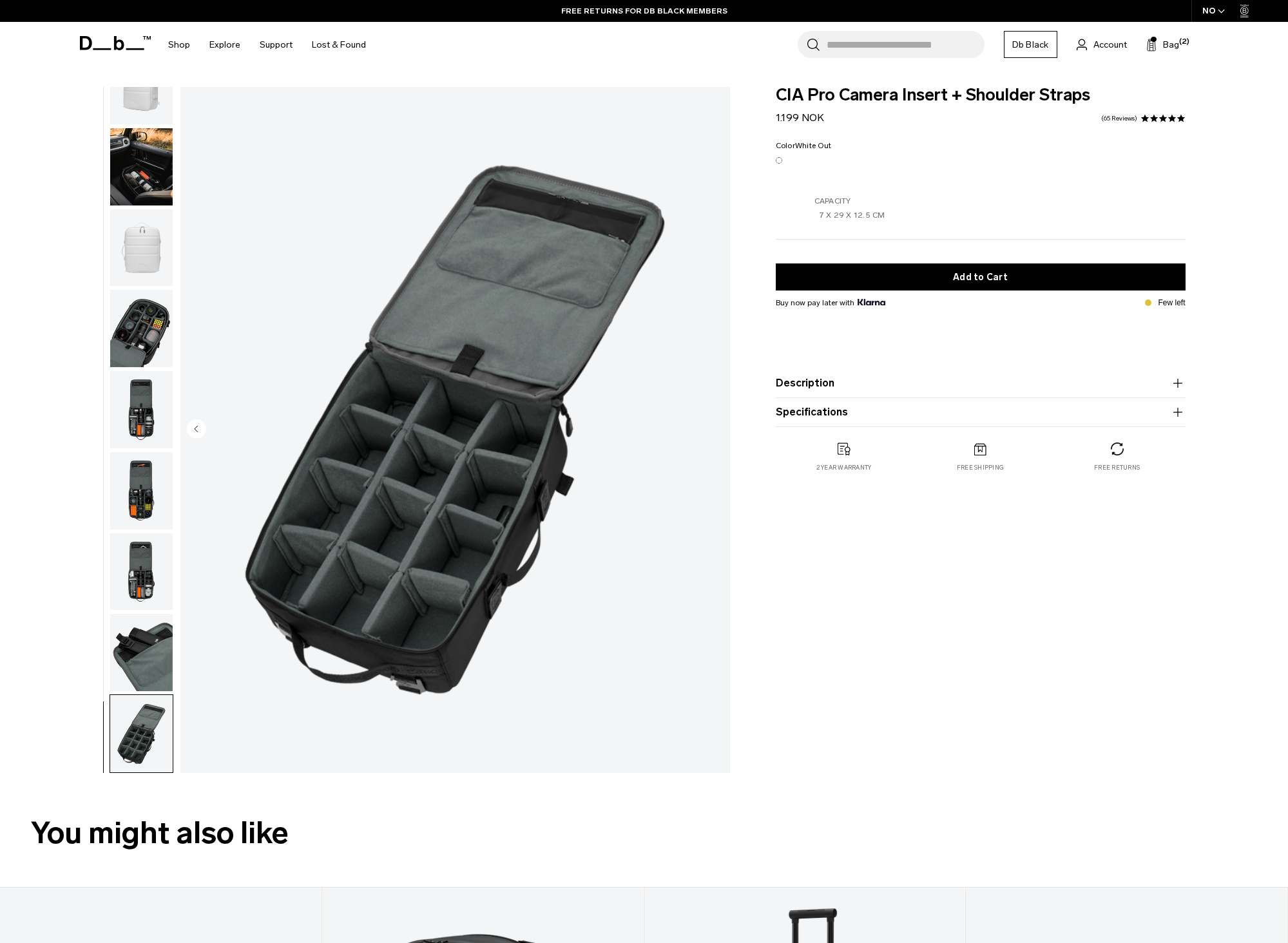
click at [134, 657] on img "button" at bounding box center [141, 653] width 62 height 77
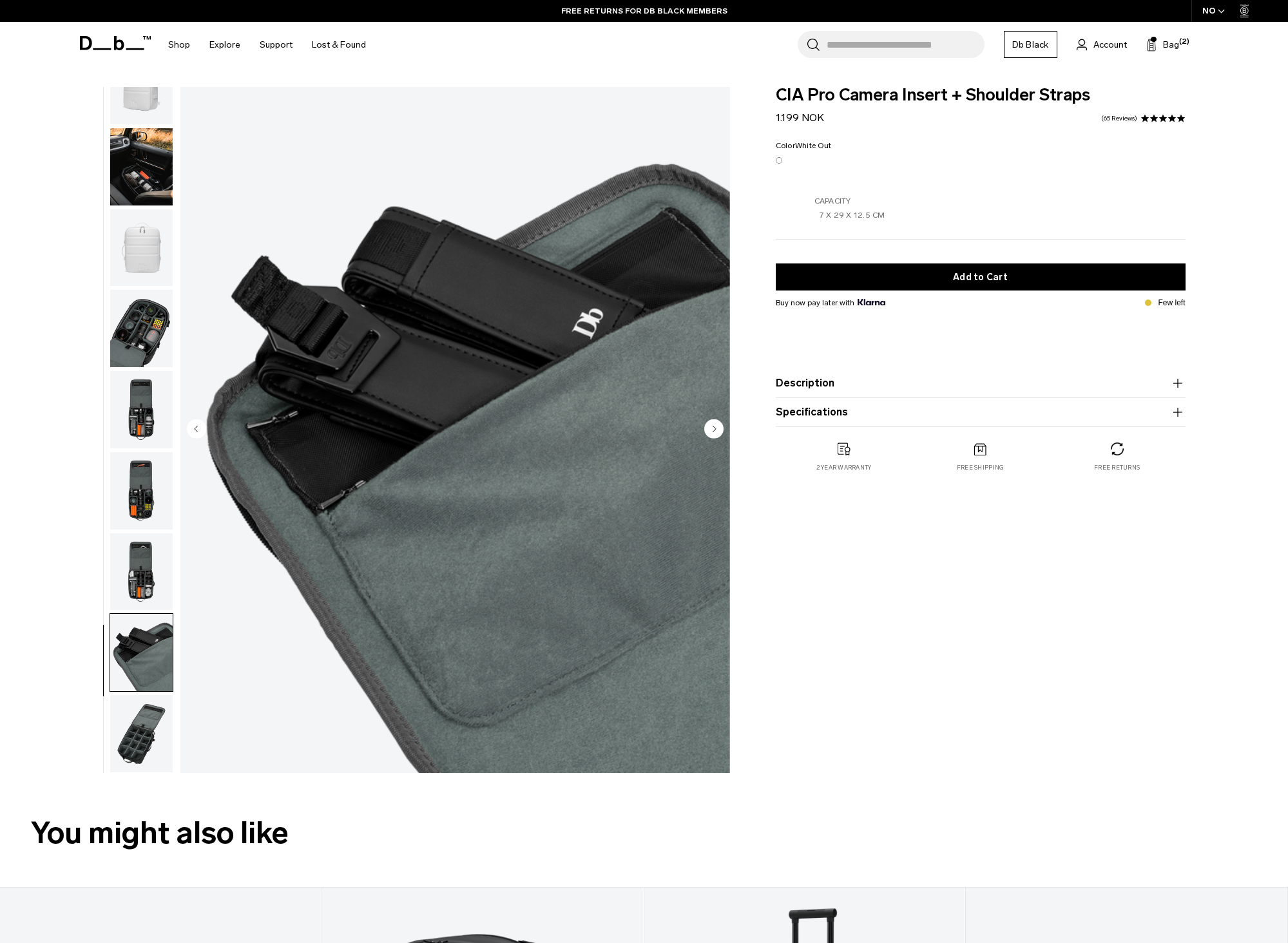
click at [135, 574] on img "button" at bounding box center [141, 572] width 62 height 77
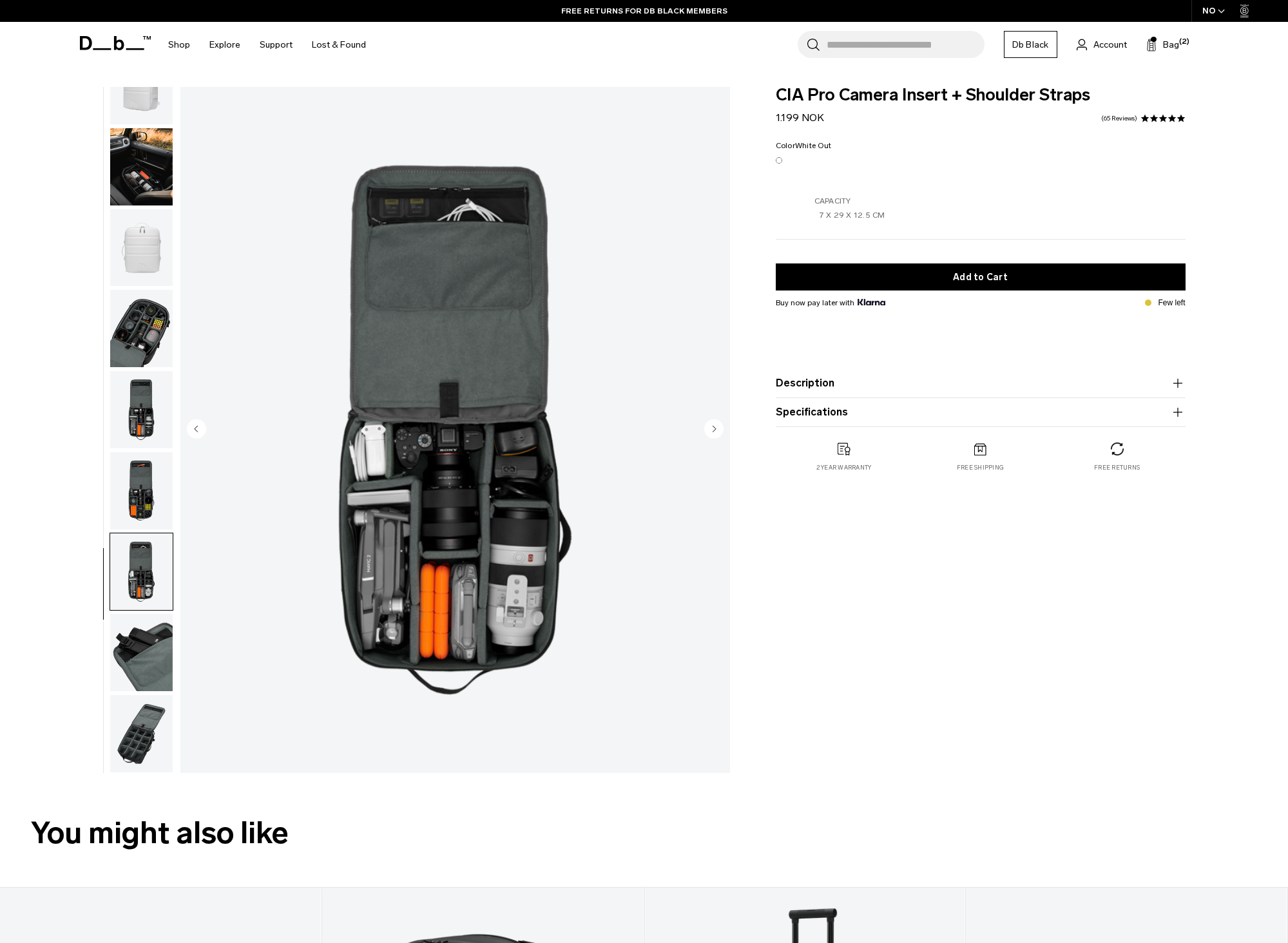
click at [129, 489] on img "button" at bounding box center [141, 490] width 62 height 77
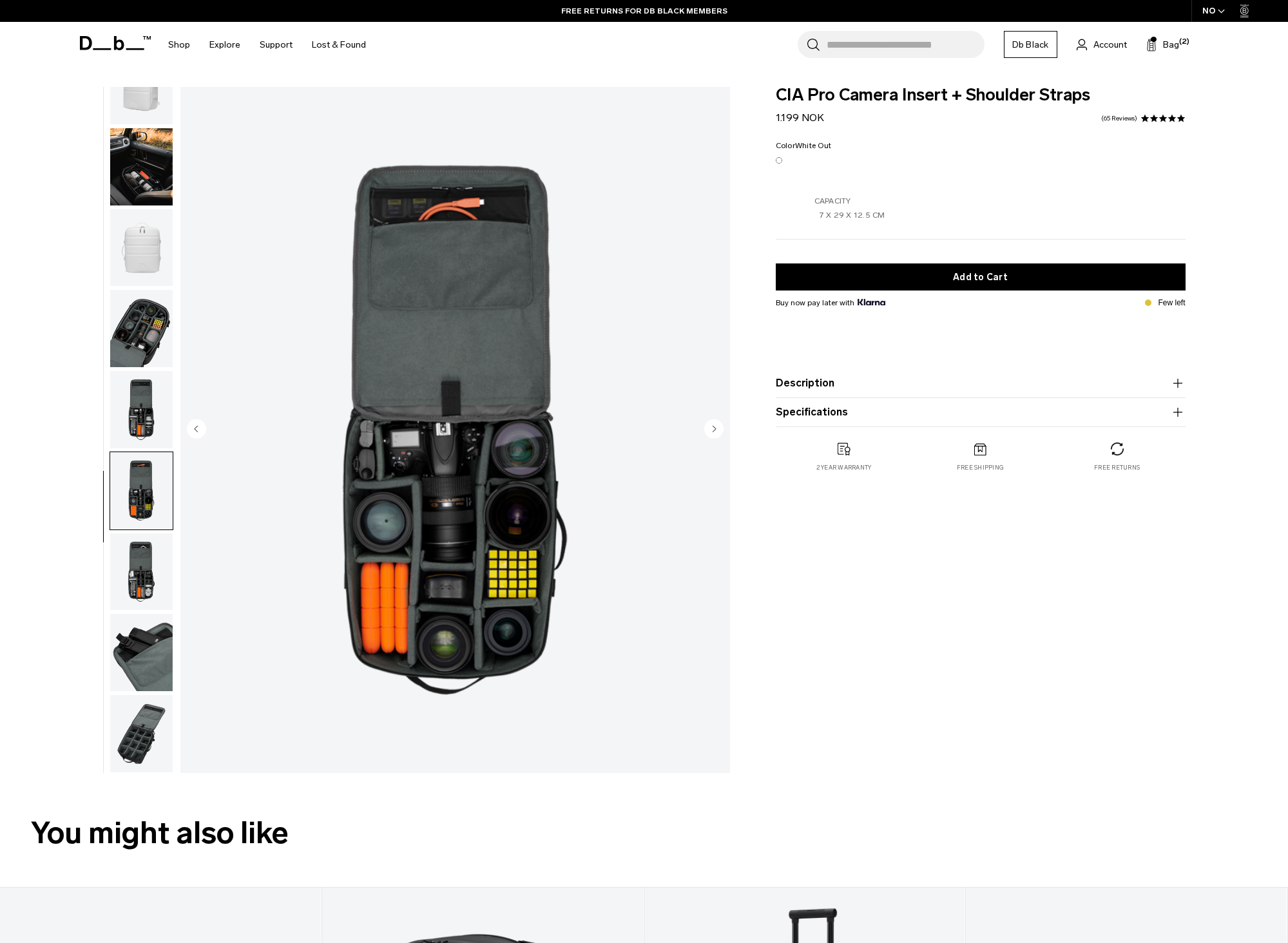
click at [129, 412] on img "button" at bounding box center [141, 410] width 62 height 77
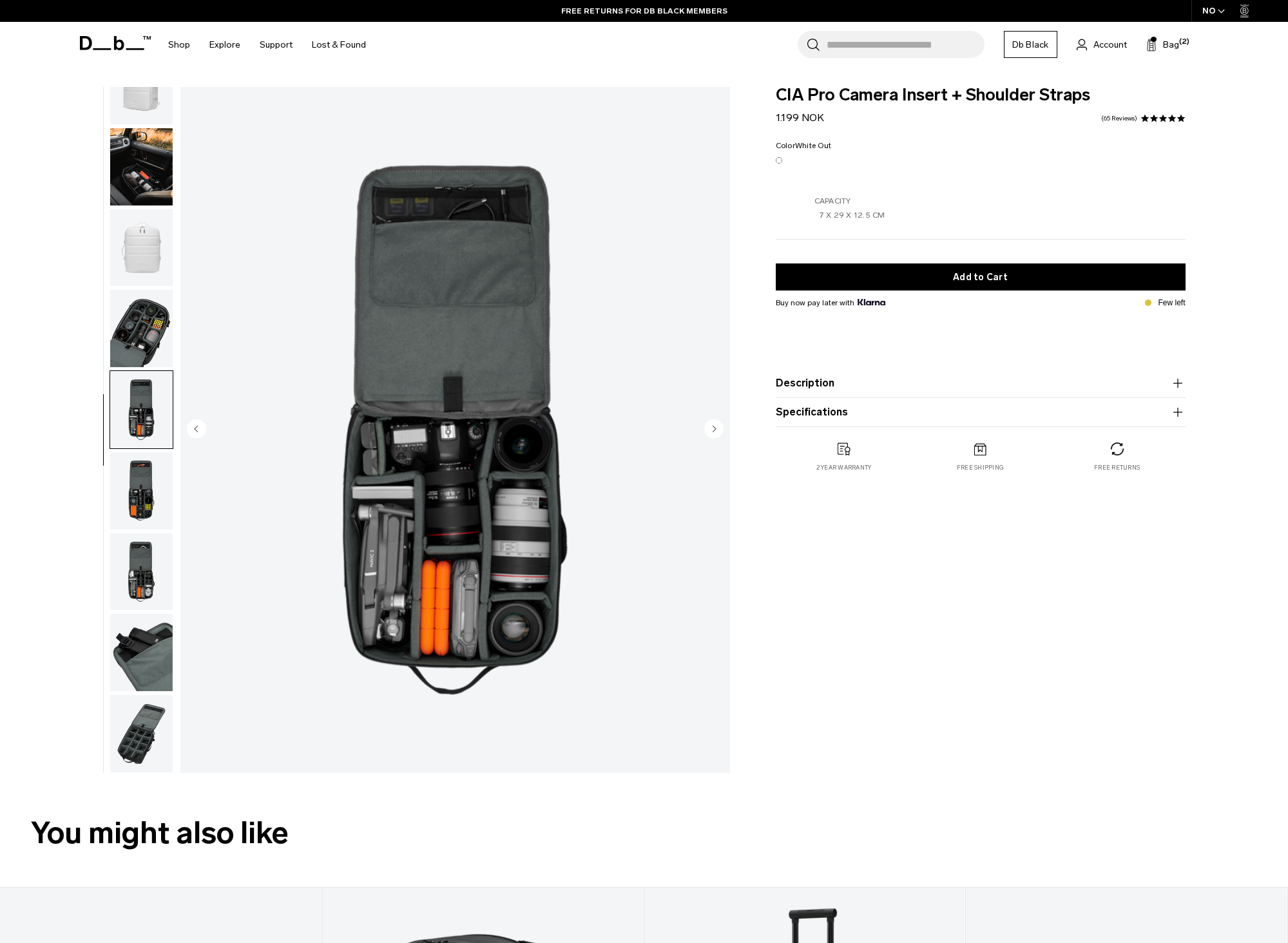
click at [126, 360] on img "button" at bounding box center [141, 329] width 62 height 77
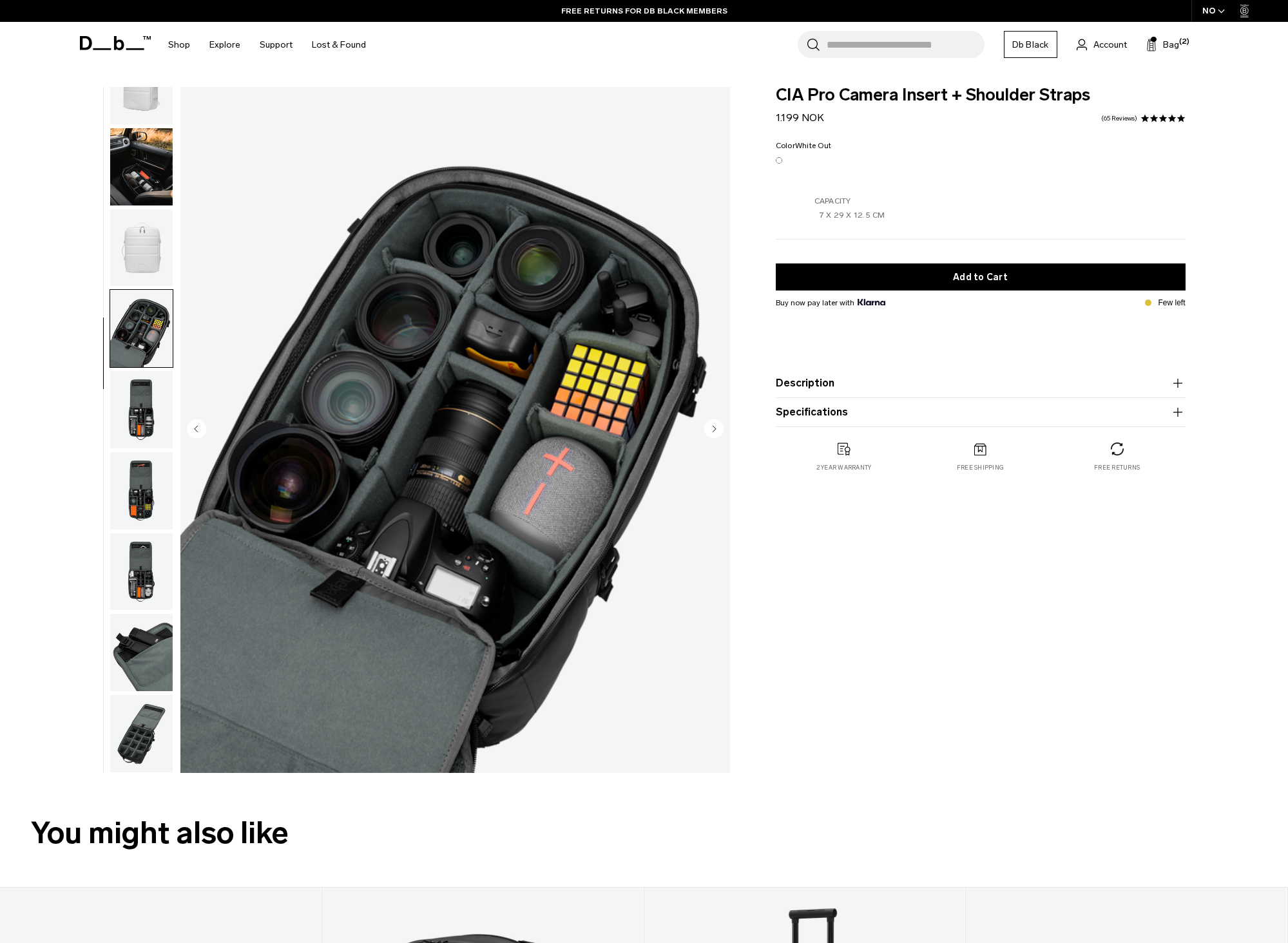
click at [125, 286] on img "button" at bounding box center [141, 248] width 62 height 77
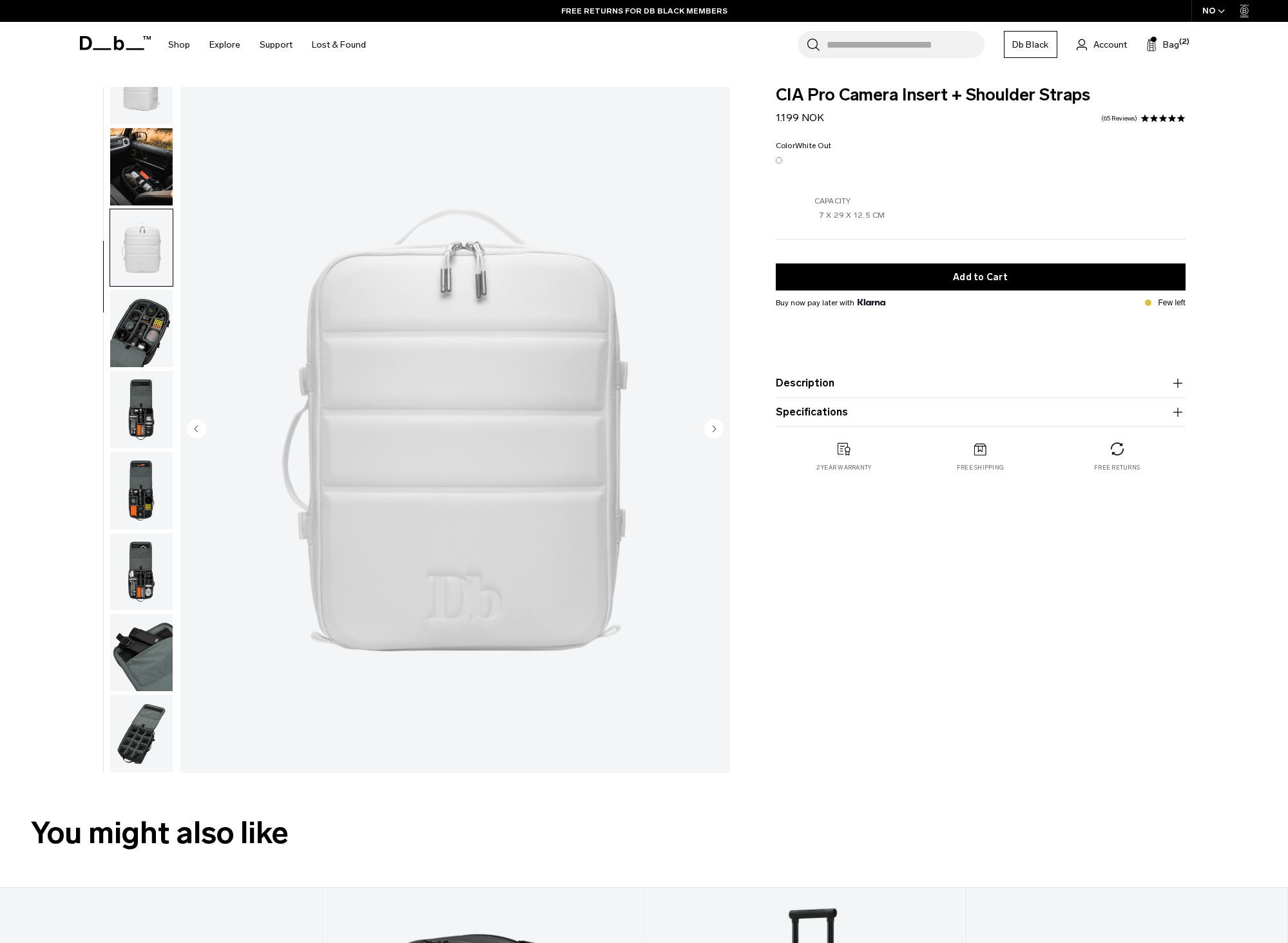
click at [132, 239] on img "button" at bounding box center [141, 248] width 62 height 77
click at [136, 194] on img "button" at bounding box center [141, 167] width 62 height 77
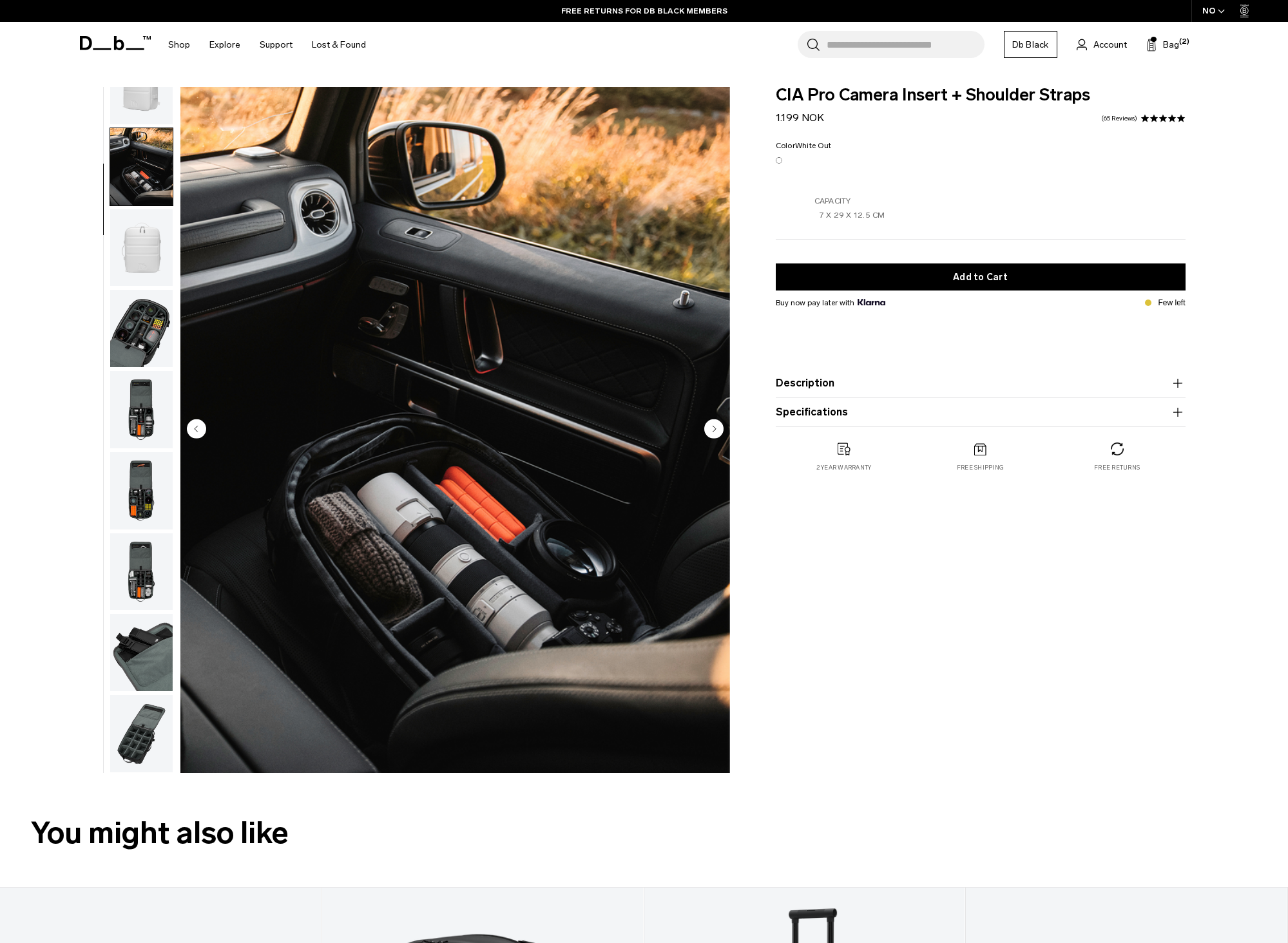
click at [148, 244] on img "button" at bounding box center [141, 248] width 62 height 77
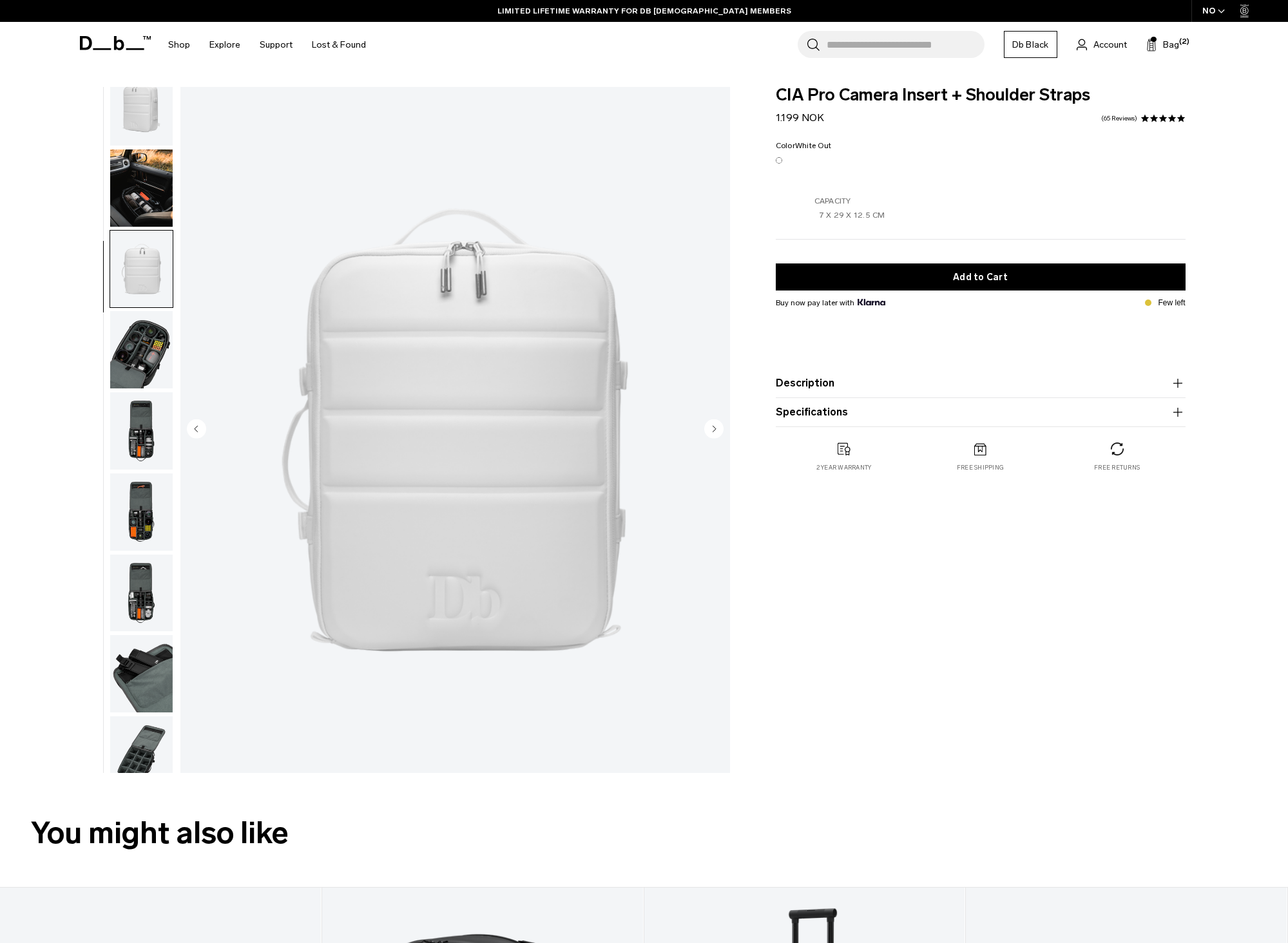
scroll to position [0, 0]
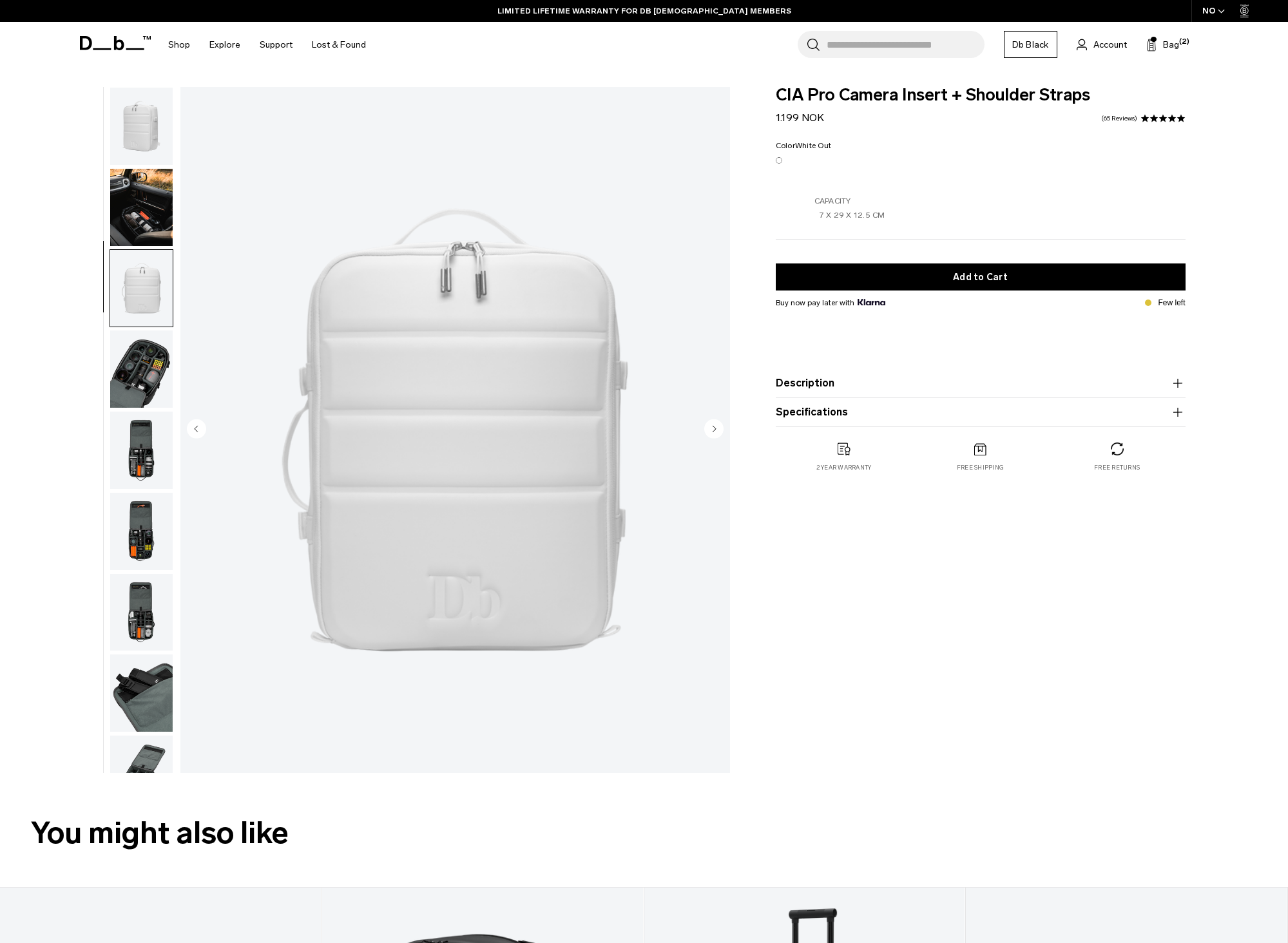
click at [815, 145] on span "White Out" at bounding box center [813, 145] width 36 height 9
drag, startPoint x: 834, startPoint y: 95, endPoint x: 776, endPoint y: 96, distance: 58.0
click at [776, 96] on span "CIA Pro Camera Insert + Shoulder Straps" at bounding box center [981, 95] width 410 height 17
copy span "CIA Pro"
click at [855, 49] on input "Search for Bags, Luggage..." at bounding box center [905, 44] width 158 height 27
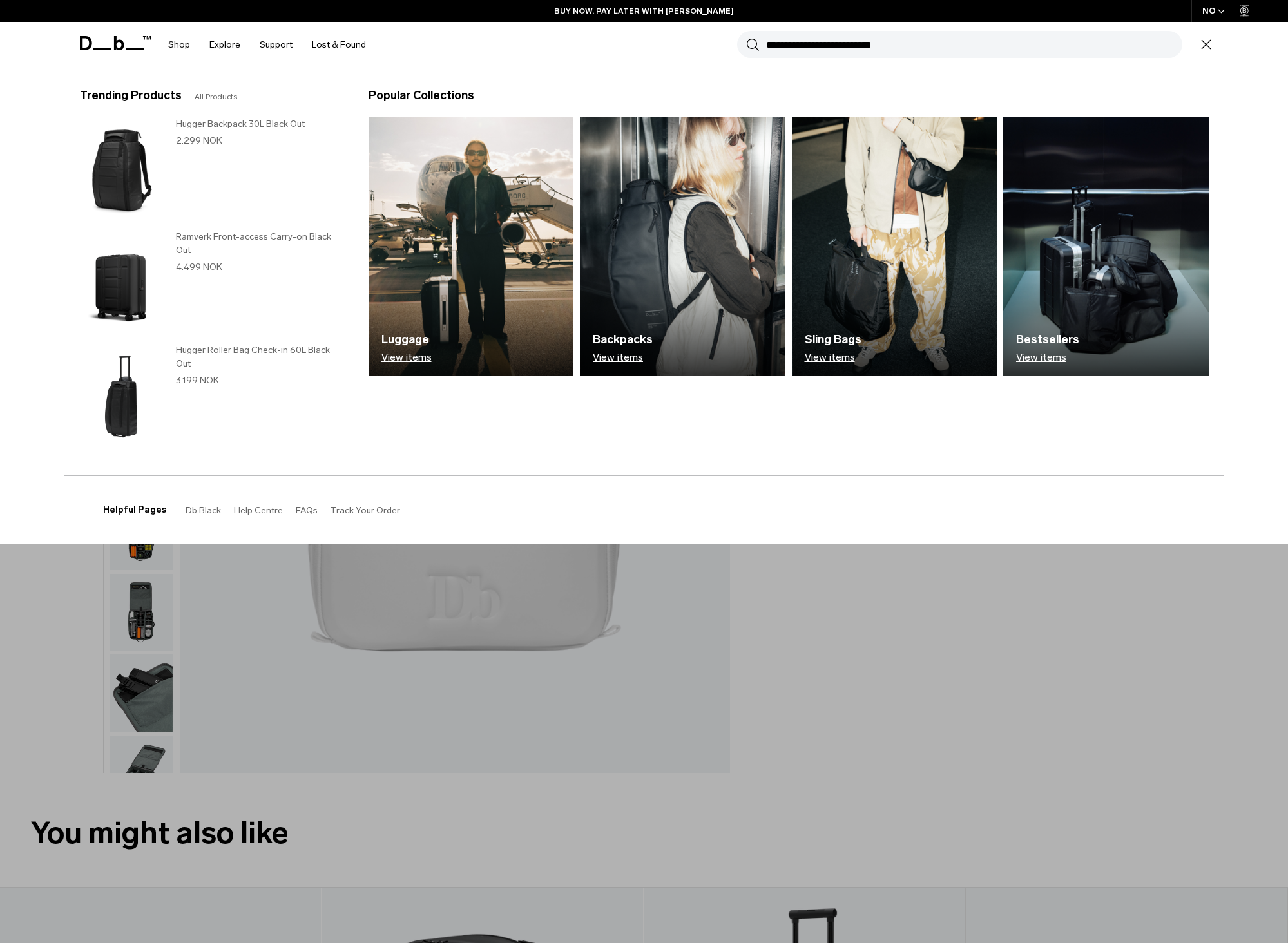
paste input "*******"
type input "*******"
click at [746, 38] on button "Search" at bounding box center [753, 45] width 14 height 14
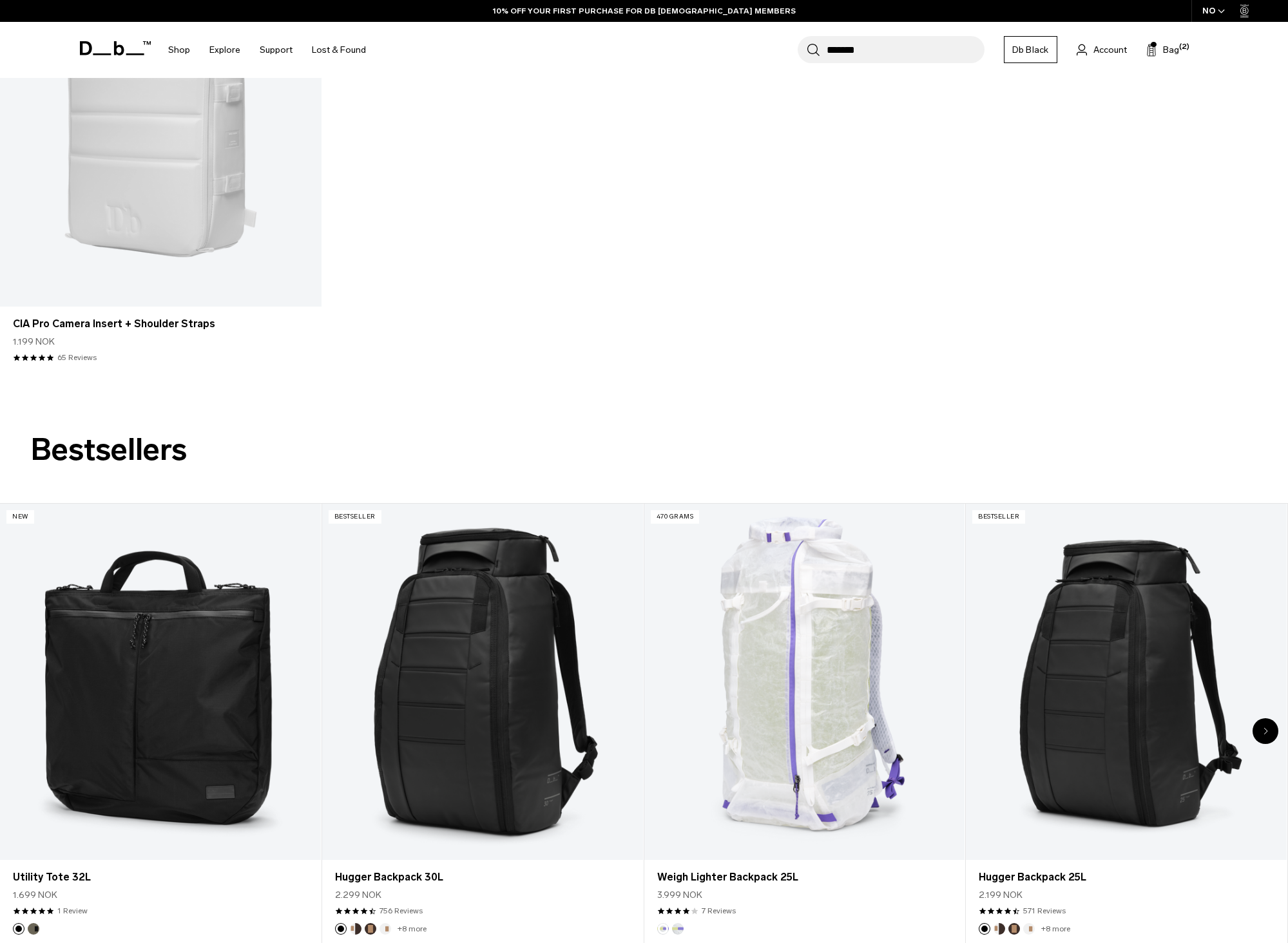
scroll to position [193, 0]
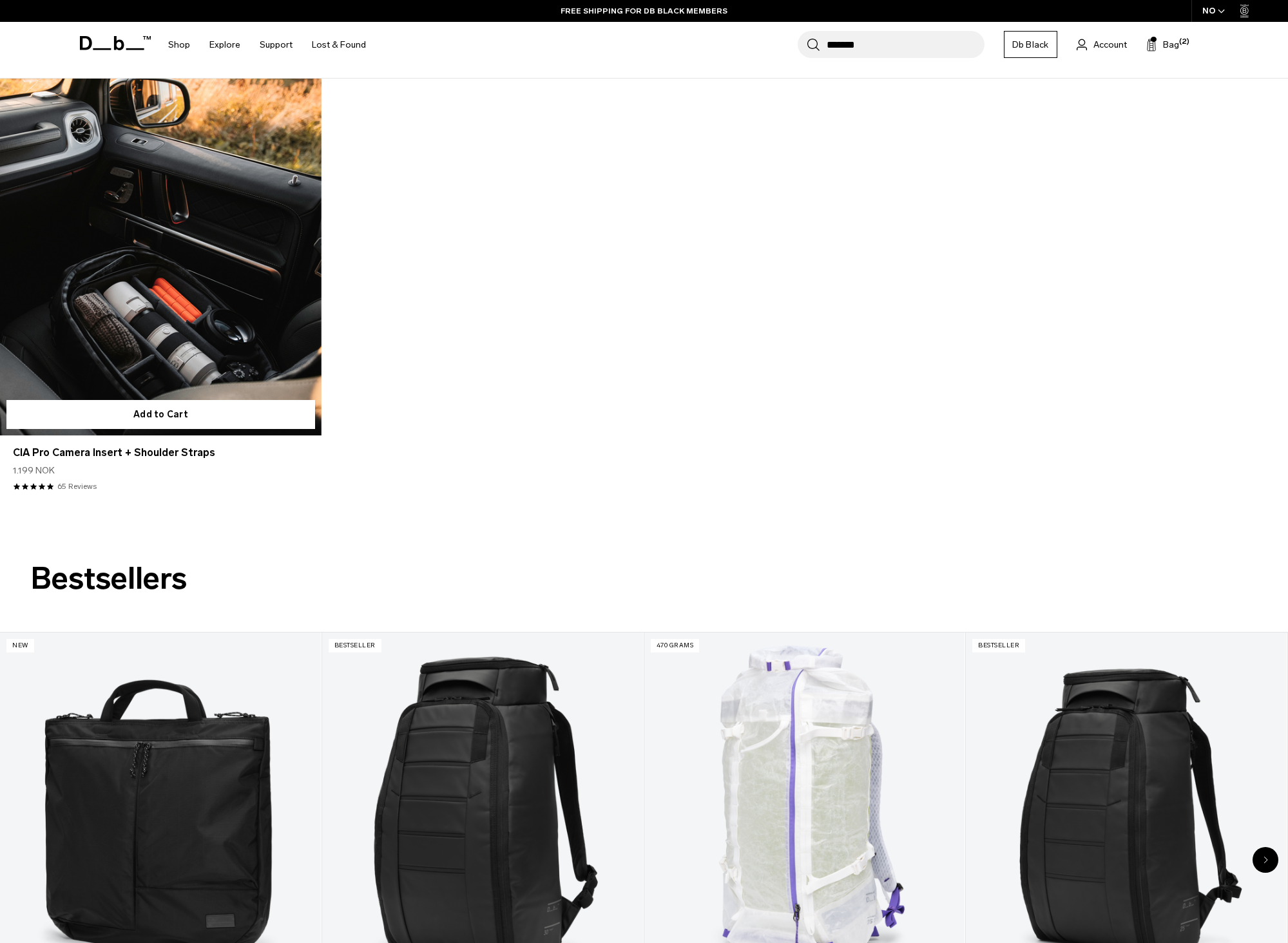
click at [251, 291] on link "CIA Pro Camera Insert + Shoulder Straps" at bounding box center [161, 257] width 322 height 357
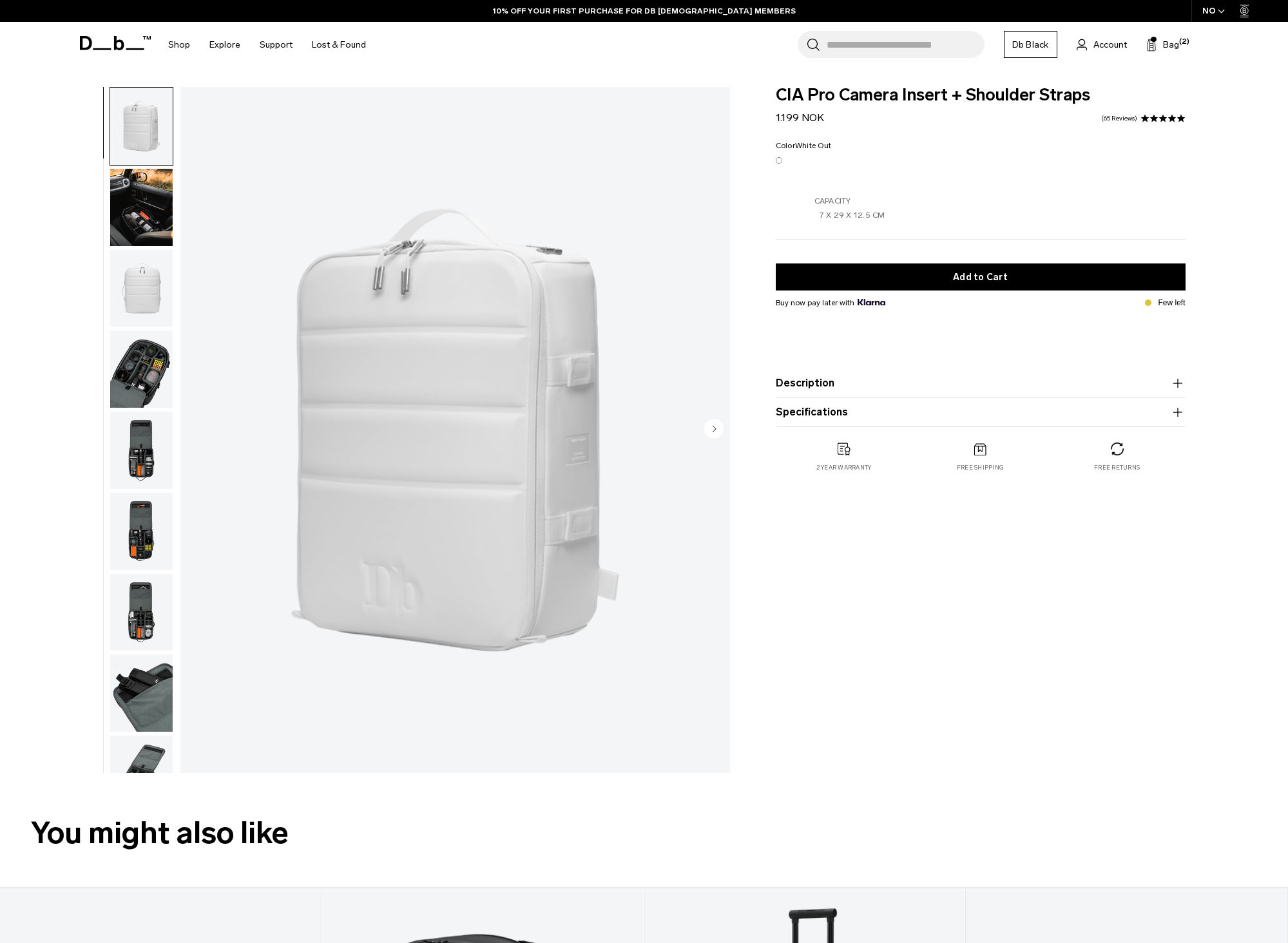
click at [125, 547] on img "button" at bounding box center [141, 531] width 62 height 77
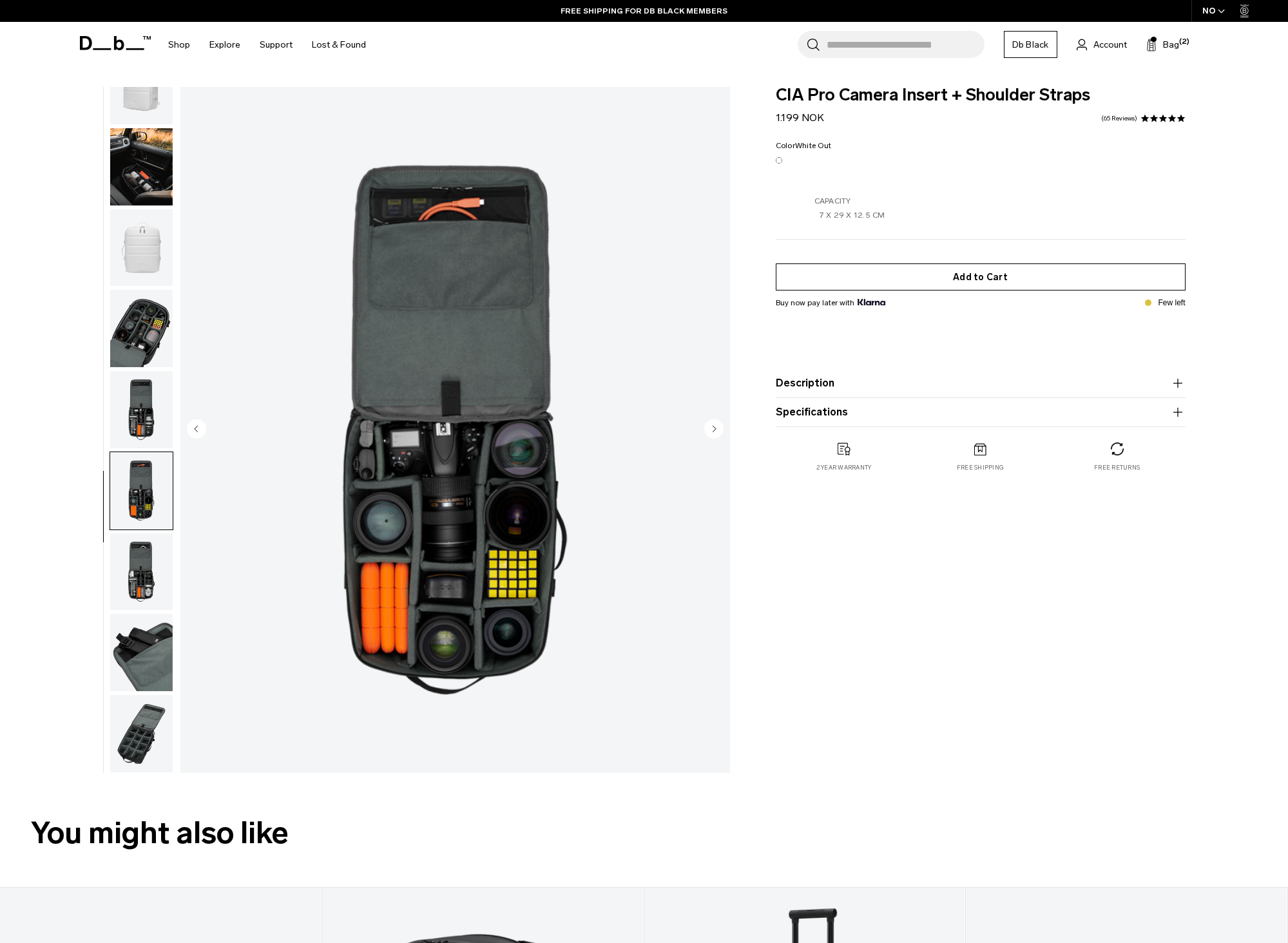
click at [914, 273] on button "Add to Cart" at bounding box center [981, 276] width 410 height 27
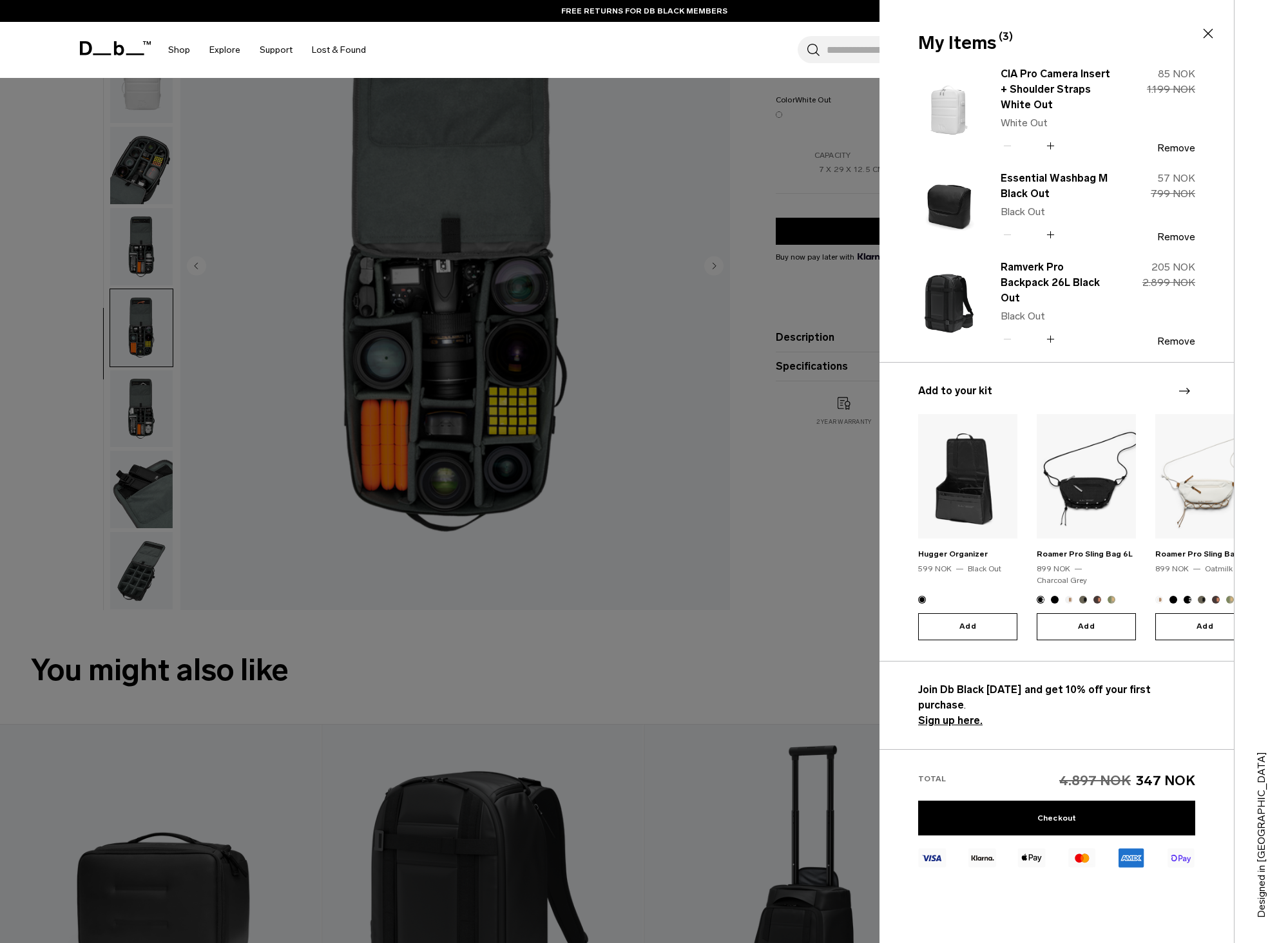
scroll to position [193, 0]
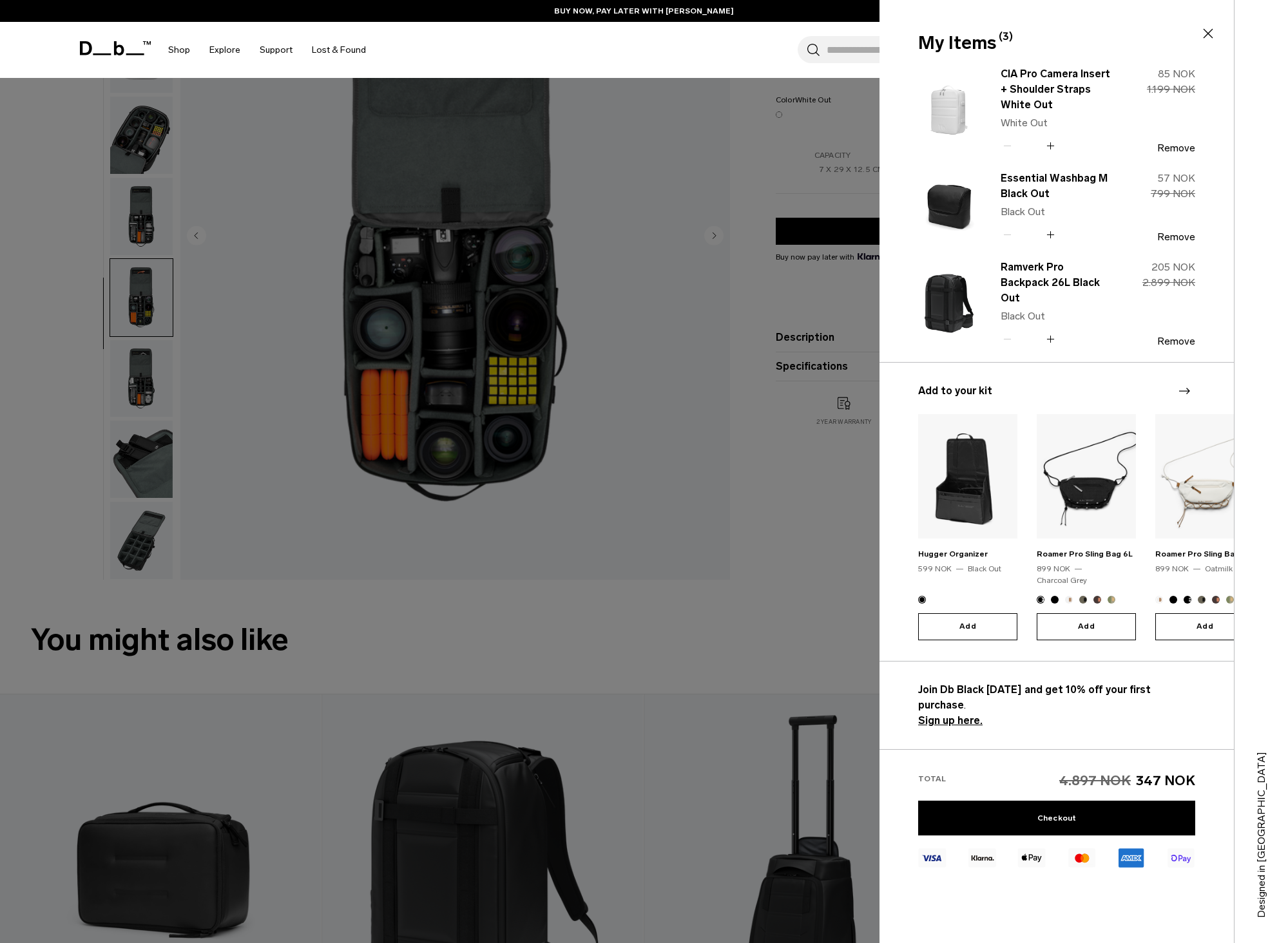
click at [828, 513] on div at bounding box center [644, 471] width 1288 height 943
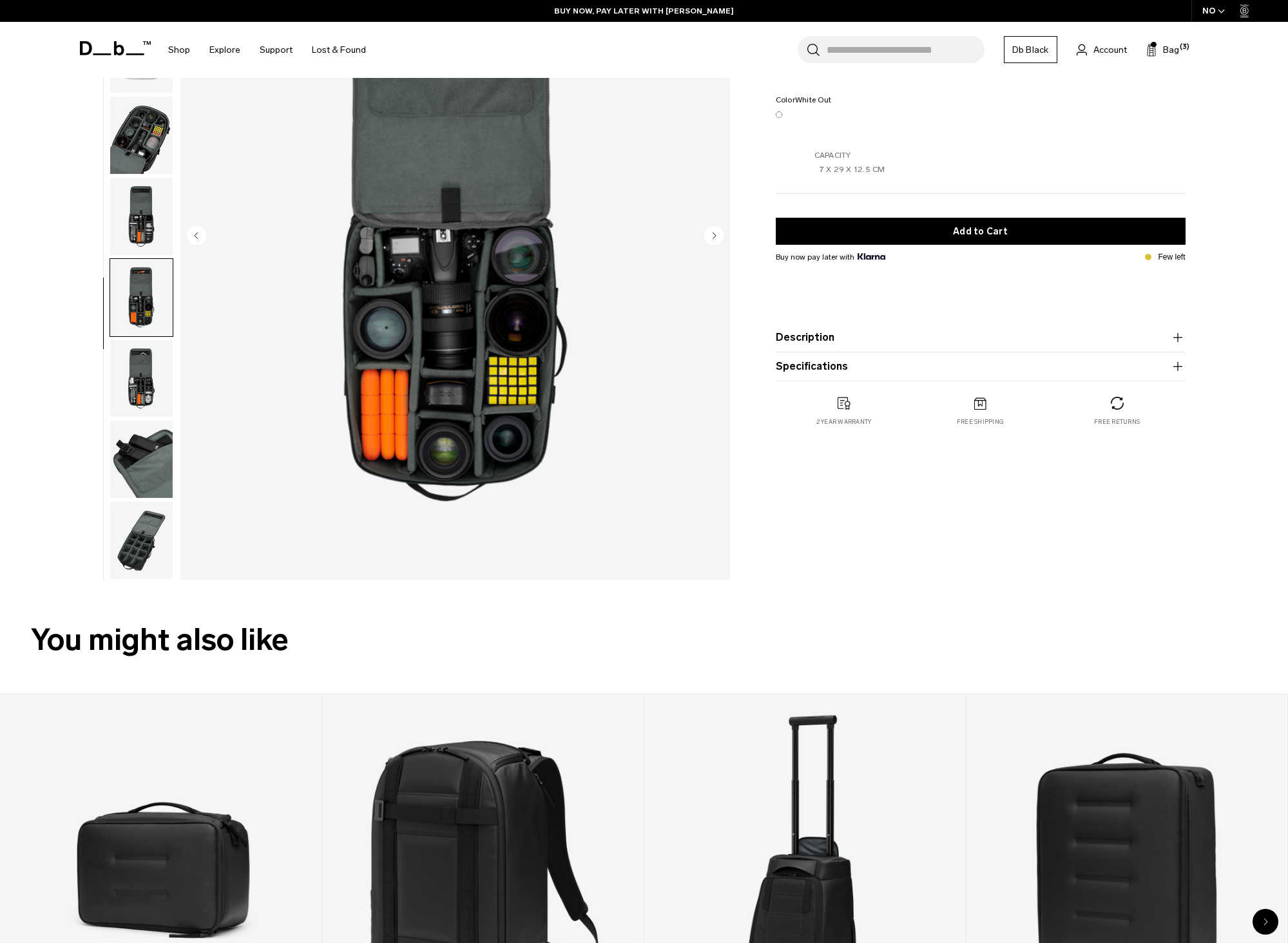
click at [884, 59] on input "Search for Bags, Luggage..." at bounding box center [905, 49] width 158 height 27
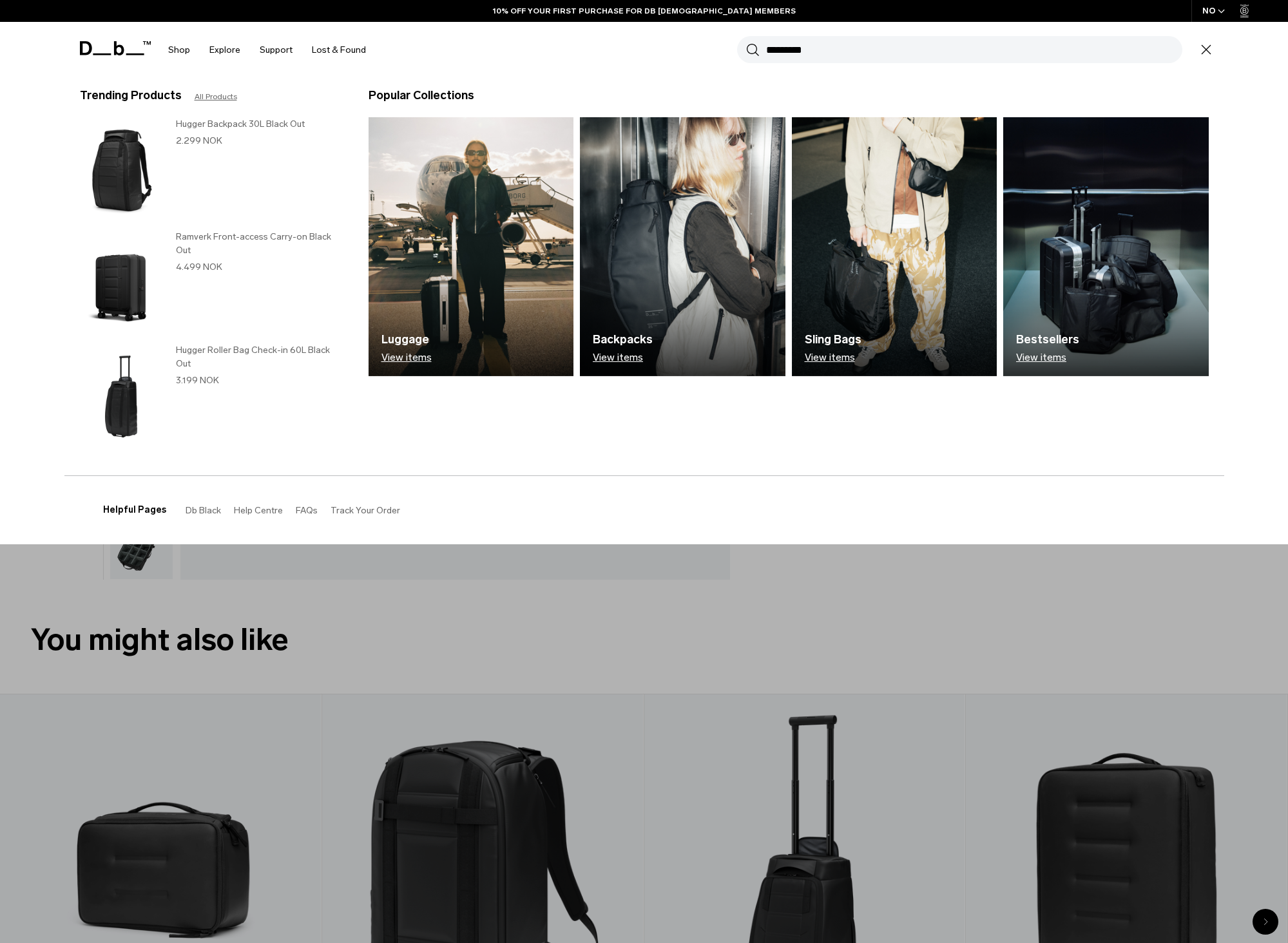
type input "*********"
click at [746, 42] on button "Search" at bounding box center [753, 49] width 14 height 14
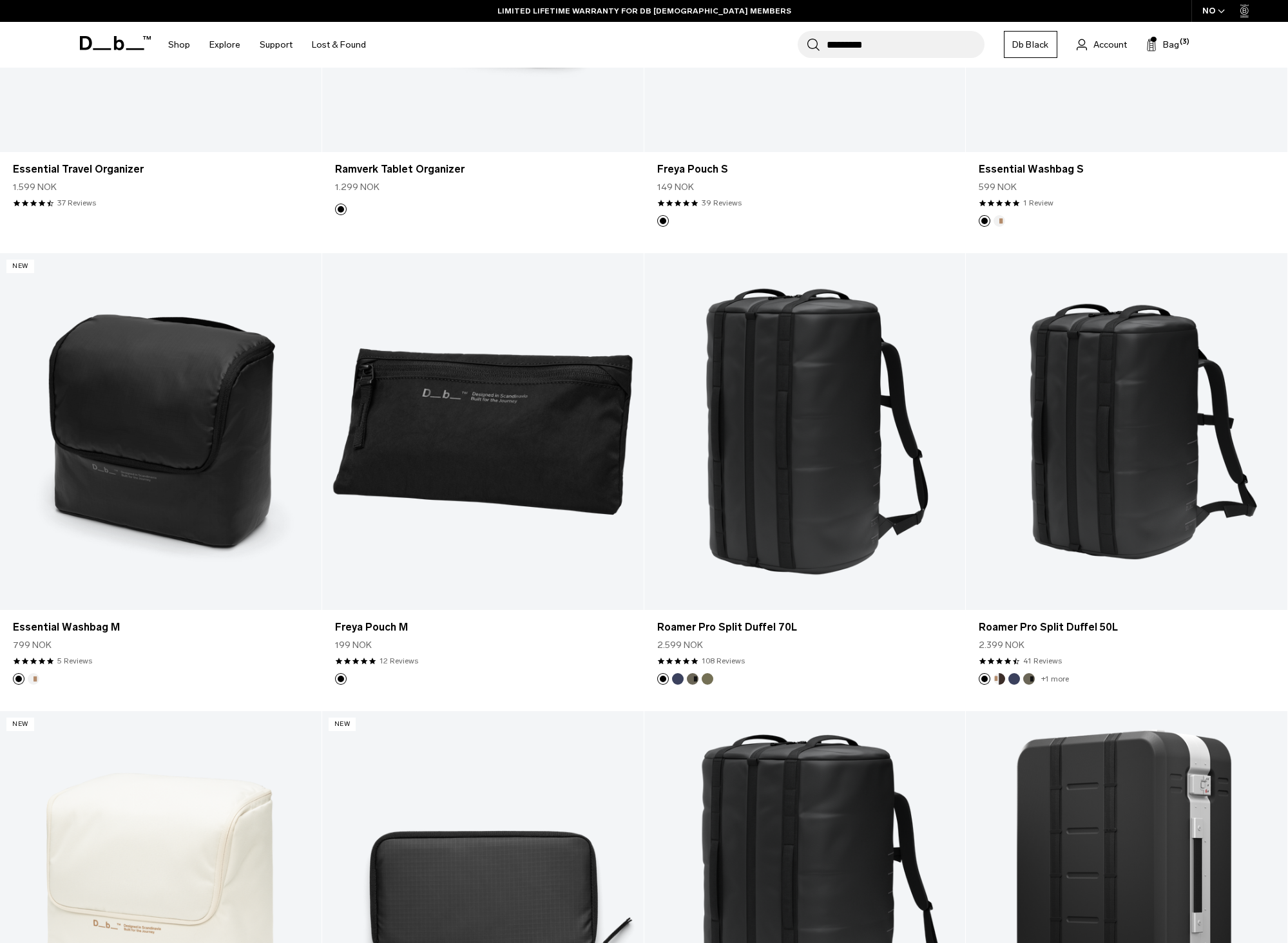
scroll to position [902, 0]
